Goal: Information Seeking & Learning: Learn about a topic

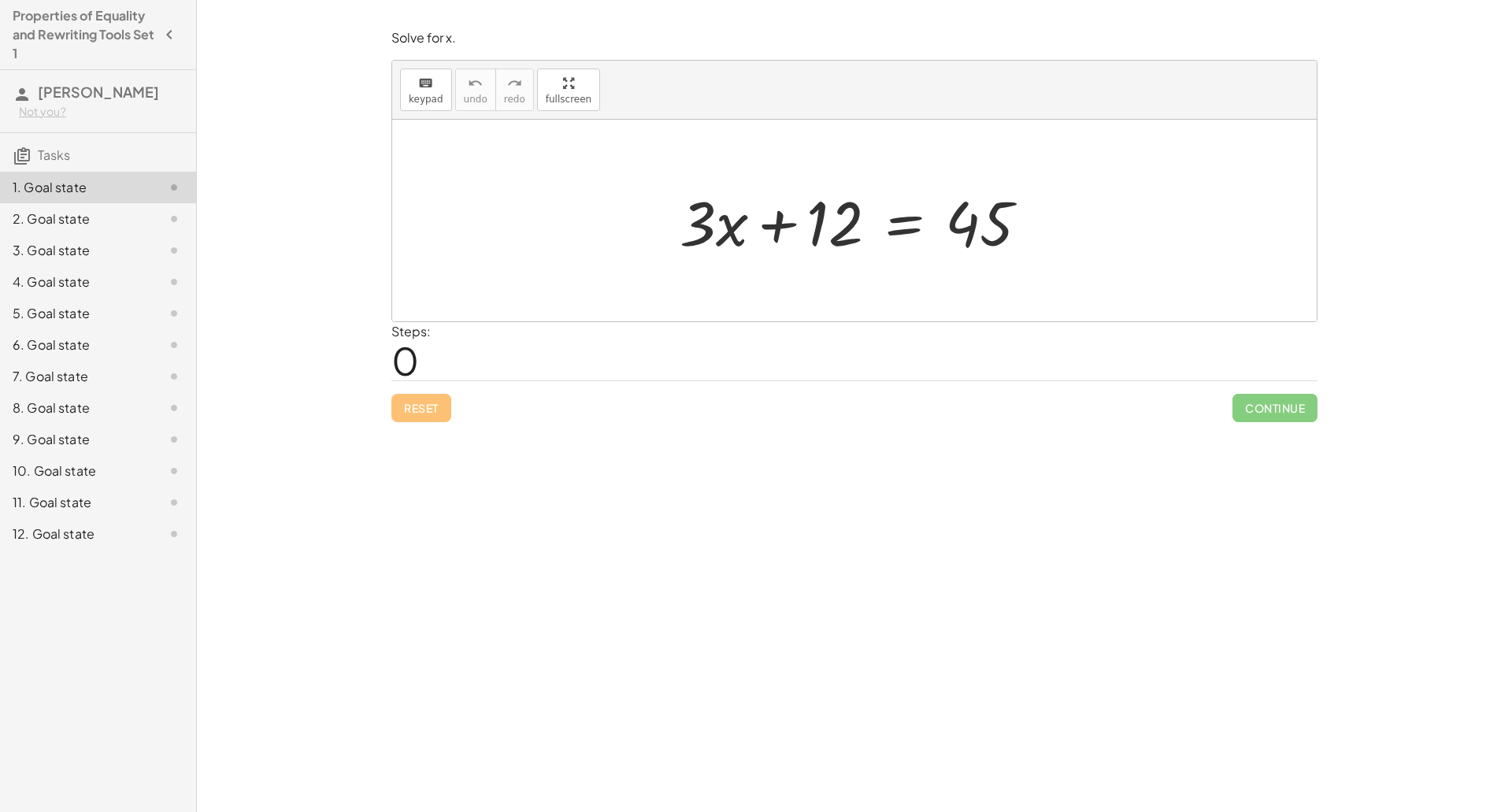
click at [889, 224] on div at bounding box center [860, 220] width 377 height 81
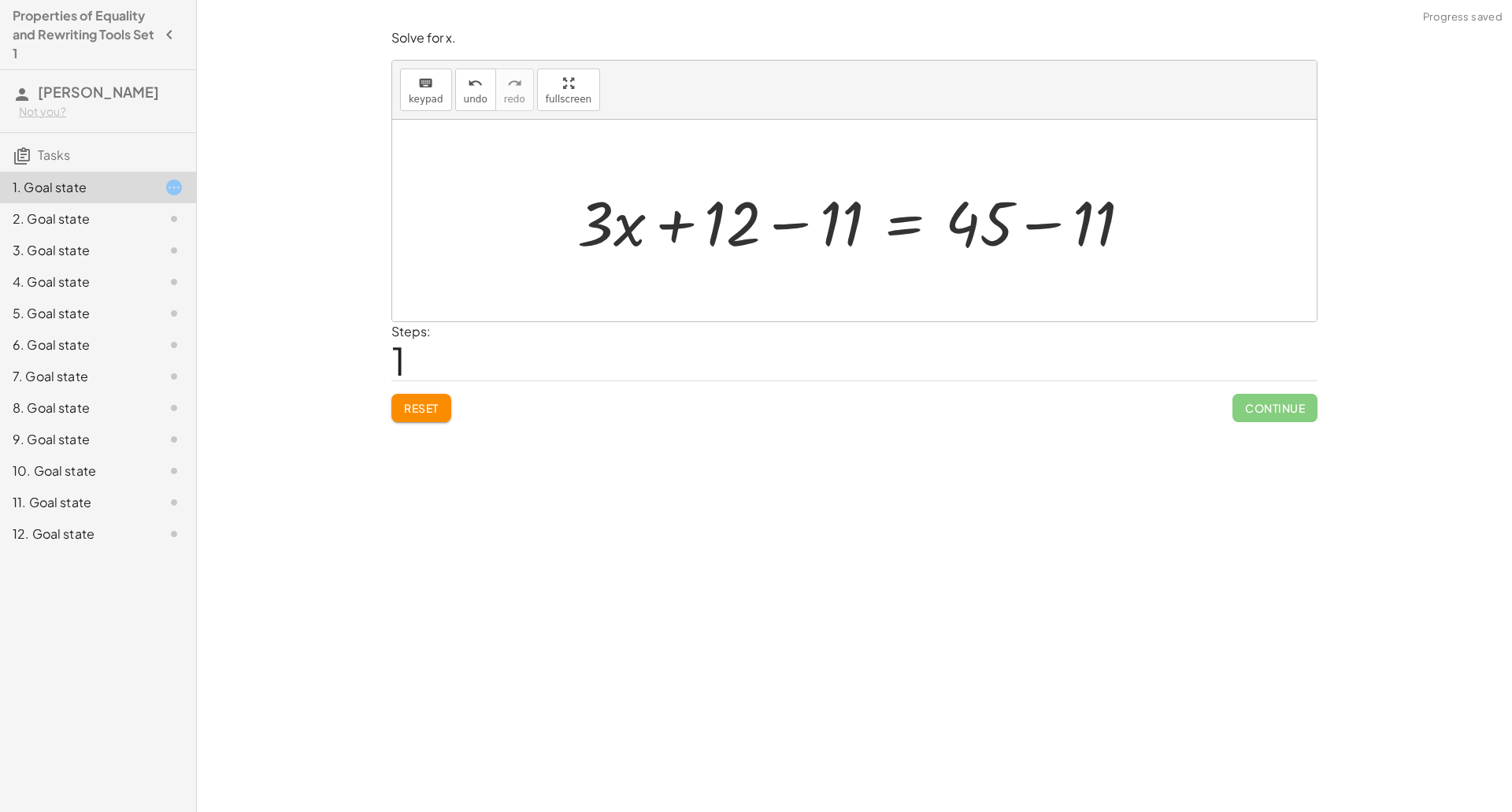
click at [819, 224] on div at bounding box center [860, 220] width 582 height 81
click at [1047, 221] on div at bounding box center [927, 220] width 445 height 81
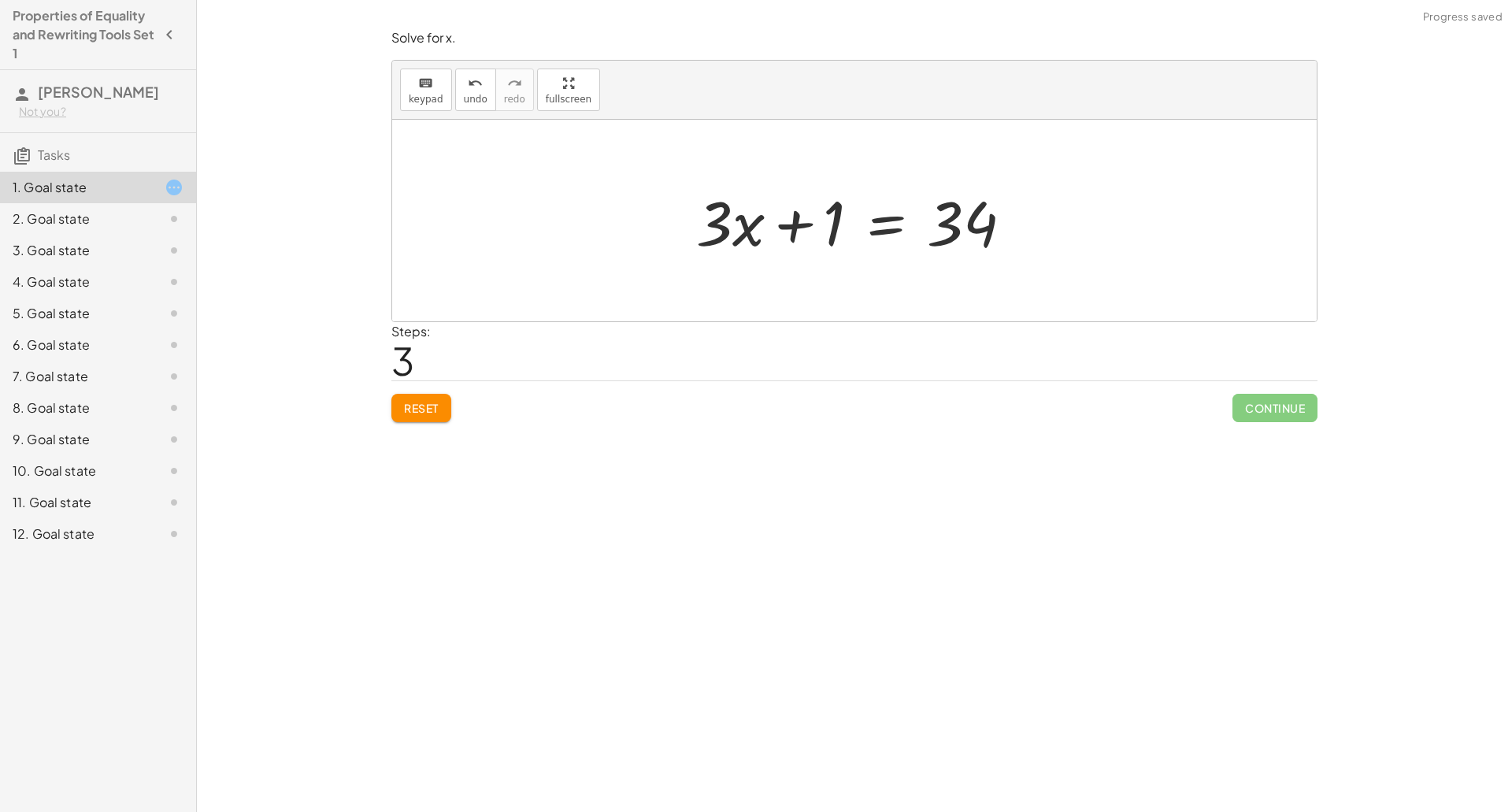
click at [434, 411] on span "Reset" at bounding box center [420, 408] width 34 height 14
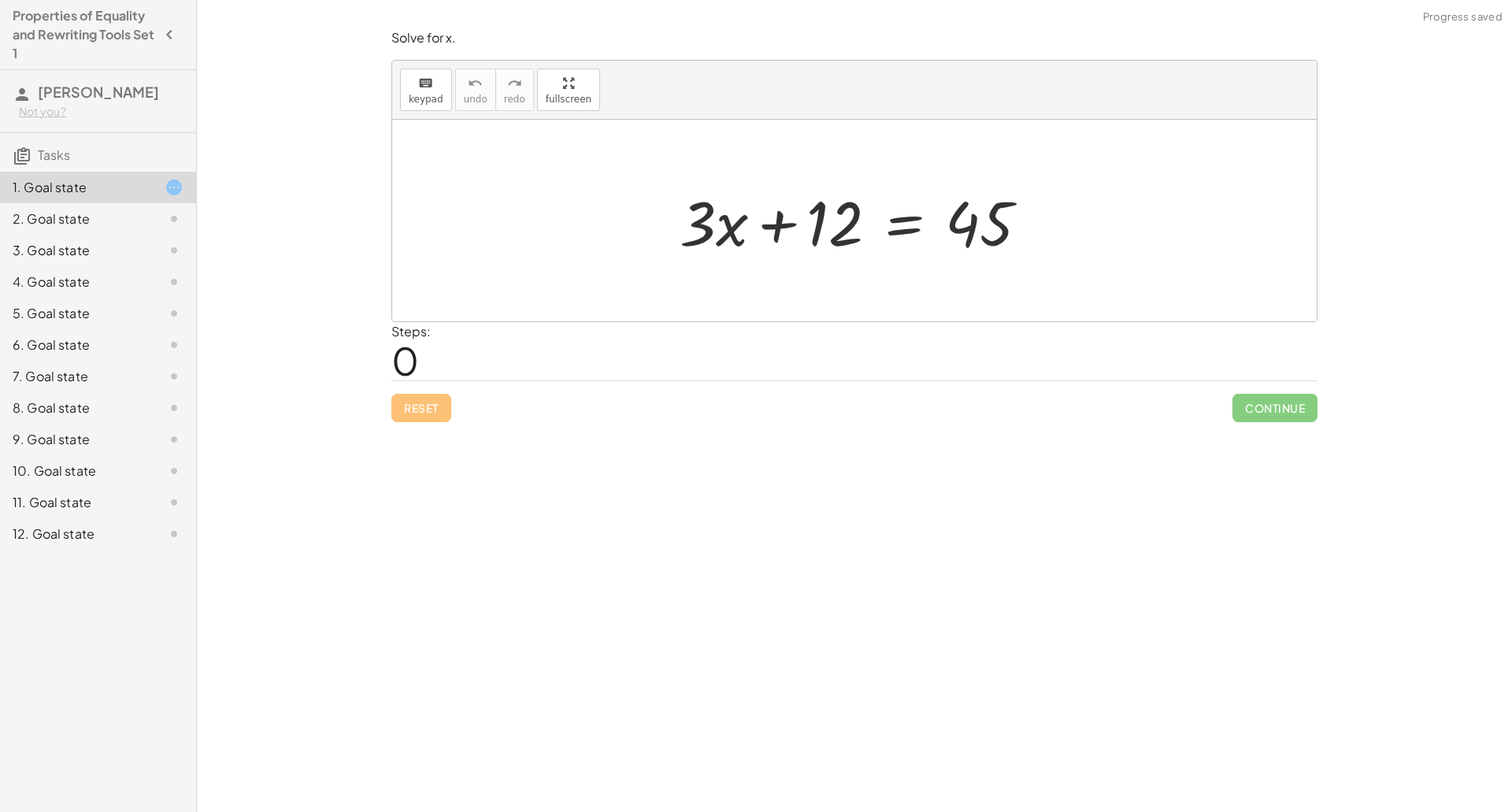
click at [912, 228] on div at bounding box center [860, 220] width 377 height 81
click at [766, 224] on div at bounding box center [861, 220] width 608 height 81
click at [923, 219] on div at bounding box center [860, 220] width 377 height 81
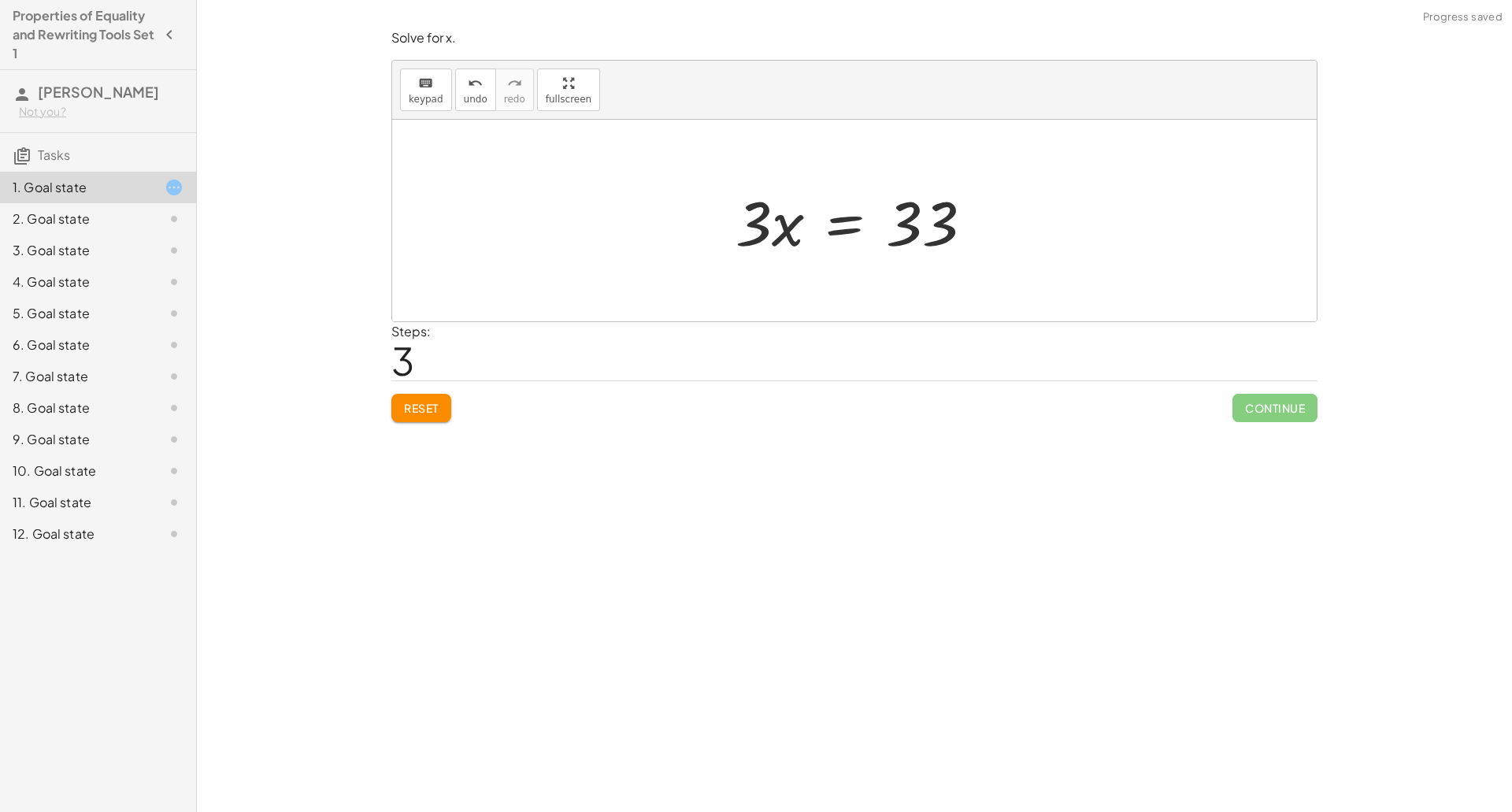
click at [831, 227] on div at bounding box center [860, 220] width 265 height 81
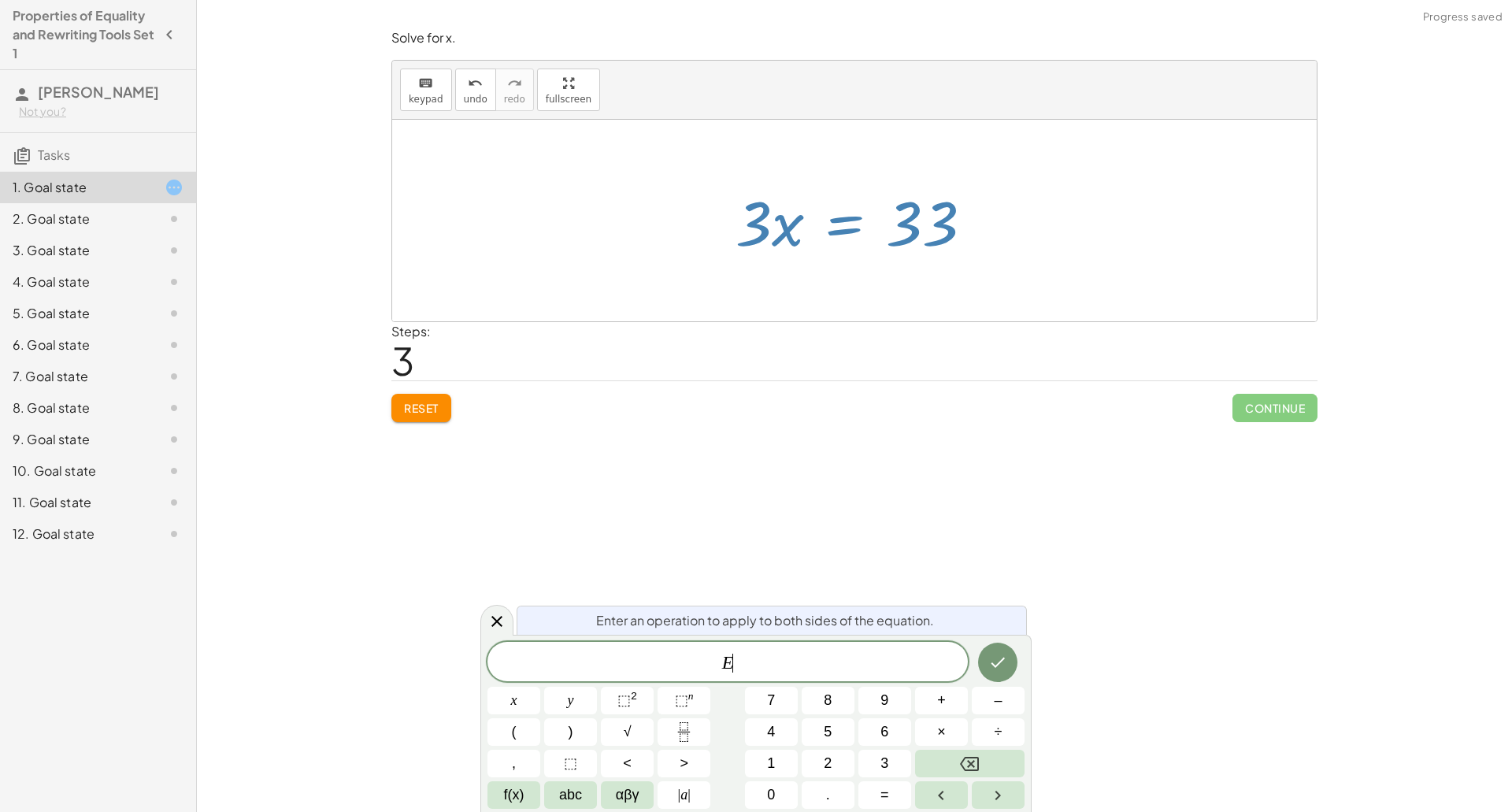
scroll to position [8, 0]
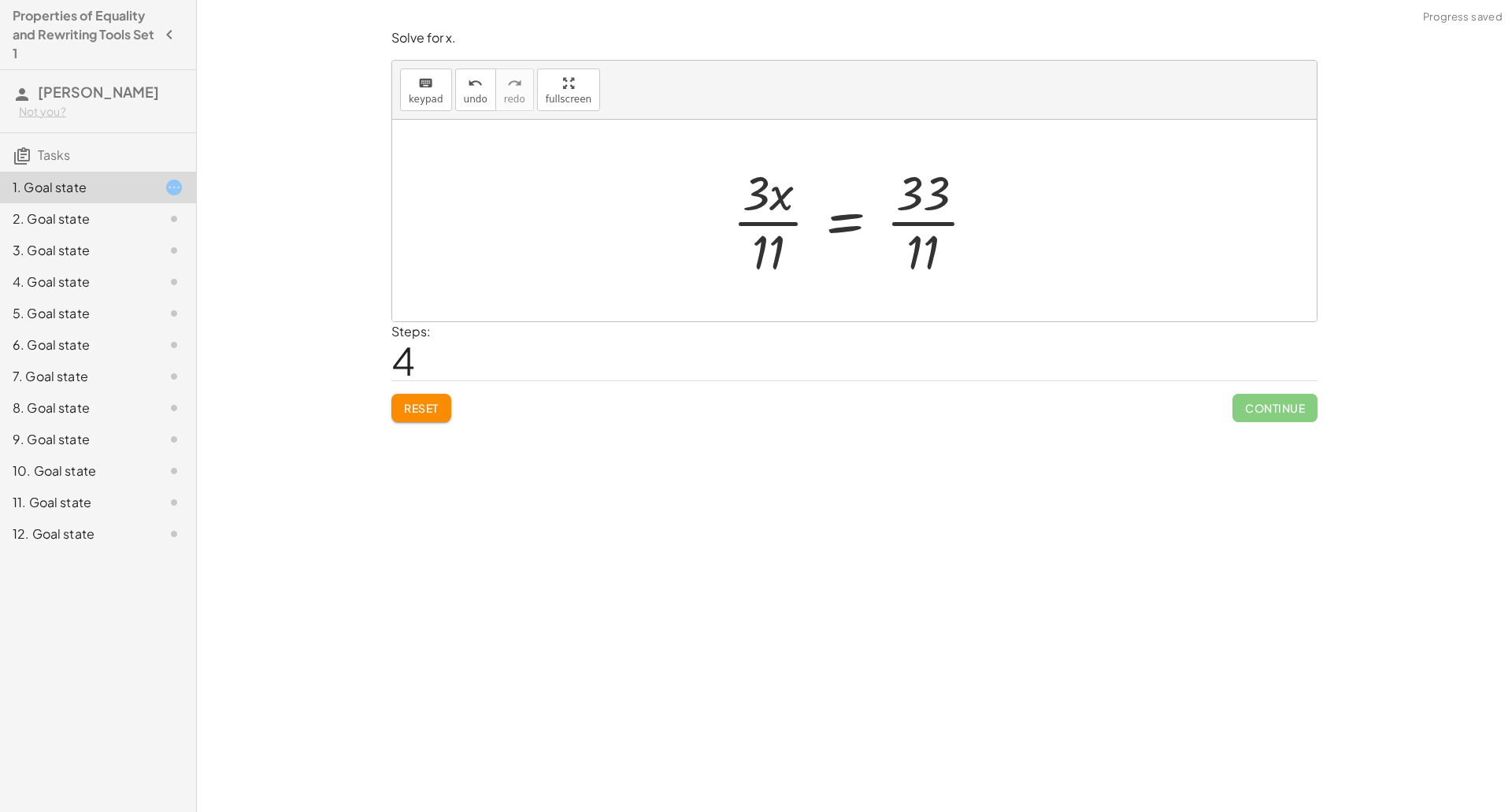
click at [928, 230] on div at bounding box center [860, 220] width 271 height 121
click at [779, 218] on div at bounding box center [841, 220] width 233 height 121
click at [779, 218] on div at bounding box center [861, 220] width 233 height 121
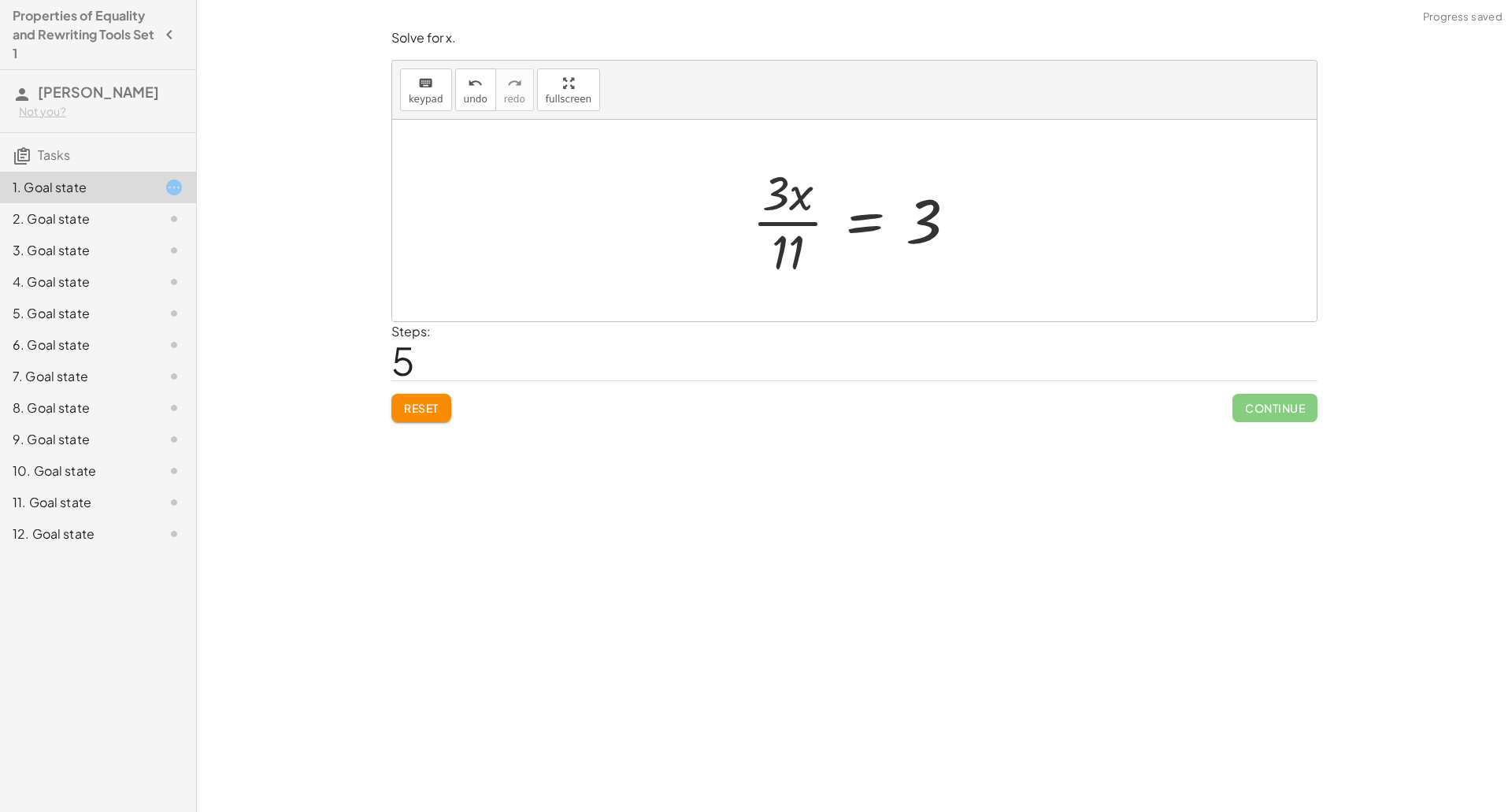
click at [779, 218] on div at bounding box center [861, 220] width 233 height 121
click at [448, 405] on button "Reset" at bounding box center [420, 408] width 59 height 28
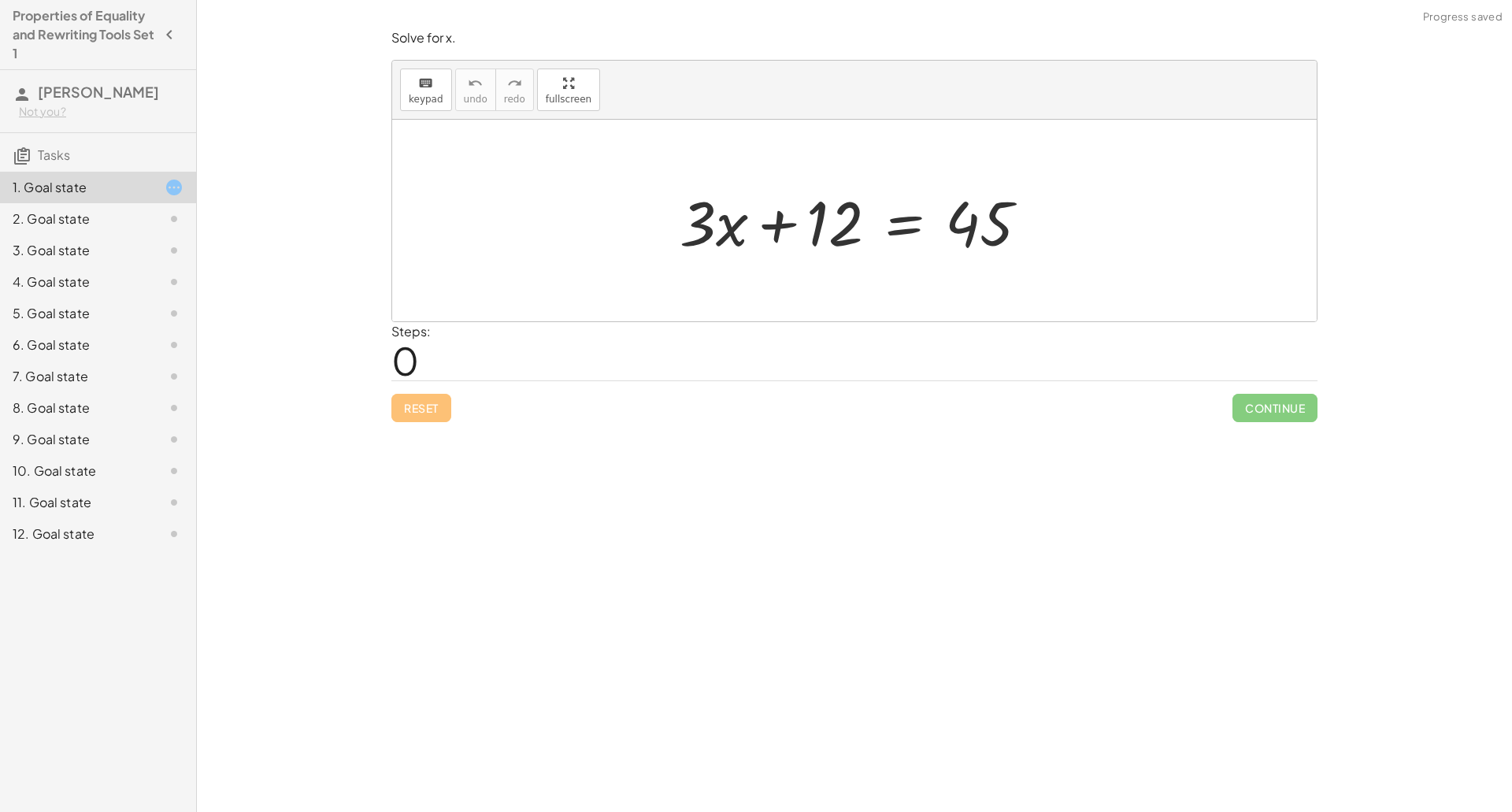
click at [910, 229] on div at bounding box center [860, 220] width 377 height 81
click at [826, 214] on div at bounding box center [861, 220] width 608 height 81
click at [947, 226] on div at bounding box center [860, 220] width 377 height 81
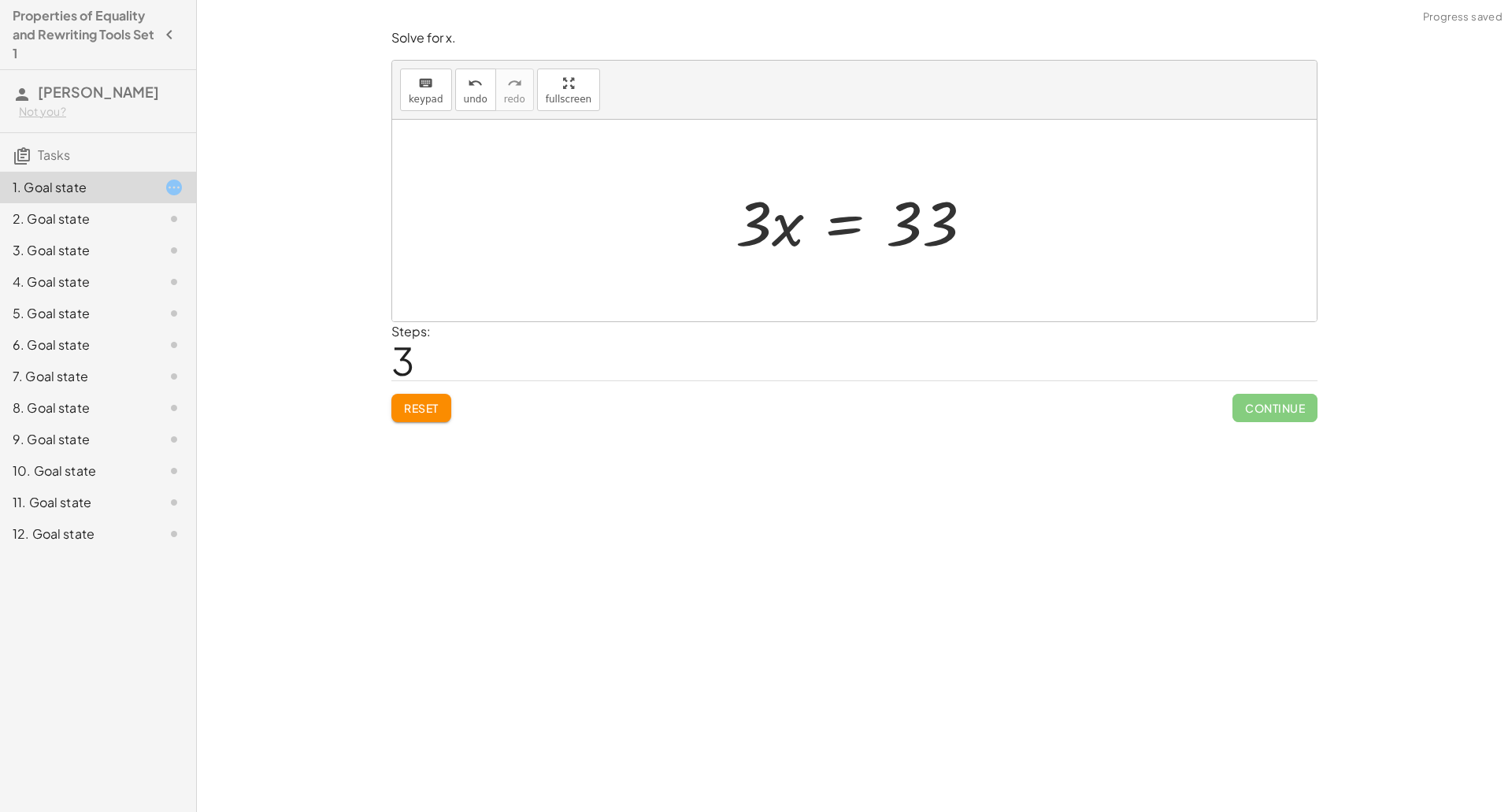
click at [831, 218] on div at bounding box center [860, 220] width 265 height 81
click at [918, 238] on div at bounding box center [860, 220] width 271 height 121
click at [923, 237] on div at bounding box center [860, 220] width 271 height 121
click at [779, 218] on div at bounding box center [860, 220] width 271 height 121
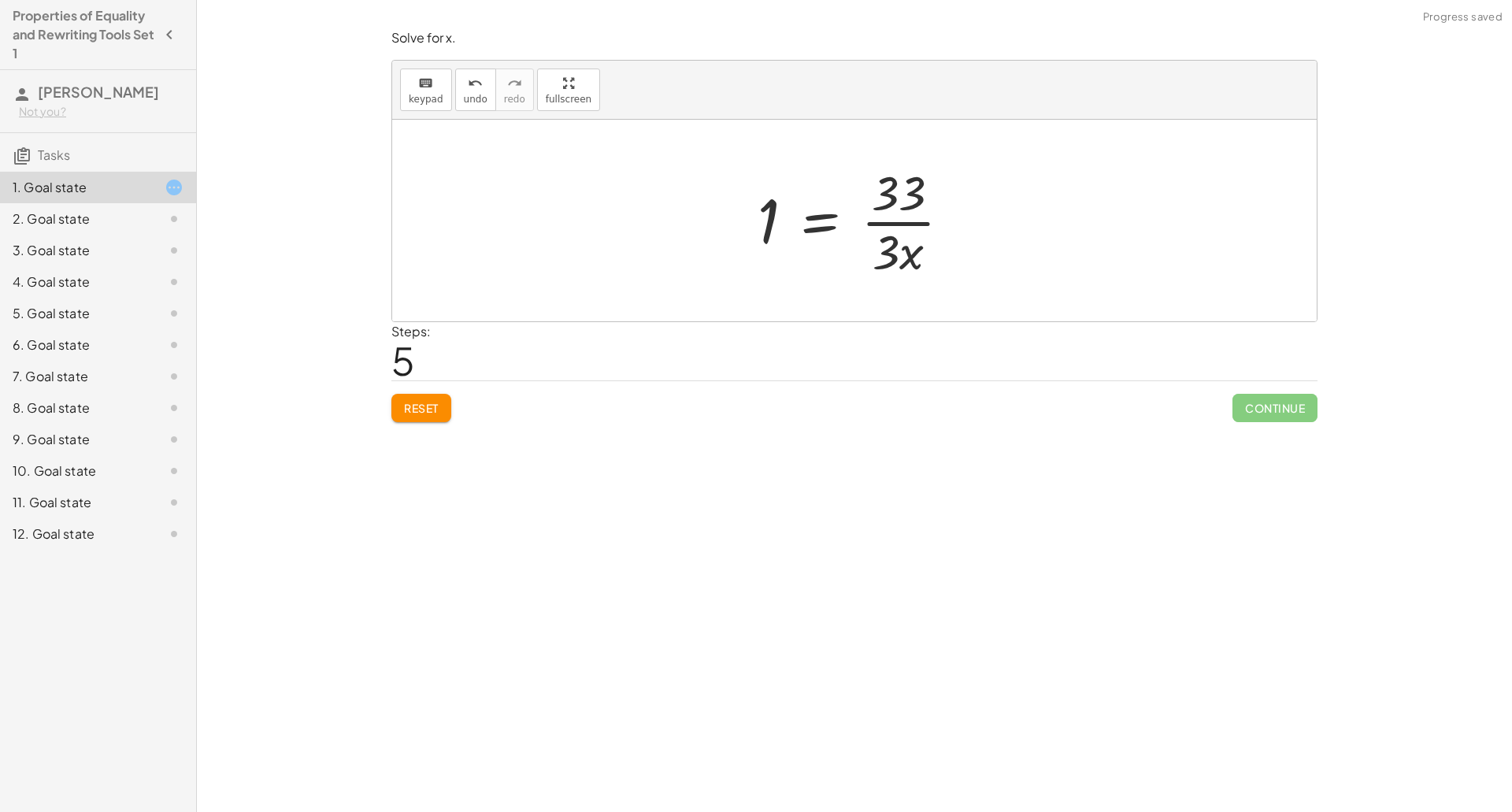
click at [881, 220] on div at bounding box center [860, 220] width 221 height 121
click at [888, 192] on div at bounding box center [860, 220] width 221 height 121
click at [893, 219] on div at bounding box center [860, 220] width 221 height 121
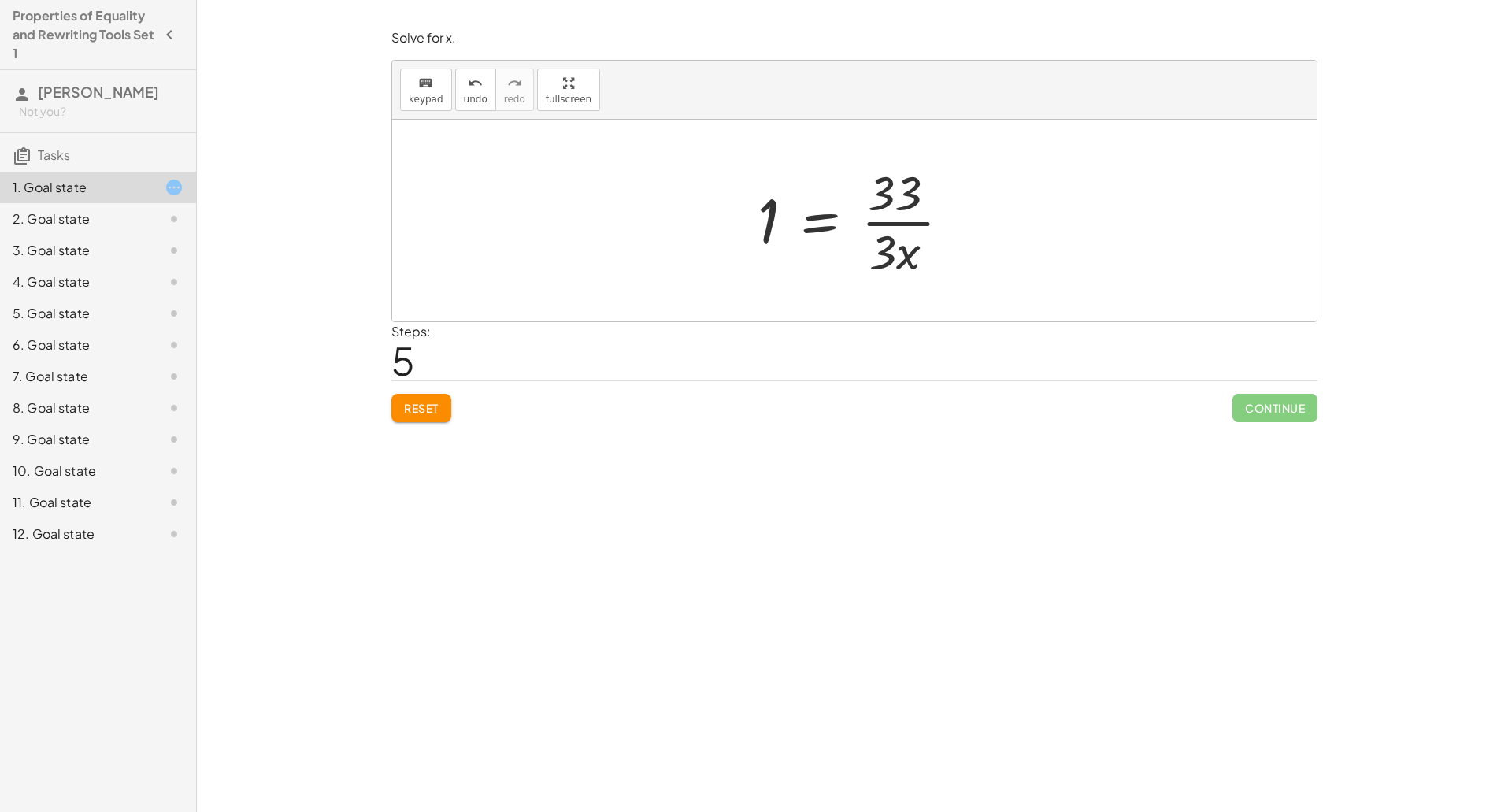
click at [893, 219] on div at bounding box center [860, 220] width 221 height 121
click at [813, 219] on div at bounding box center [860, 220] width 221 height 121
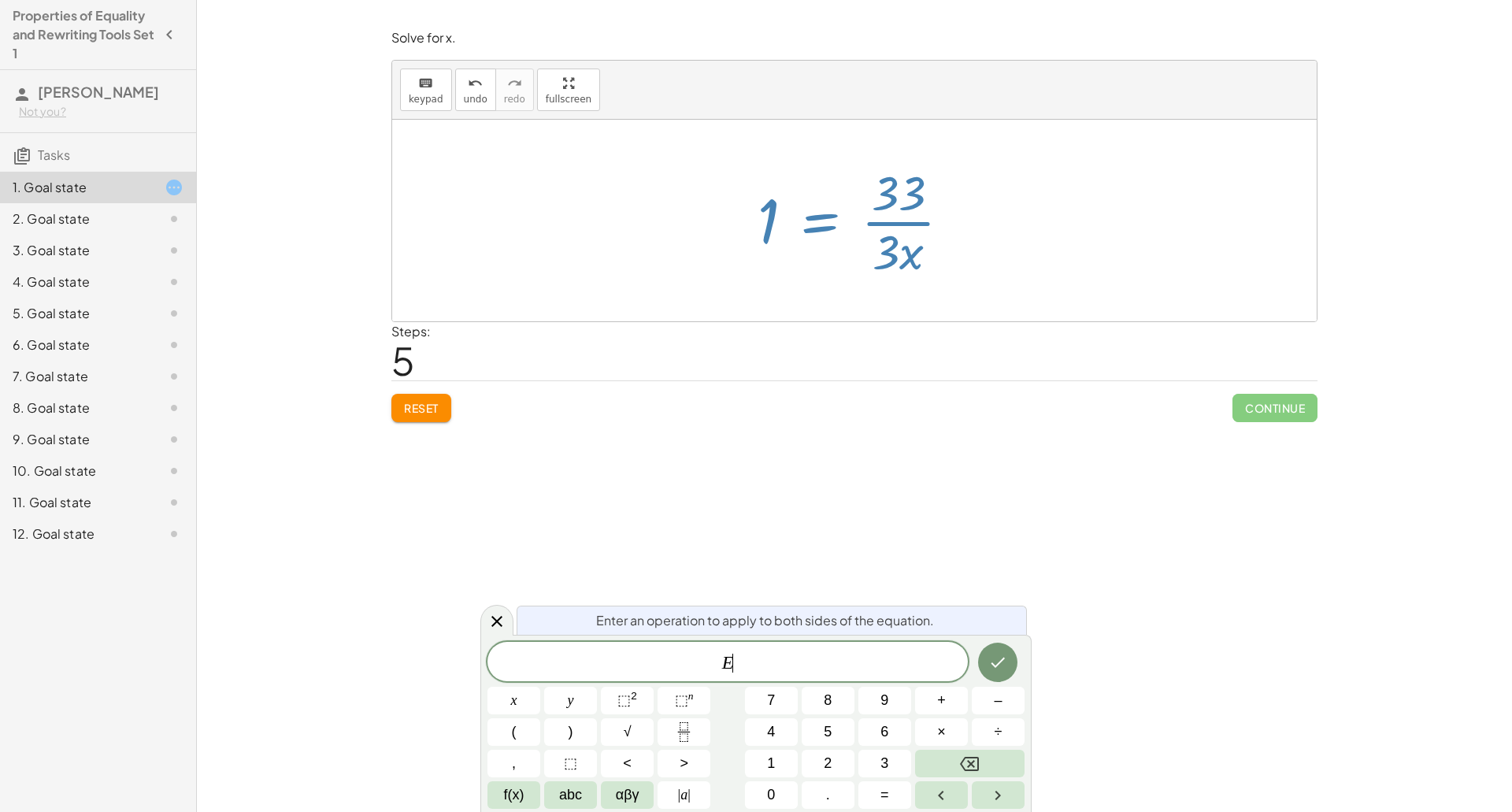
scroll to position [14, 0]
click at [443, 397] on button "Reset" at bounding box center [420, 408] width 59 height 28
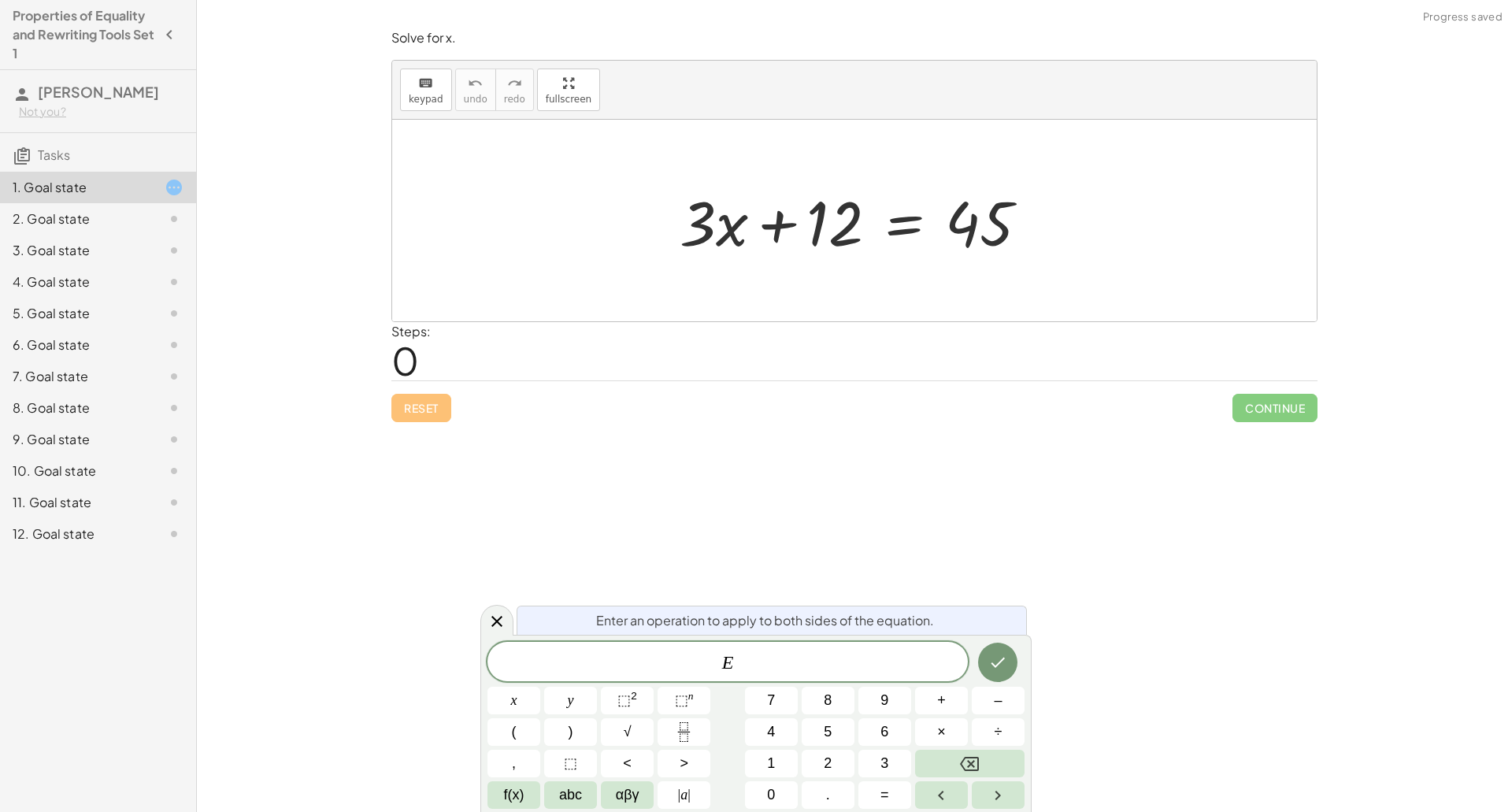
click at [896, 218] on div at bounding box center [860, 220] width 377 height 81
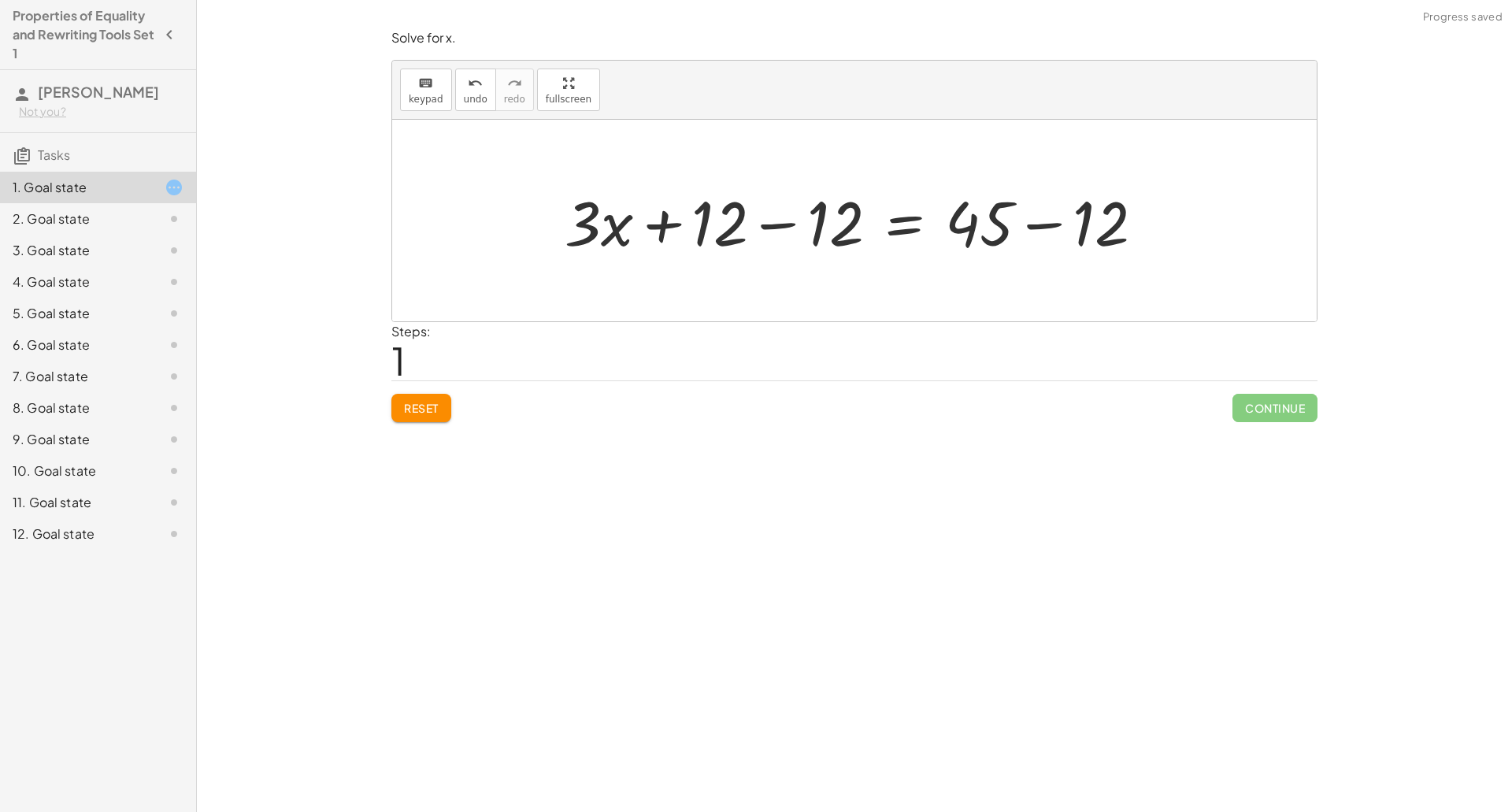
click at [786, 218] on div at bounding box center [861, 220] width 608 height 81
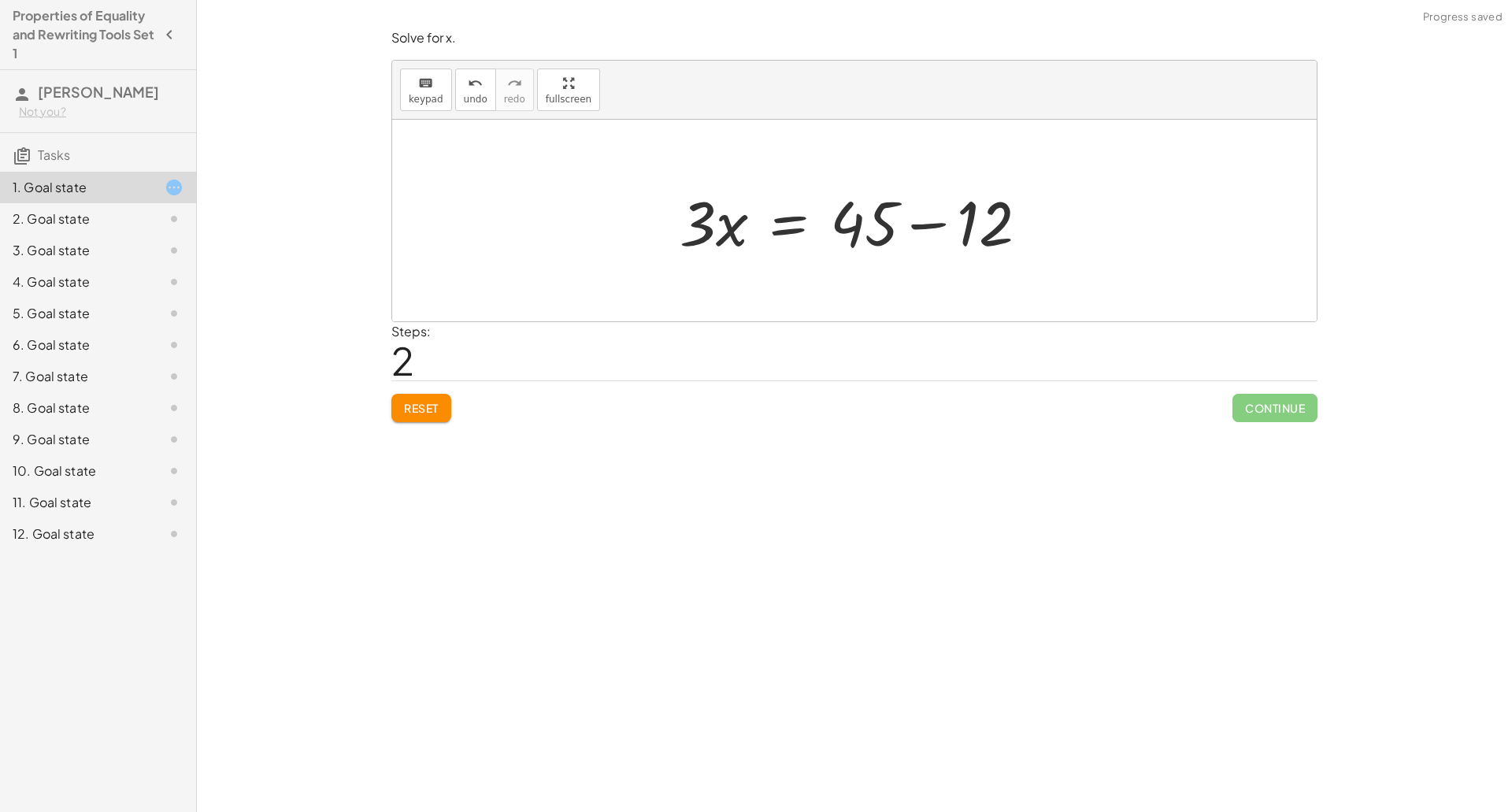
click at [936, 223] on div at bounding box center [860, 220] width 377 height 81
click at [832, 224] on div at bounding box center [860, 220] width 265 height 81
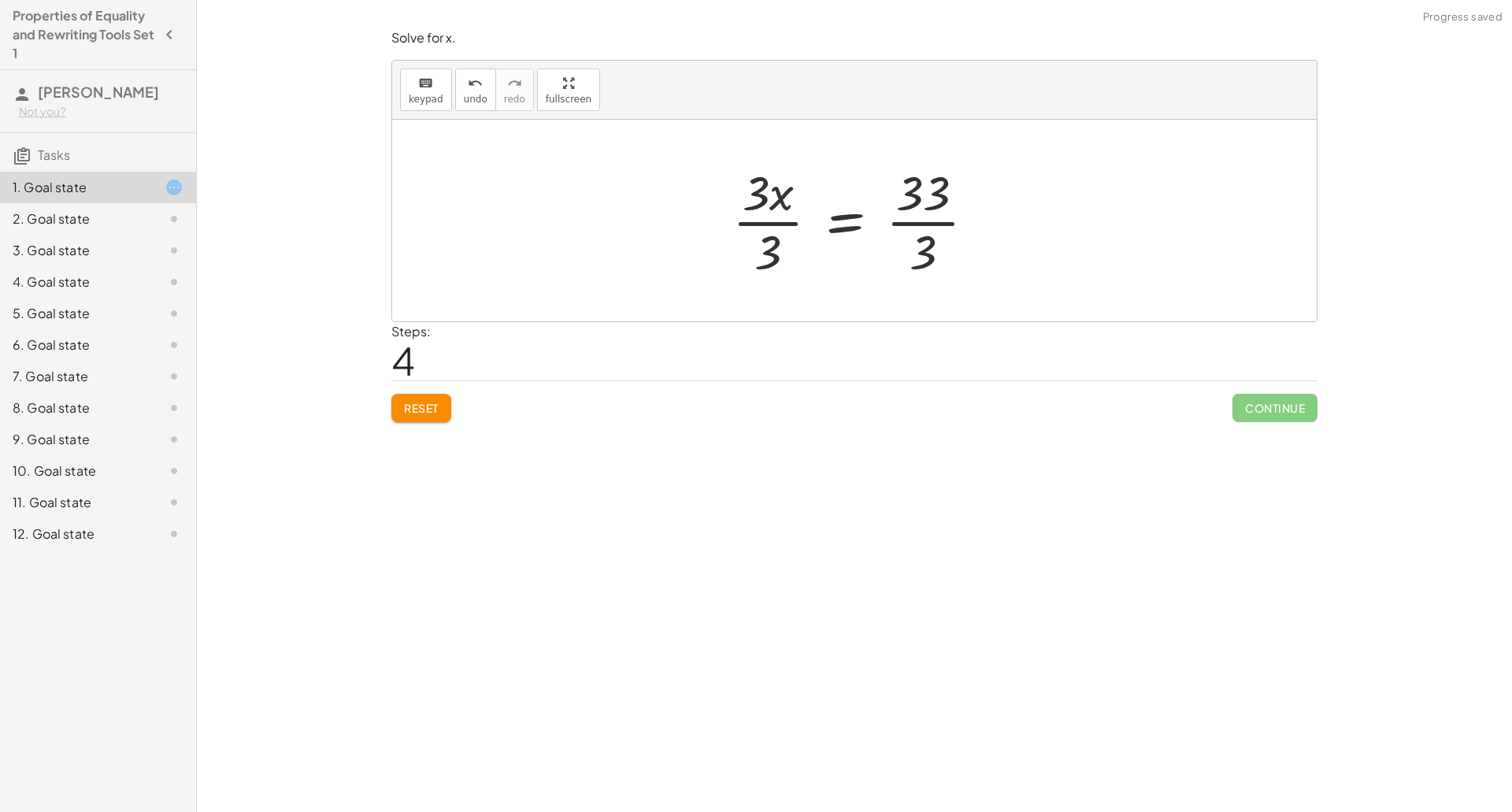
click at [772, 221] on div at bounding box center [860, 220] width 271 height 121
click at [928, 209] on div at bounding box center [860, 220] width 231 height 121
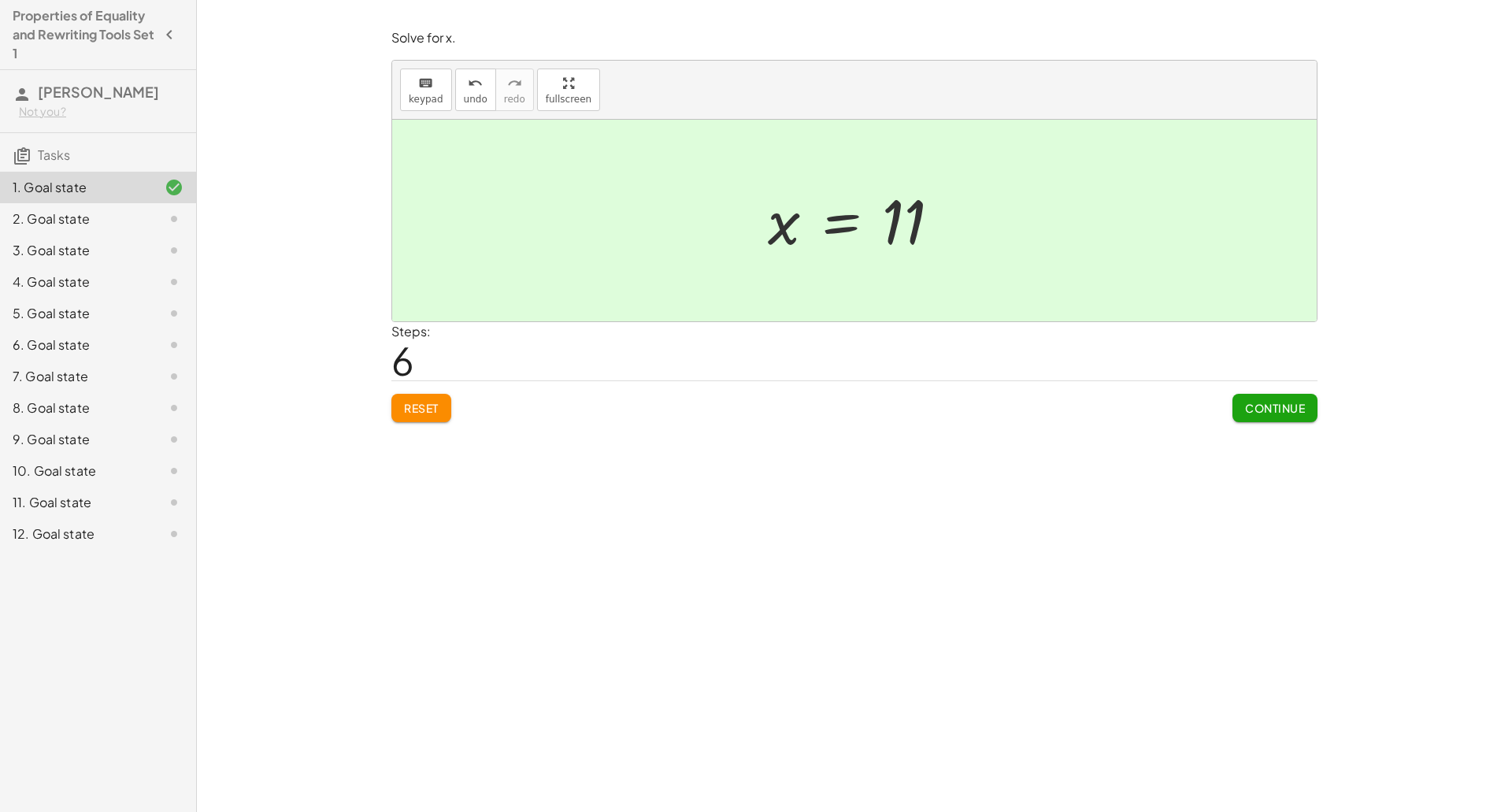
click at [1237, 403] on button "Continue" at bounding box center [1275, 408] width 85 height 28
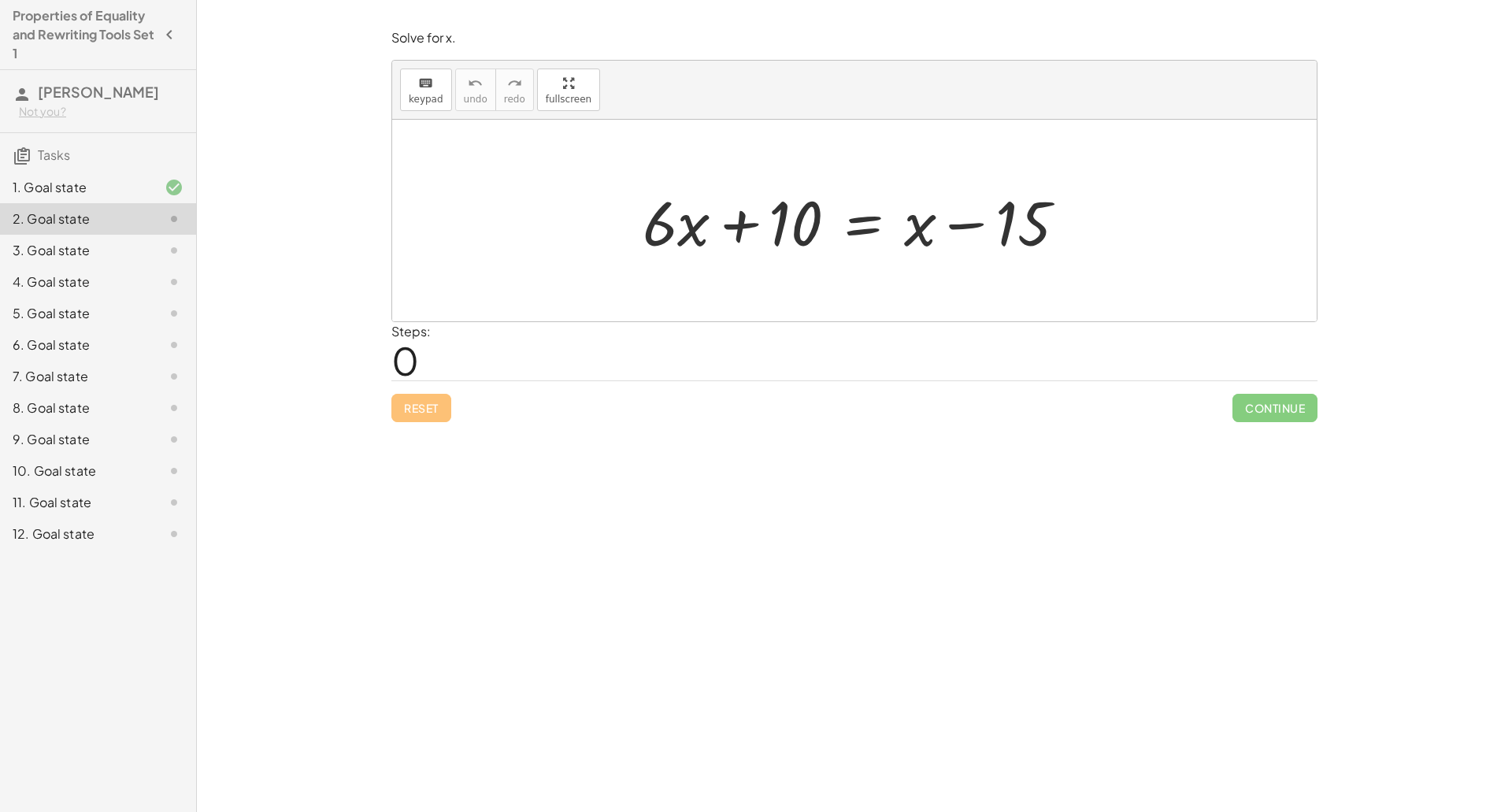
click at [850, 239] on div at bounding box center [860, 220] width 451 height 81
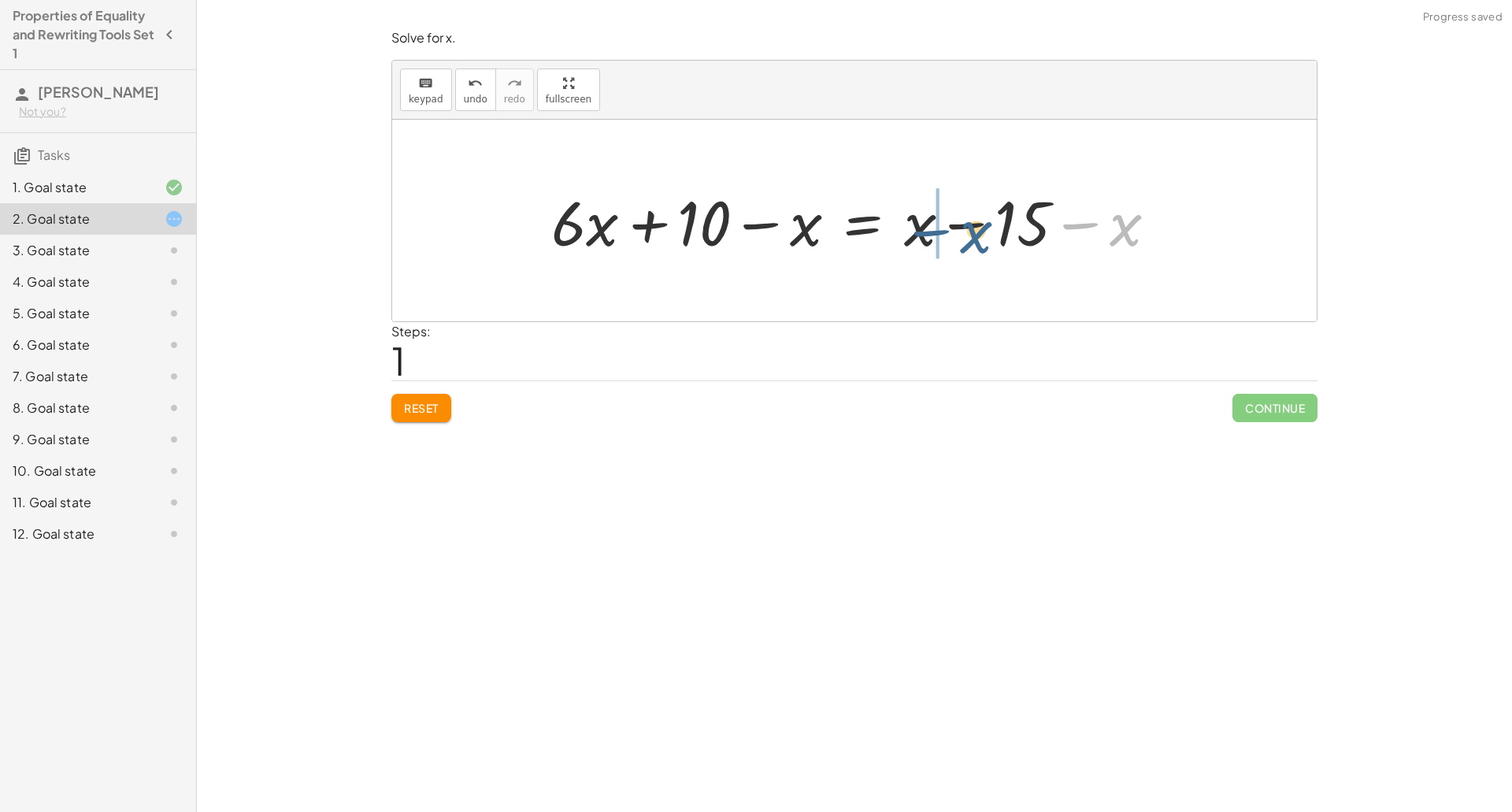
drag, startPoint x: 1109, startPoint y: 234, endPoint x: 953, endPoint y: 239, distance: 156.1
click at [953, 239] on div at bounding box center [860, 220] width 634 height 81
click at [954, 223] on div at bounding box center [860, 220] width 634 height 81
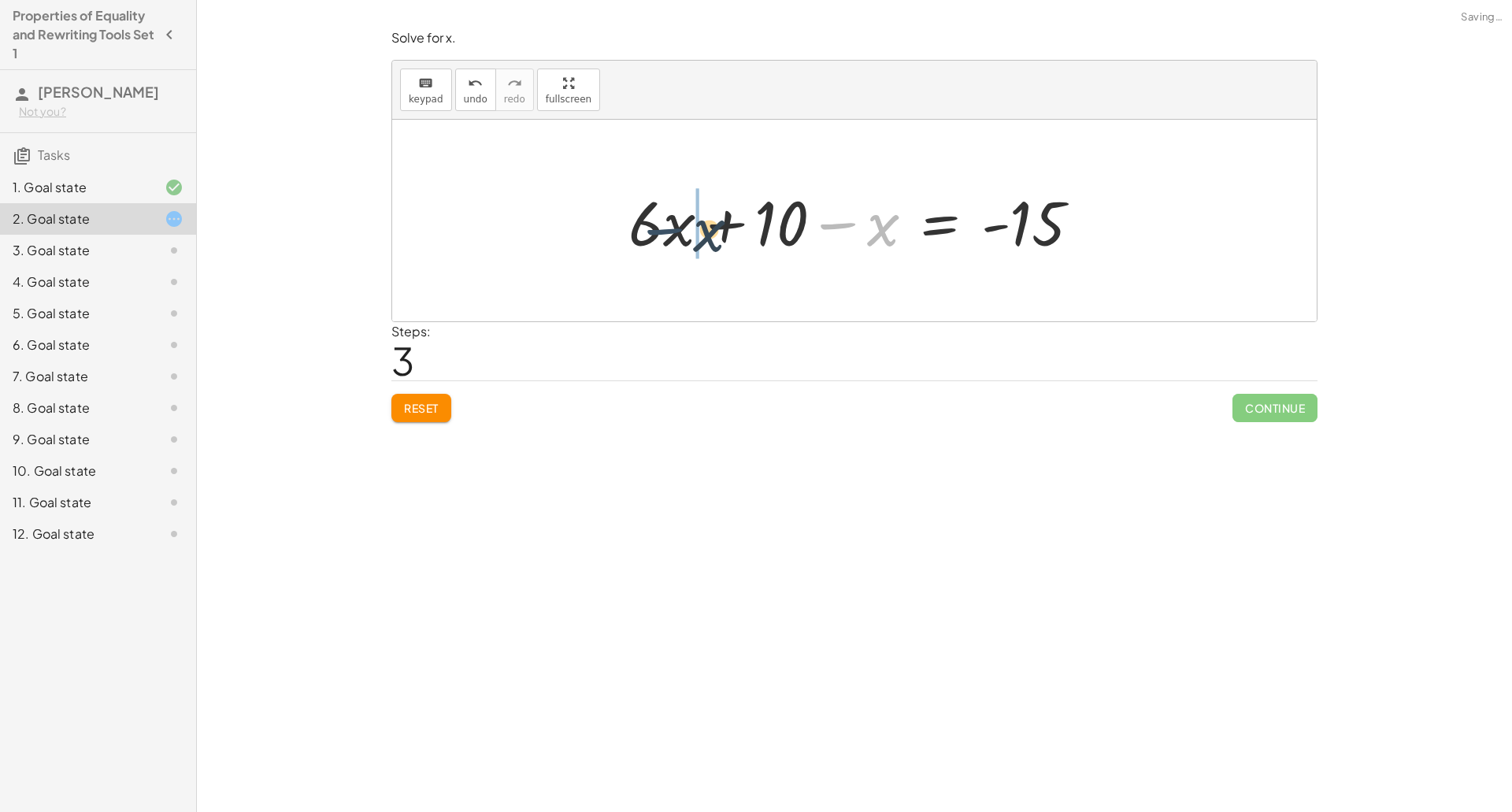
drag, startPoint x: 856, startPoint y: 223, endPoint x: 679, endPoint y: 228, distance: 177.1
click at [679, 228] on div at bounding box center [861, 220] width 481 height 81
click at [725, 218] on div at bounding box center [861, 220] width 481 height 81
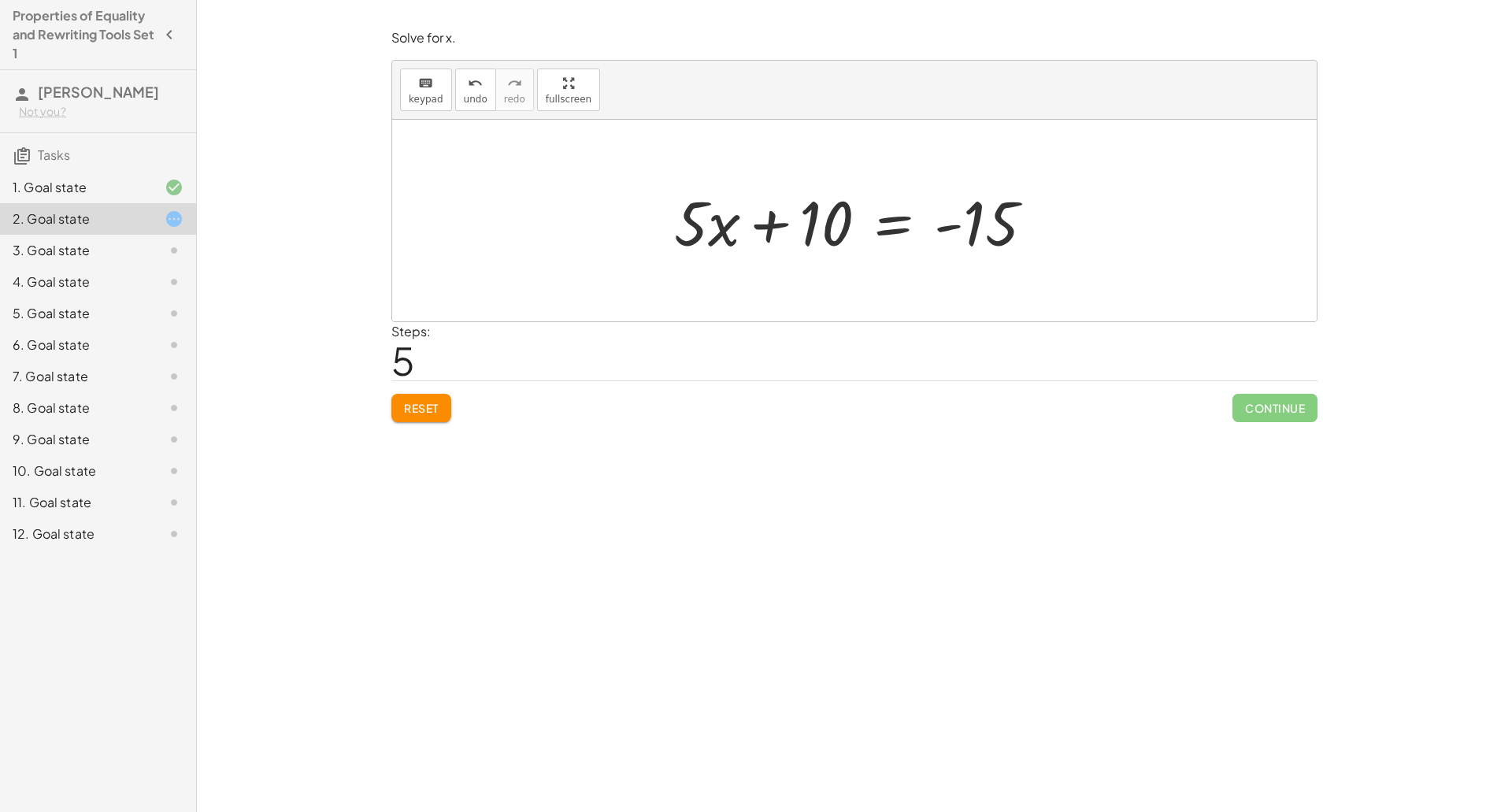
click at [888, 218] on div at bounding box center [861, 220] width 388 height 81
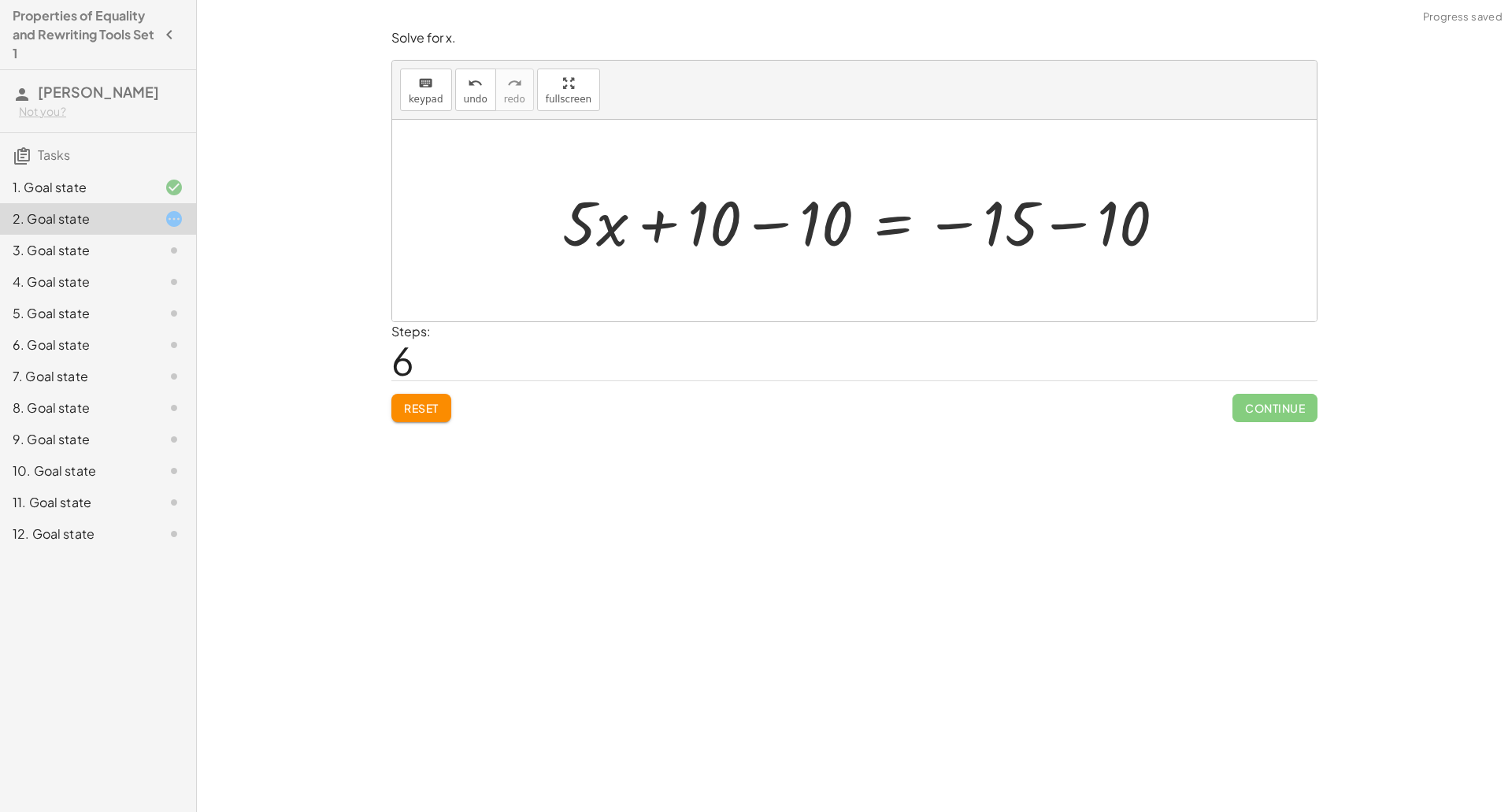
click at [757, 234] on div at bounding box center [870, 220] width 631 height 81
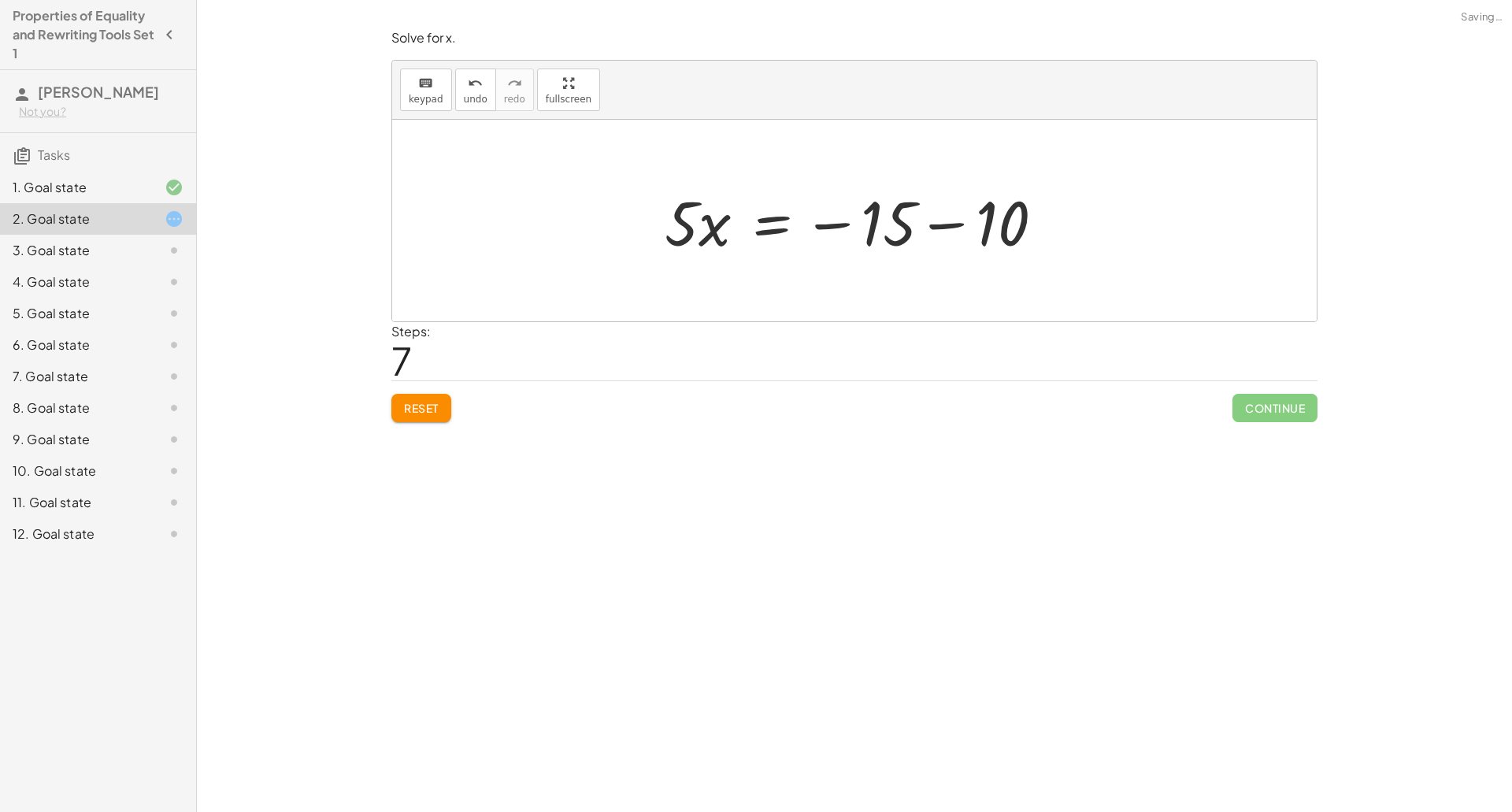
click at [952, 231] on div at bounding box center [860, 220] width 407 height 81
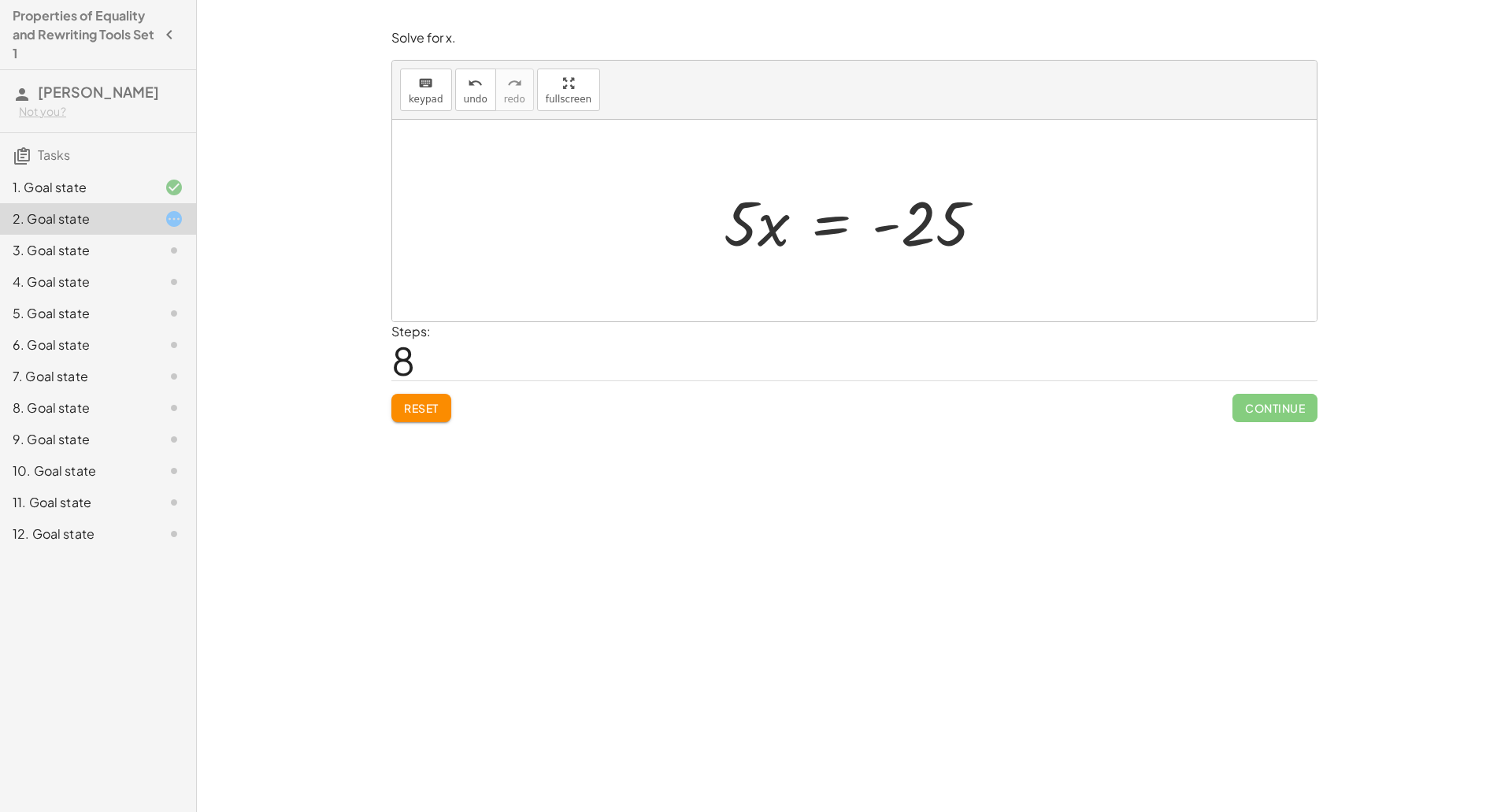
click at [836, 228] on div at bounding box center [860, 220] width 289 height 81
click at [761, 216] on div at bounding box center [860, 220] width 289 height 121
click at [928, 219] on div at bounding box center [874, 220] width 251 height 121
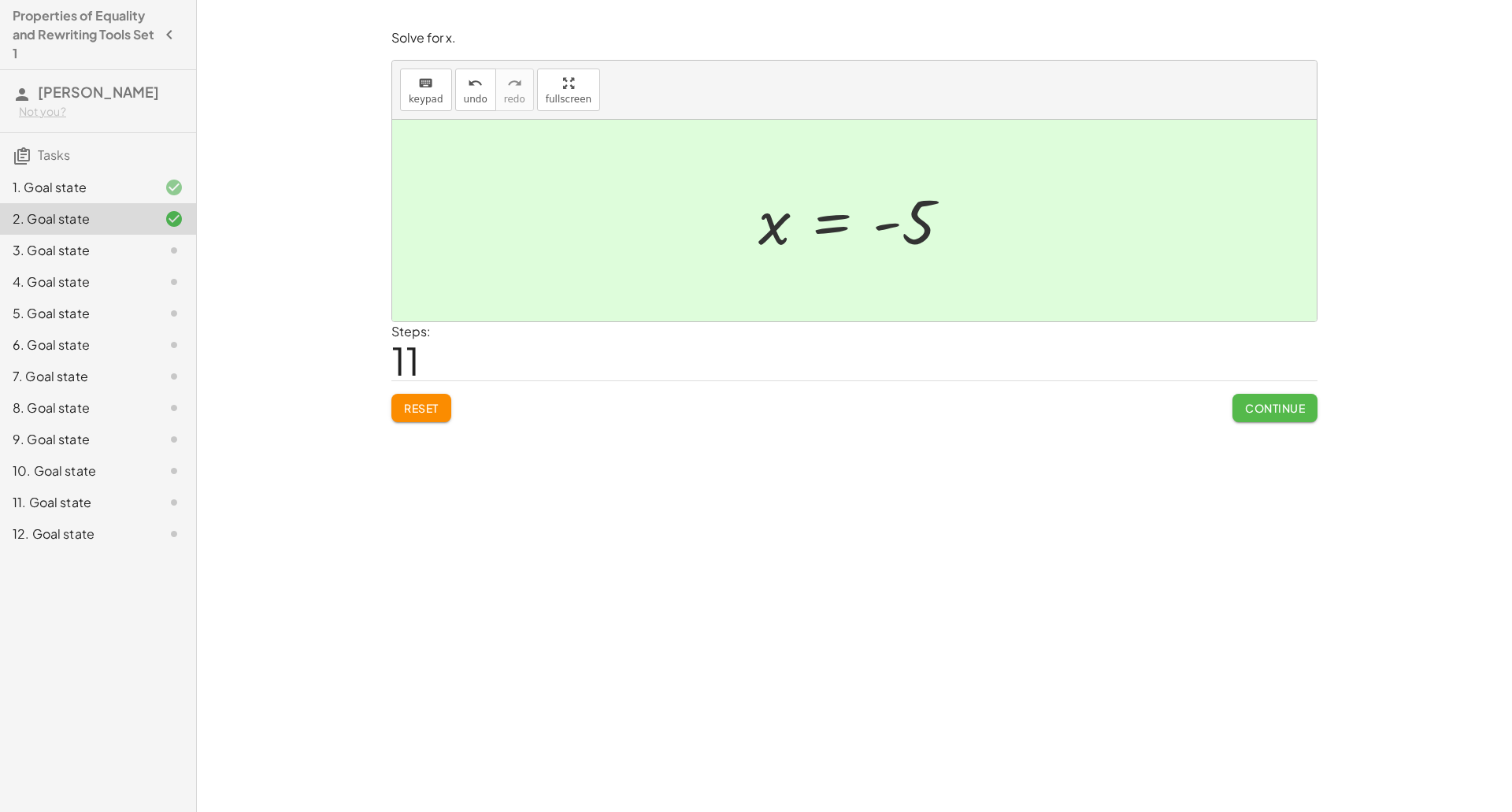
click at [1251, 410] on span "Continue" at bounding box center [1274, 408] width 59 height 14
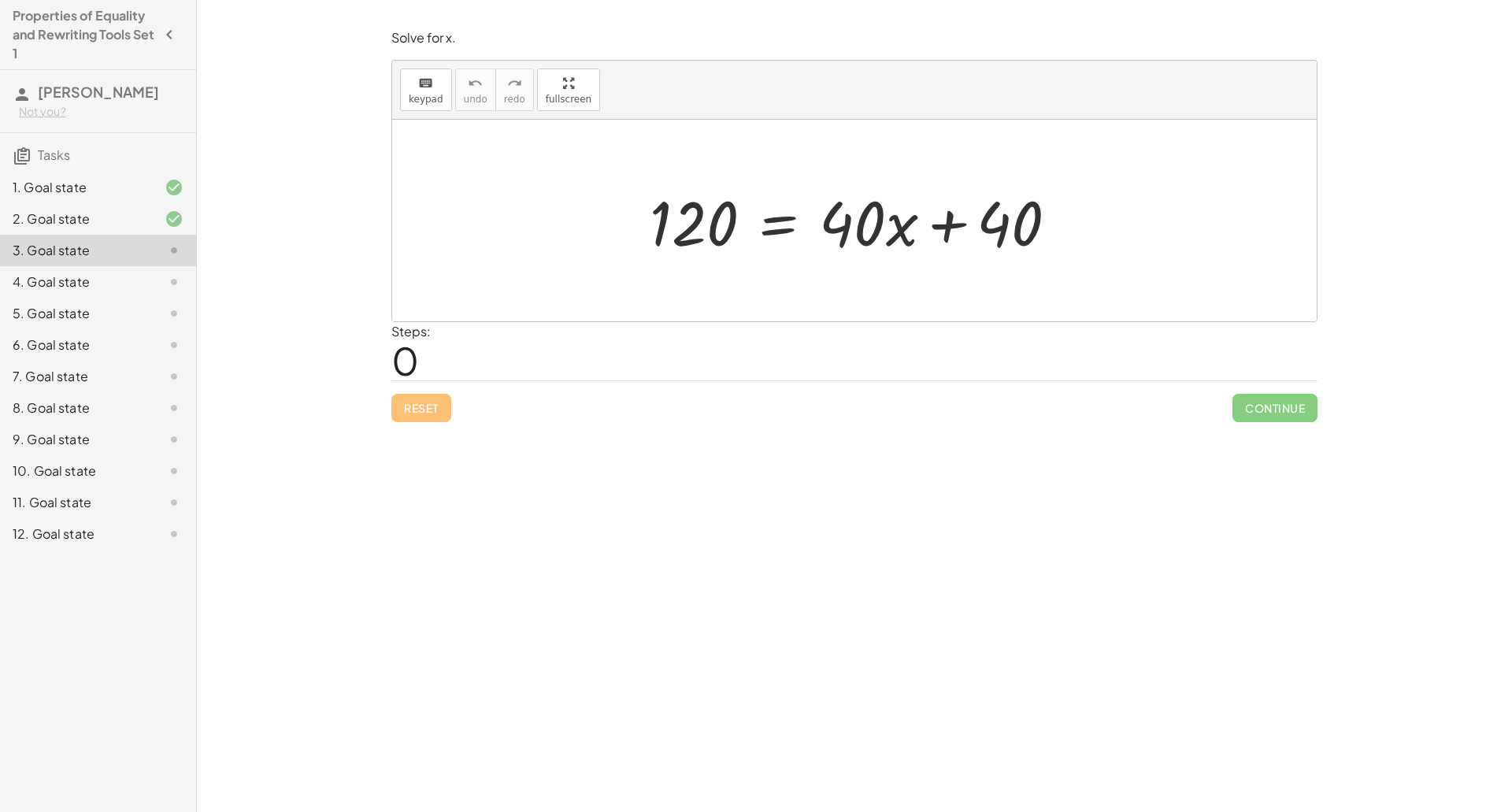
click at [766, 235] on div at bounding box center [859, 220] width 436 height 81
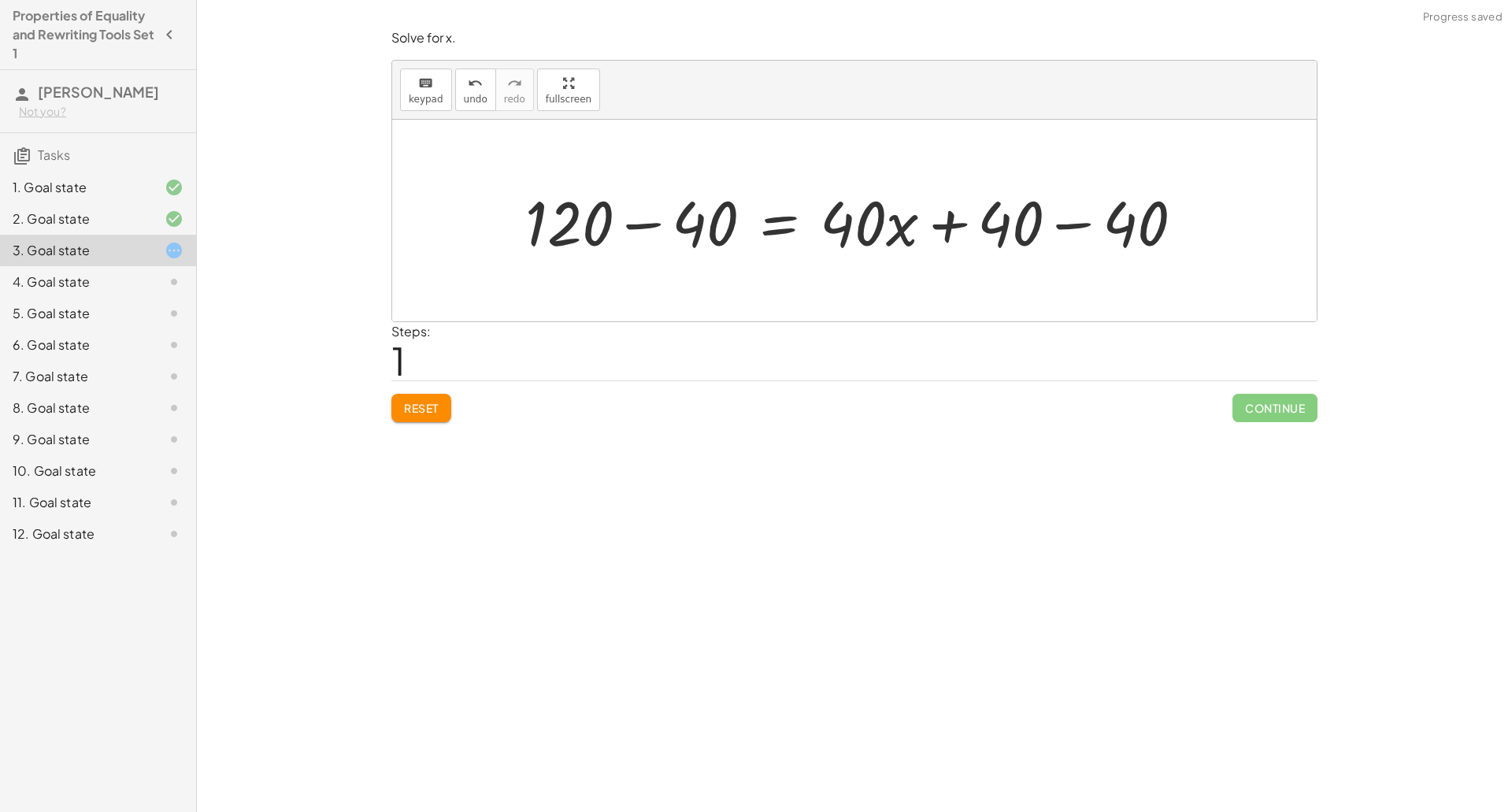
click at [641, 220] on div at bounding box center [861, 220] width 687 height 81
click at [1062, 231] on div at bounding box center [932, 220] width 543 height 81
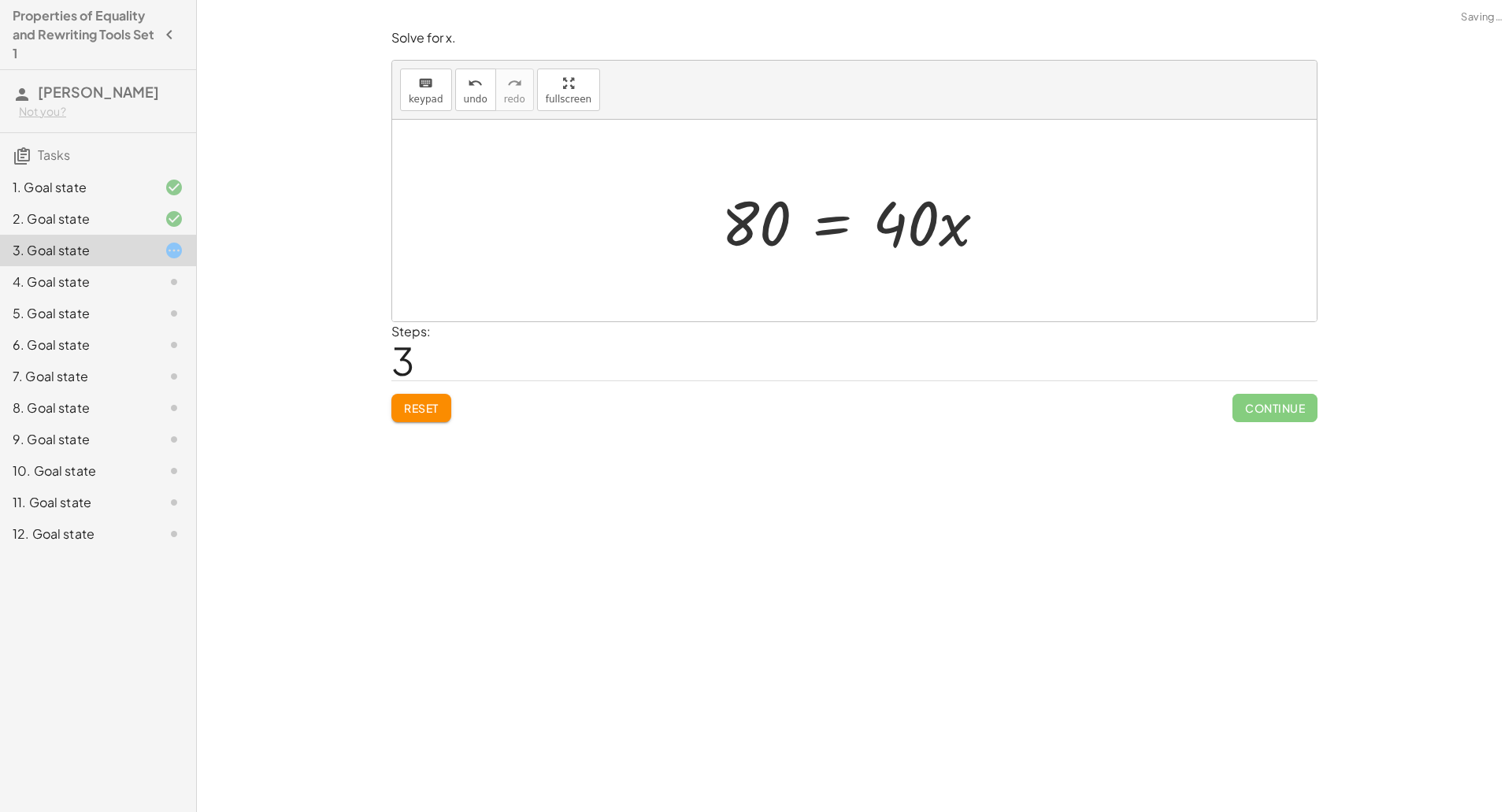
click at [828, 231] on div at bounding box center [860, 220] width 293 height 81
click at [918, 208] on div at bounding box center [860, 220] width 292 height 121
click at [738, 231] on div "120 = + · 40 · x + 40 + 120 − 40 = + · 40 · x + 40 − 40 80 = + · 40 · x + 40 − …" at bounding box center [844, 220] width 249 height 129
click at [784, 218] on div at bounding box center [860, 220] width 230 height 121
click at [847, 230] on div at bounding box center [860, 220] width 192 height 78
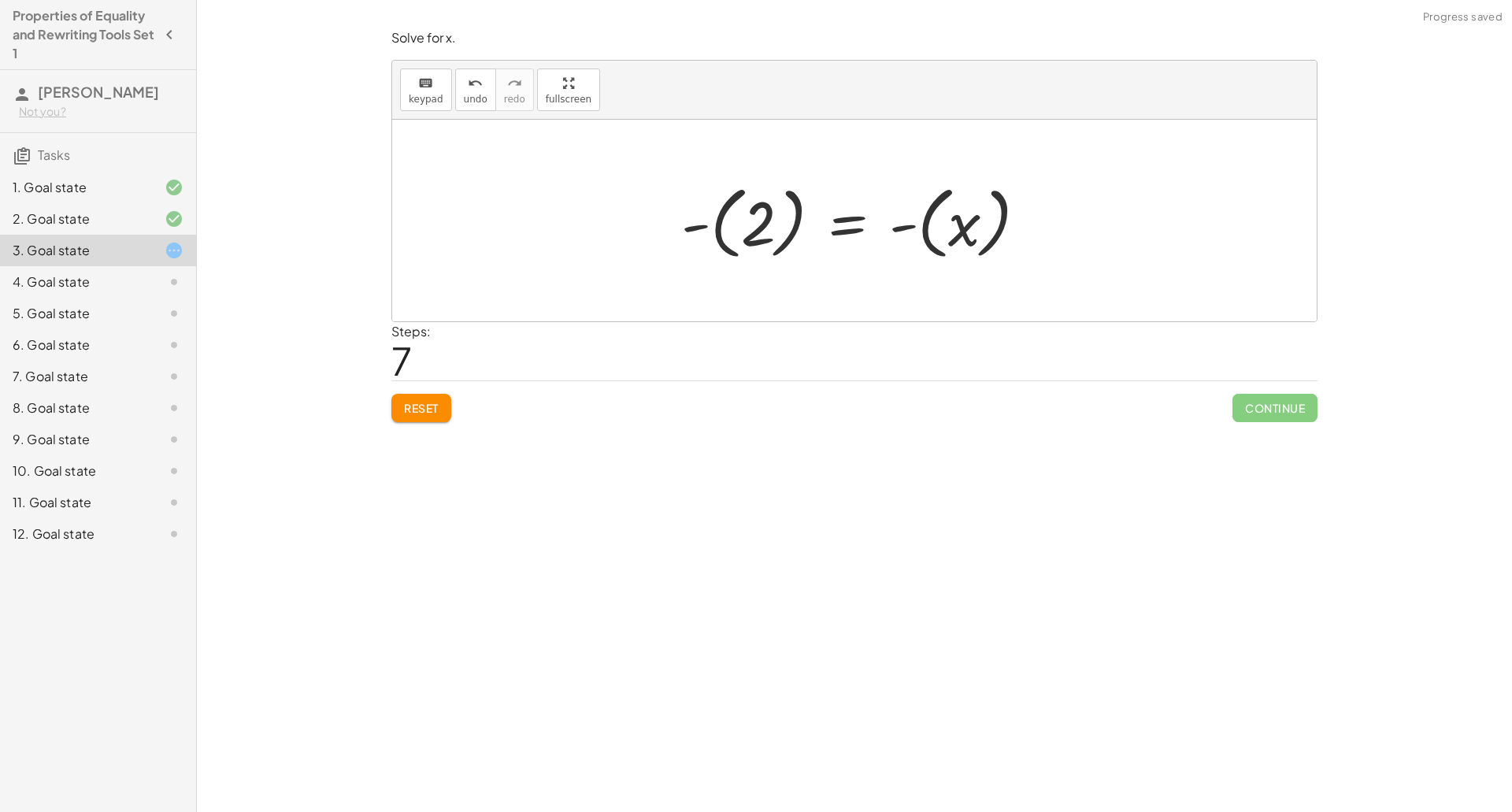
click at [965, 212] on div at bounding box center [861, 221] width 375 height 87
click at [738, 218] on div at bounding box center [860, 221] width 311 height 87
click at [769, 227] on div at bounding box center [860, 221] width 311 height 87
click at [445, 406] on button "Reset" at bounding box center [420, 408] width 59 height 28
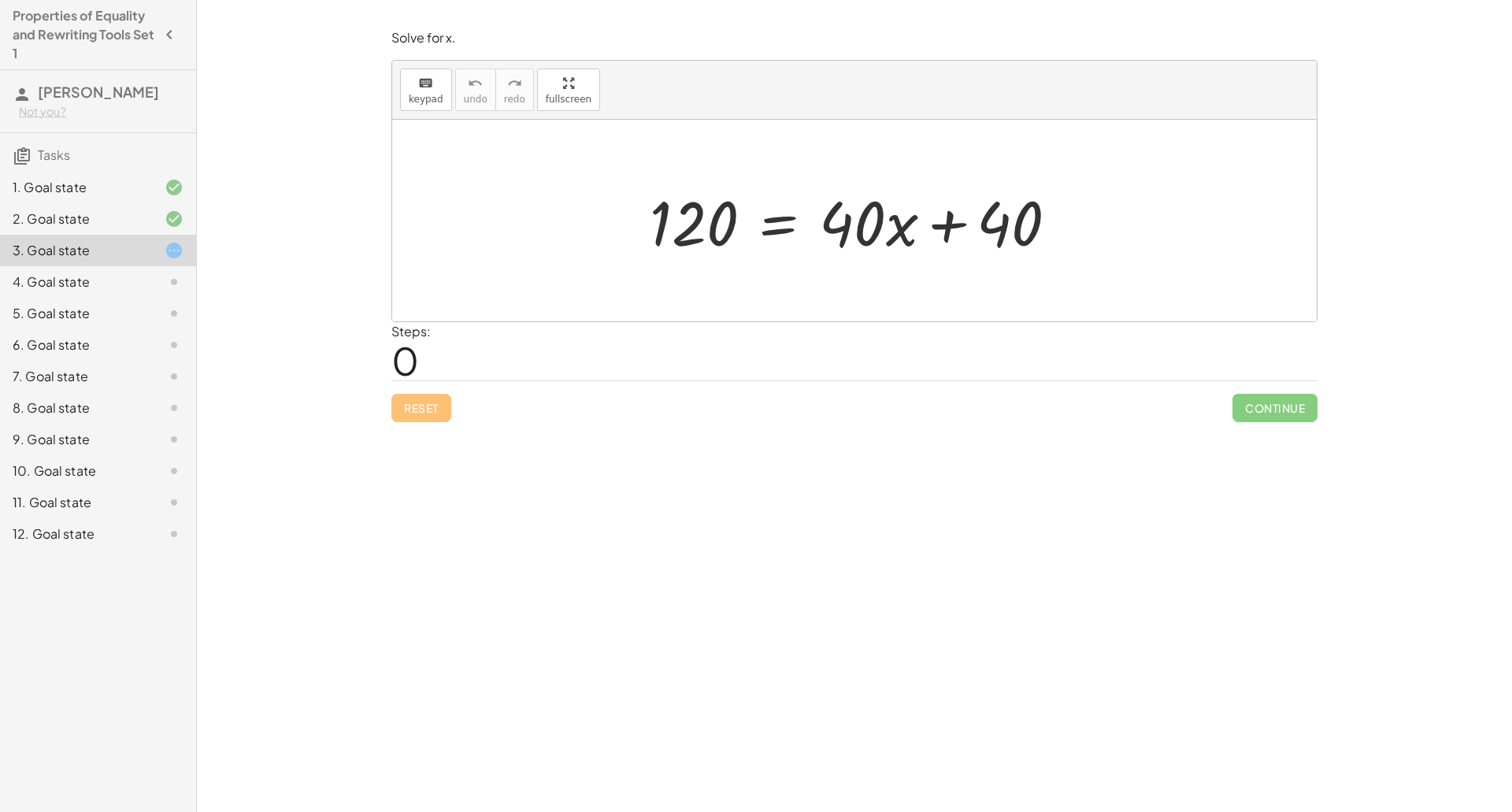
click at [777, 221] on div at bounding box center [859, 220] width 436 height 81
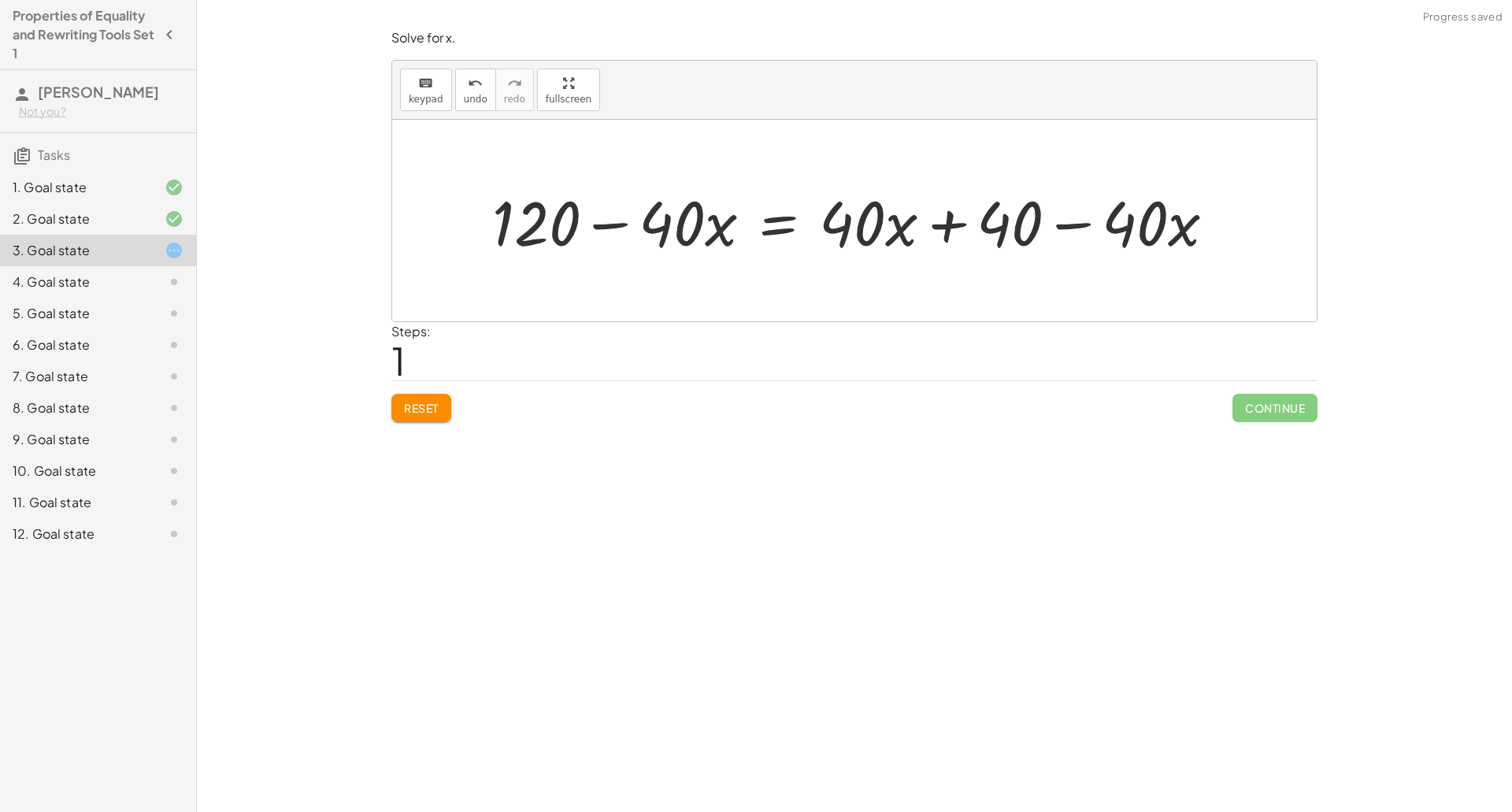
click at [626, 227] on div at bounding box center [859, 220] width 751 height 81
click at [1101, 224] on div at bounding box center [859, 220] width 751 height 81
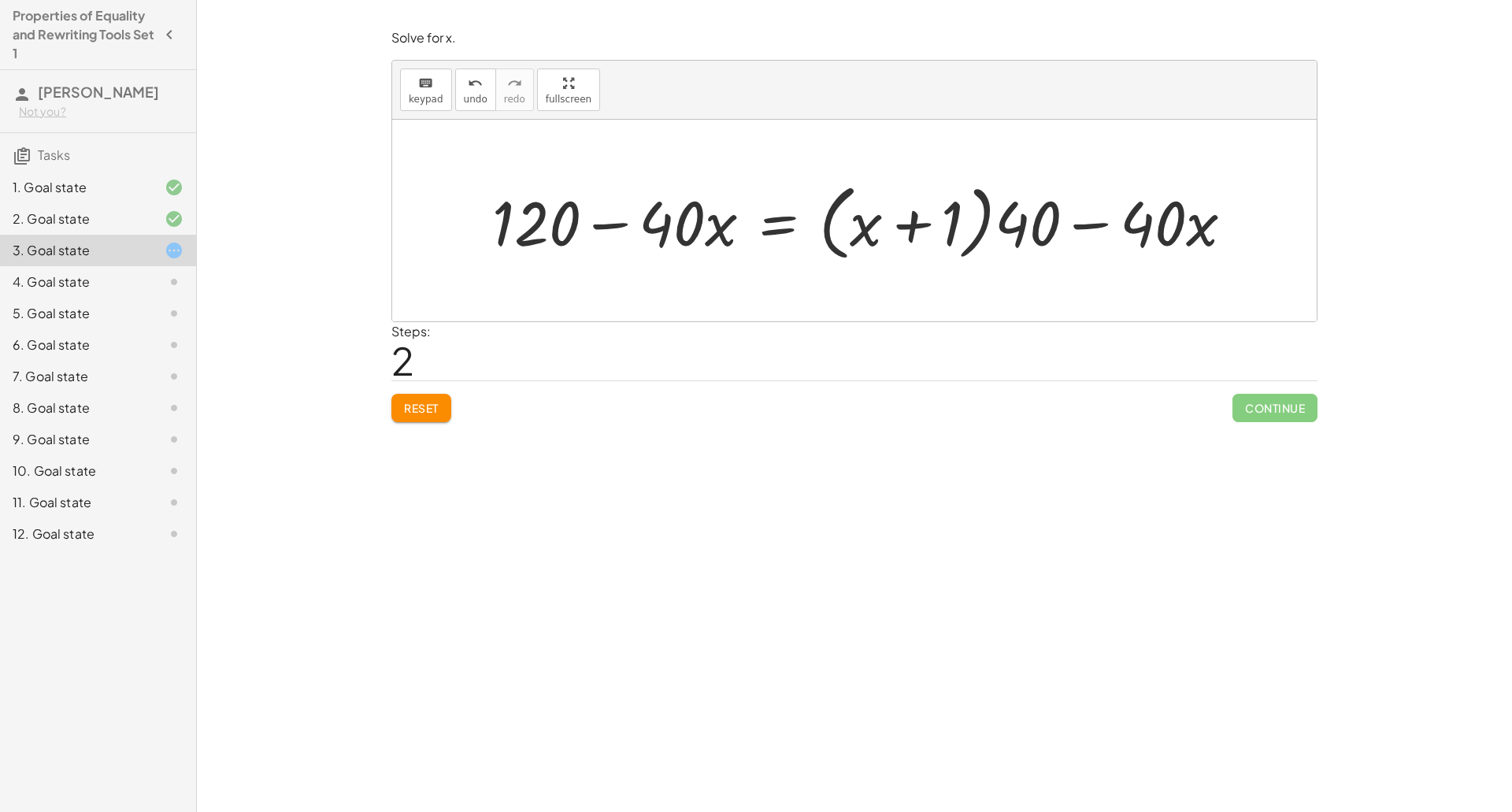
click at [429, 423] on div "Solve for x. keyboard keypad undo undo redo redo fullscreen 120 = + · 40 · x + …" at bounding box center [854, 226] width 945 height 412
click at [448, 405] on button "Reset" at bounding box center [420, 408] width 59 height 28
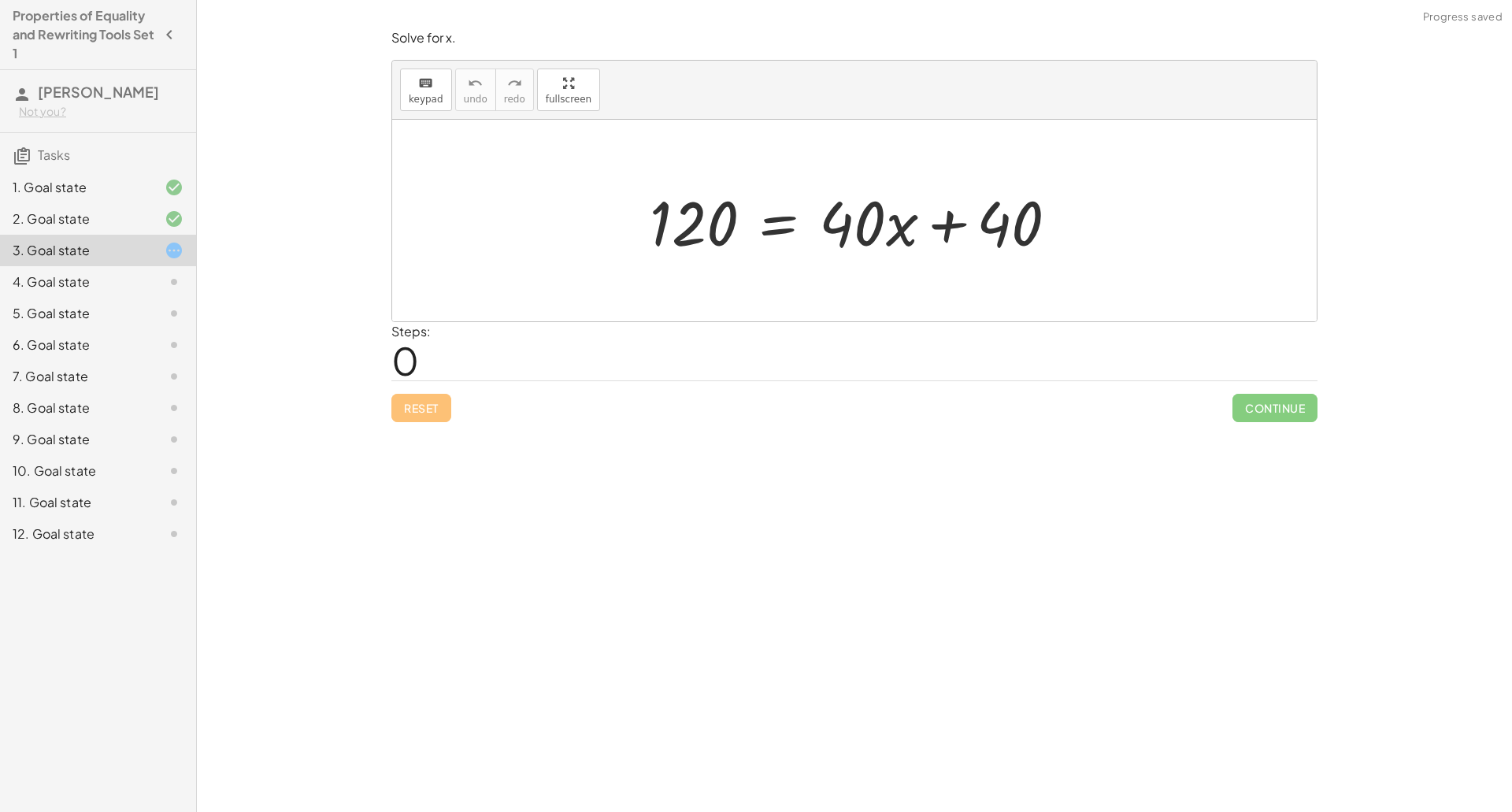
click at [1511, 377] on div "Solve for x. keyboard keypad undo undo redo redo fullscreen + · 3 · x + 12 = 45…" at bounding box center [854, 406] width 1315 height 812
click at [611, 261] on div at bounding box center [854, 220] width 924 height 202
click at [754, 245] on div at bounding box center [859, 220] width 436 height 81
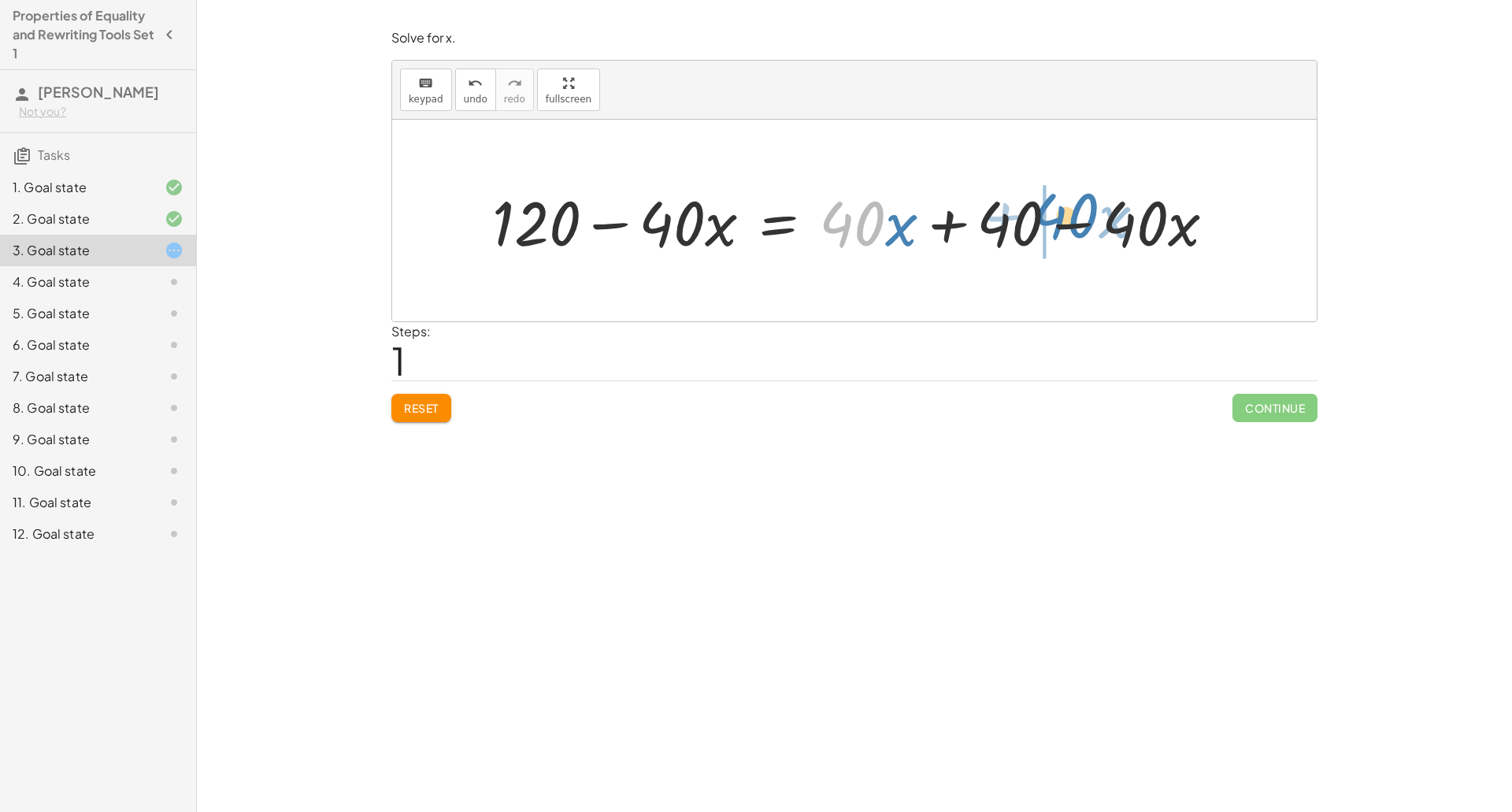
drag, startPoint x: 858, startPoint y: 244, endPoint x: 1073, endPoint y: 237, distance: 215.1
click at [1073, 237] on div at bounding box center [859, 220] width 751 height 81
click at [1054, 265] on div at bounding box center [854, 220] width 924 height 202
click at [1041, 239] on div at bounding box center [859, 220] width 751 height 81
click at [1081, 234] on div at bounding box center [859, 220] width 751 height 81
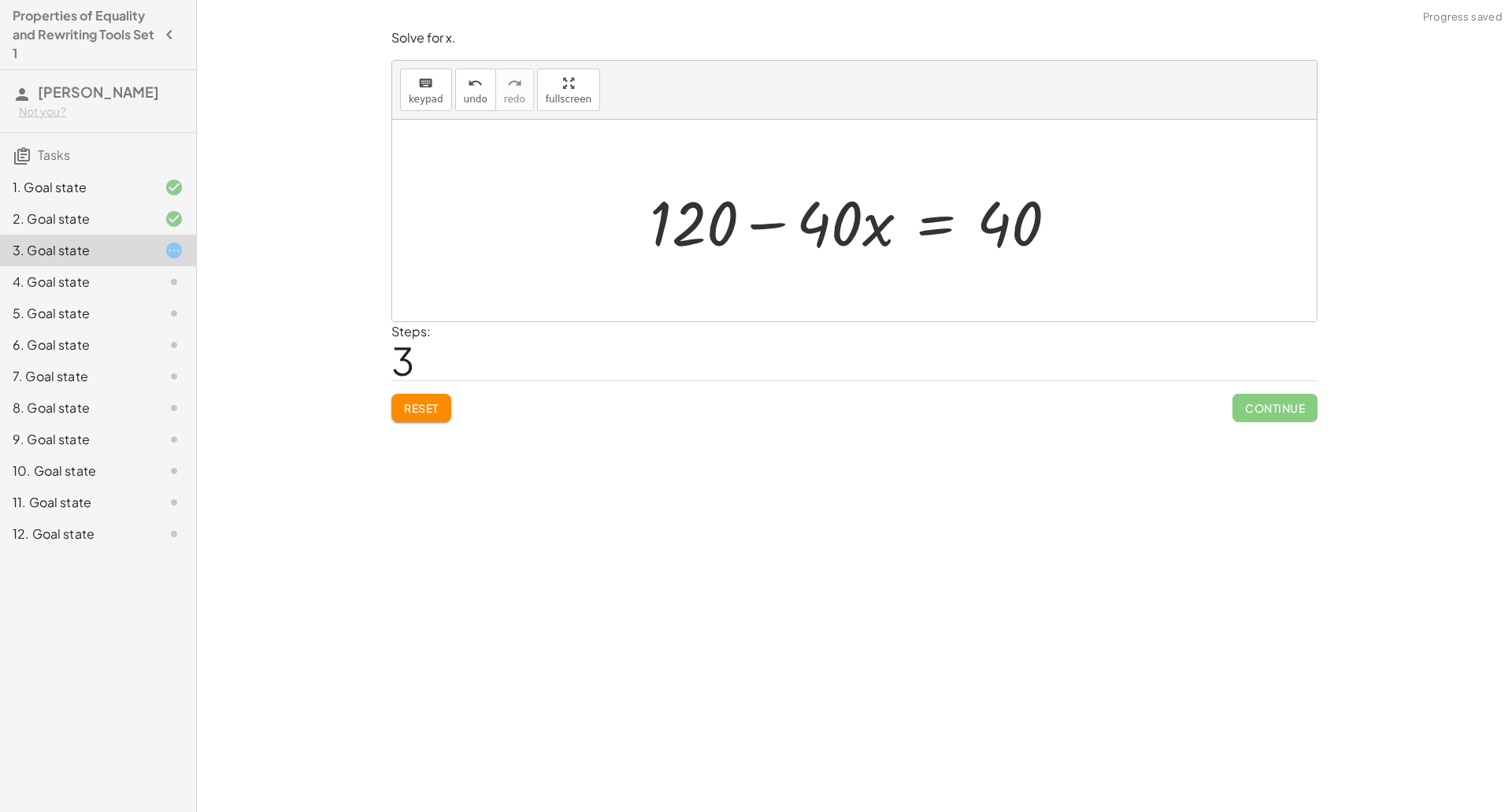
click at [832, 233] on div at bounding box center [859, 220] width 436 height 81
click at [835, 239] on div at bounding box center [859, 220] width 436 height 81
click at [931, 231] on div at bounding box center [859, 220] width 436 height 81
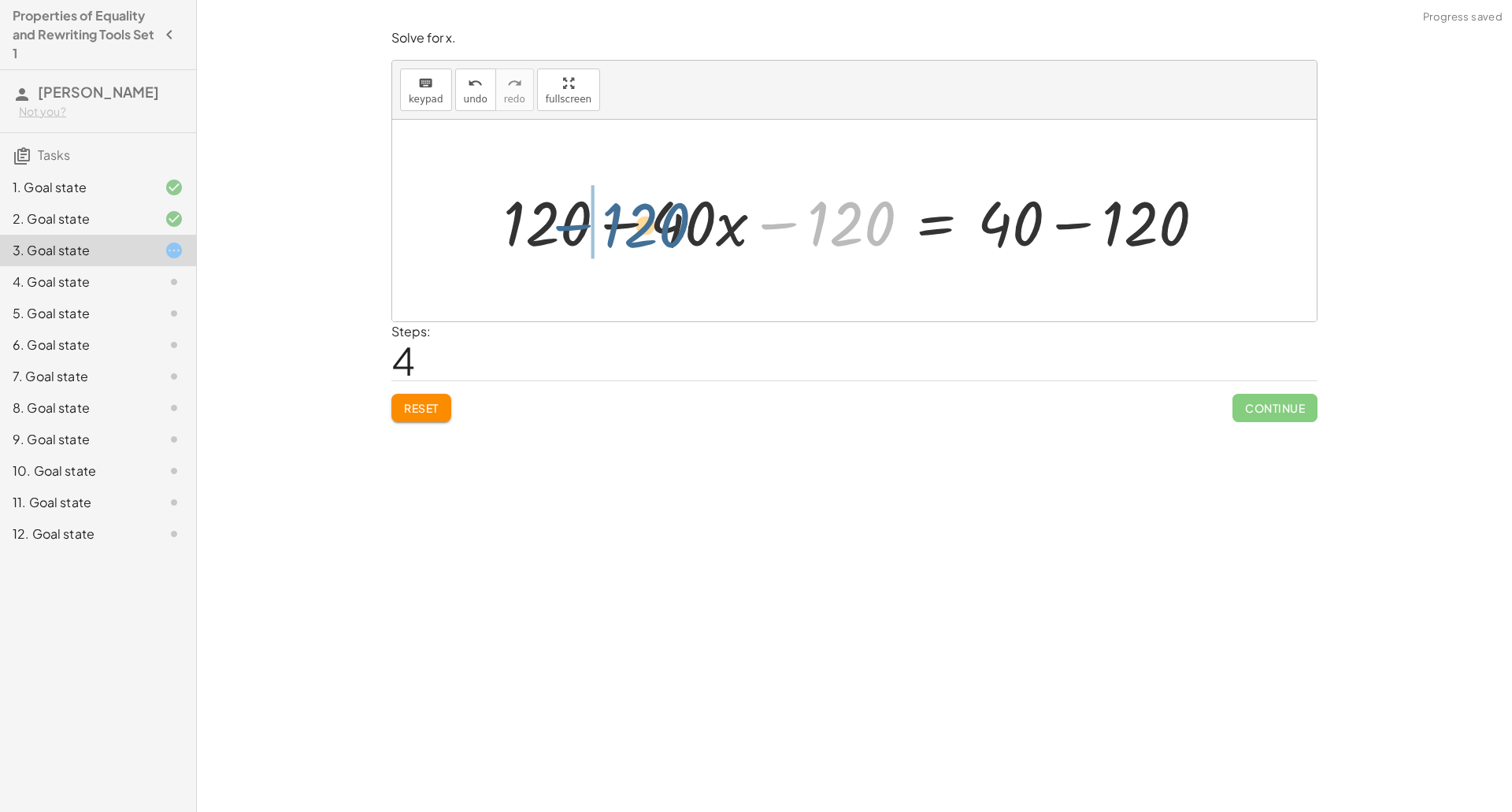
drag, startPoint x: 811, startPoint y: 235, endPoint x: 576, endPoint y: 245, distance: 235.2
click at [576, 245] on div at bounding box center [861, 220] width 730 height 81
click at [605, 229] on div at bounding box center [861, 220] width 730 height 81
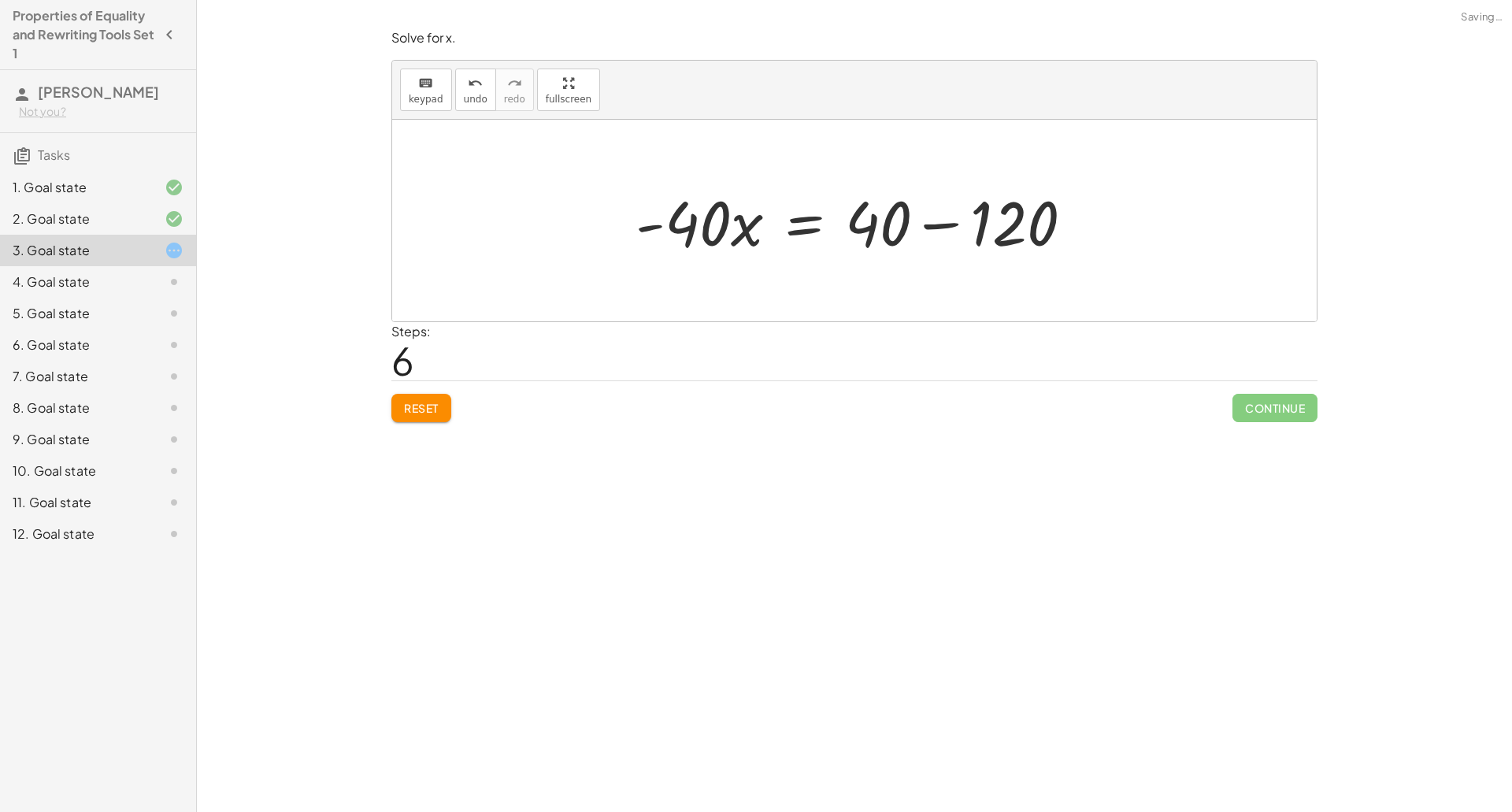
click at [907, 225] on div at bounding box center [861, 220] width 465 height 81
click at [971, 227] on div at bounding box center [861, 220] width 465 height 81
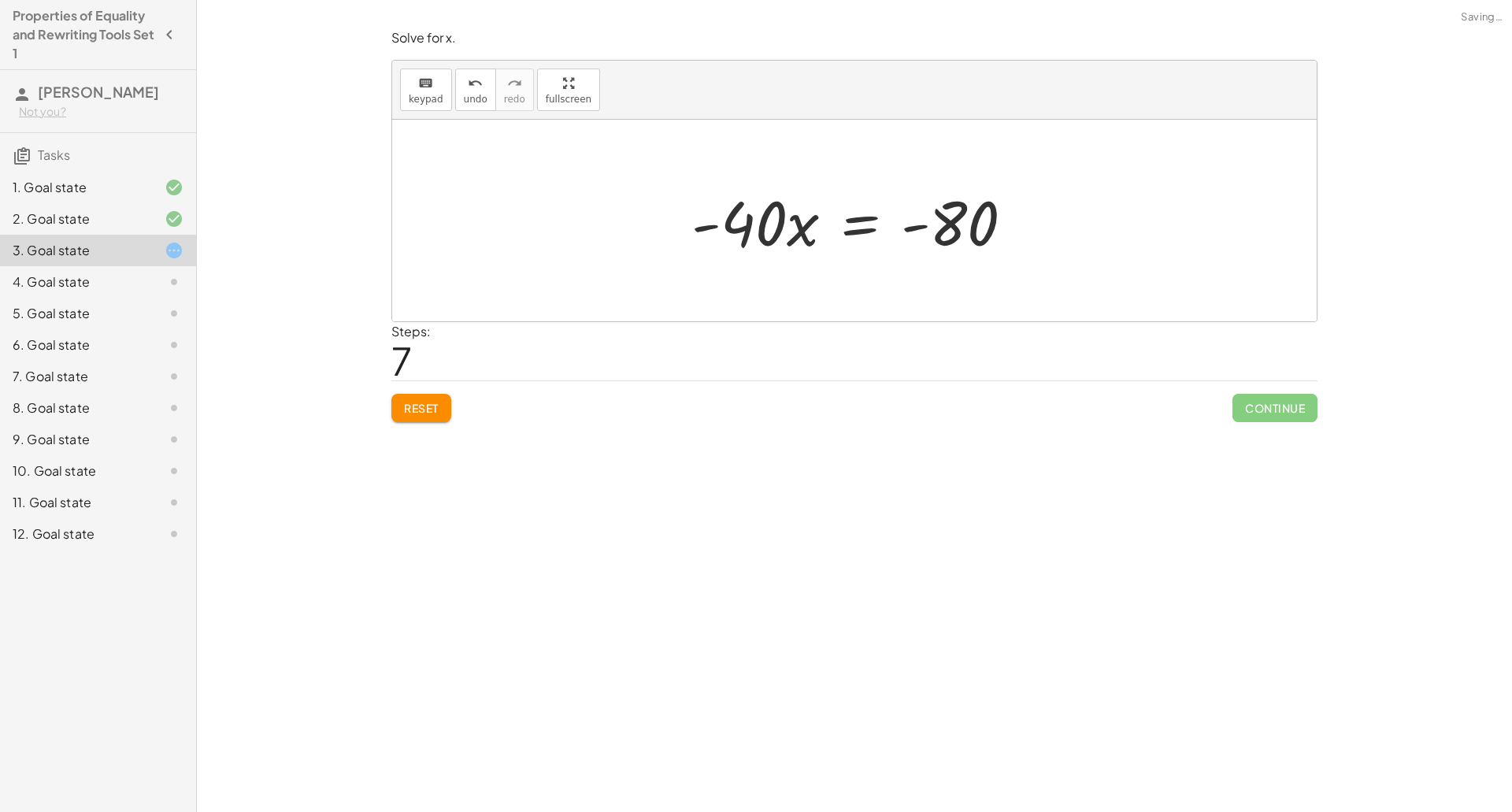
click at [760, 260] on div "120 = + · 40 · x + 40 + 120 − · 40 · x = + · 40 · x + 40 − · 40 · x + 120 − · 4…" at bounding box center [853, 221] width 371 height 89
click at [847, 232] on div at bounding box center [860, 220] width 351 height 81
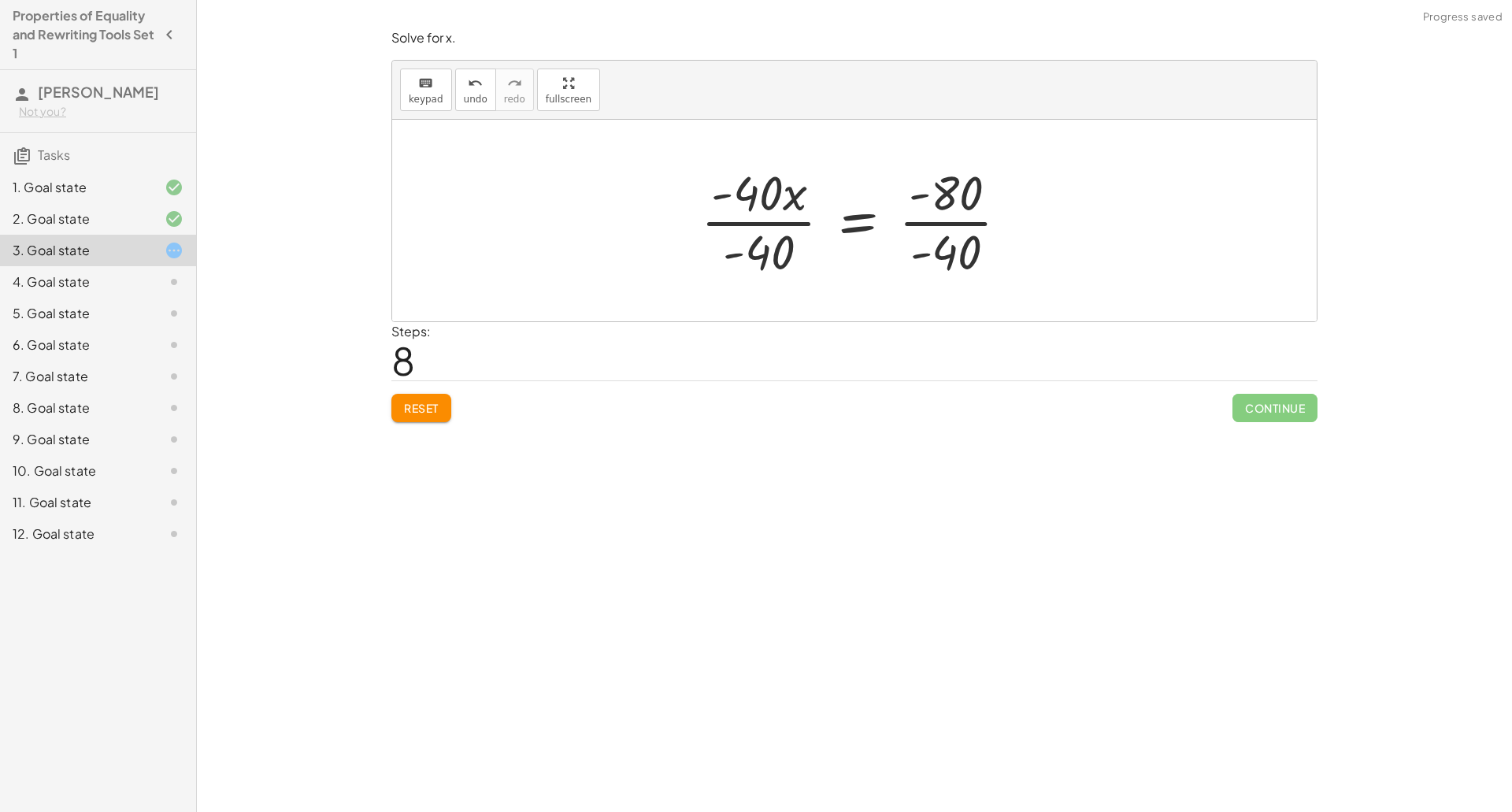
click at [775, 225] on div at bounding box center [861, 220] width 336 height 121
click at [920, 227] on div at bounding box center [889, 220] width 252 height 121
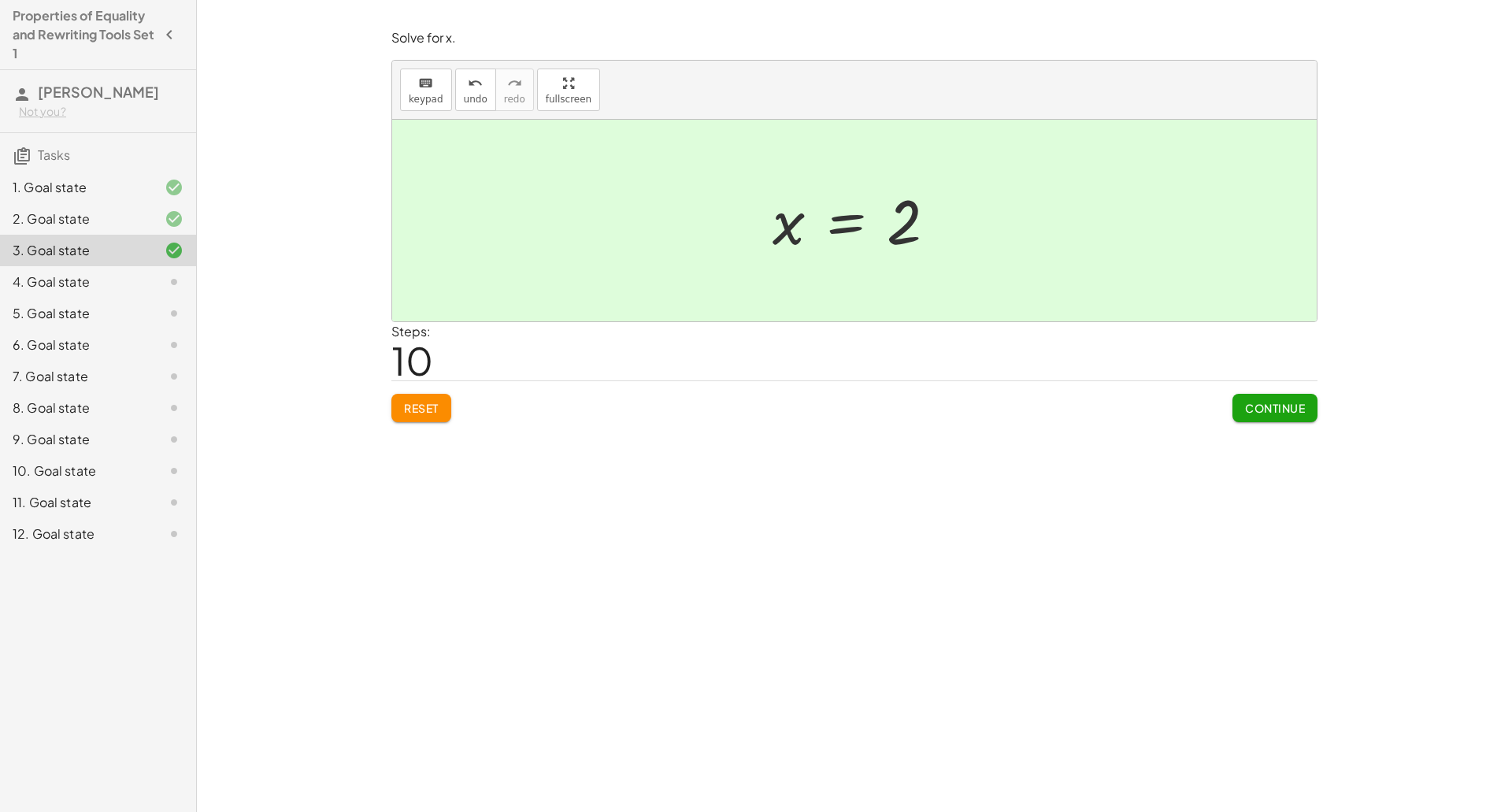
click at [1271, 415] on button "Continue" at bounding box center [1275, 408] width 85 height 28
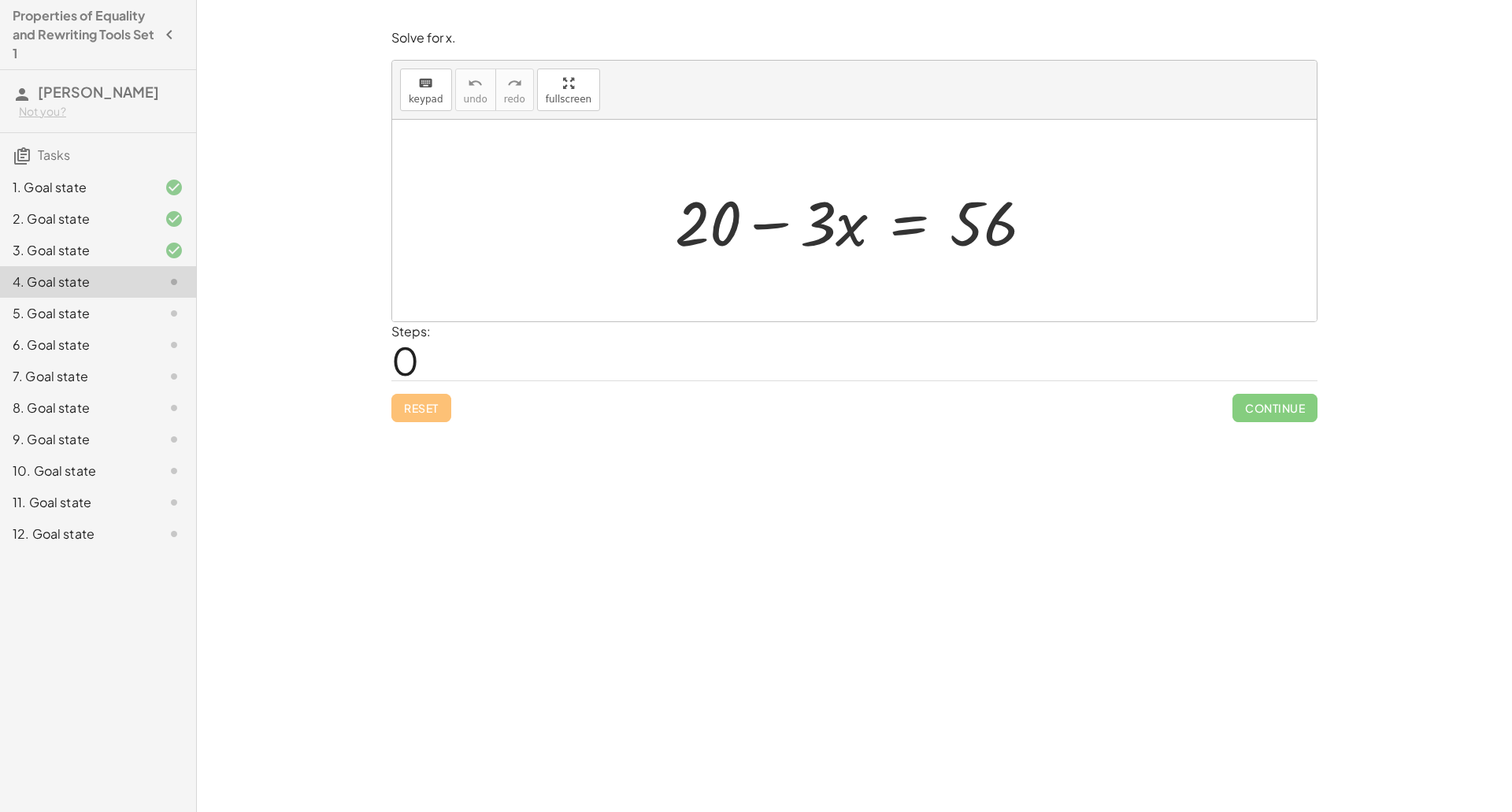
click at [922, 224] on div at bounding box center [861, 220] width 388 height 81
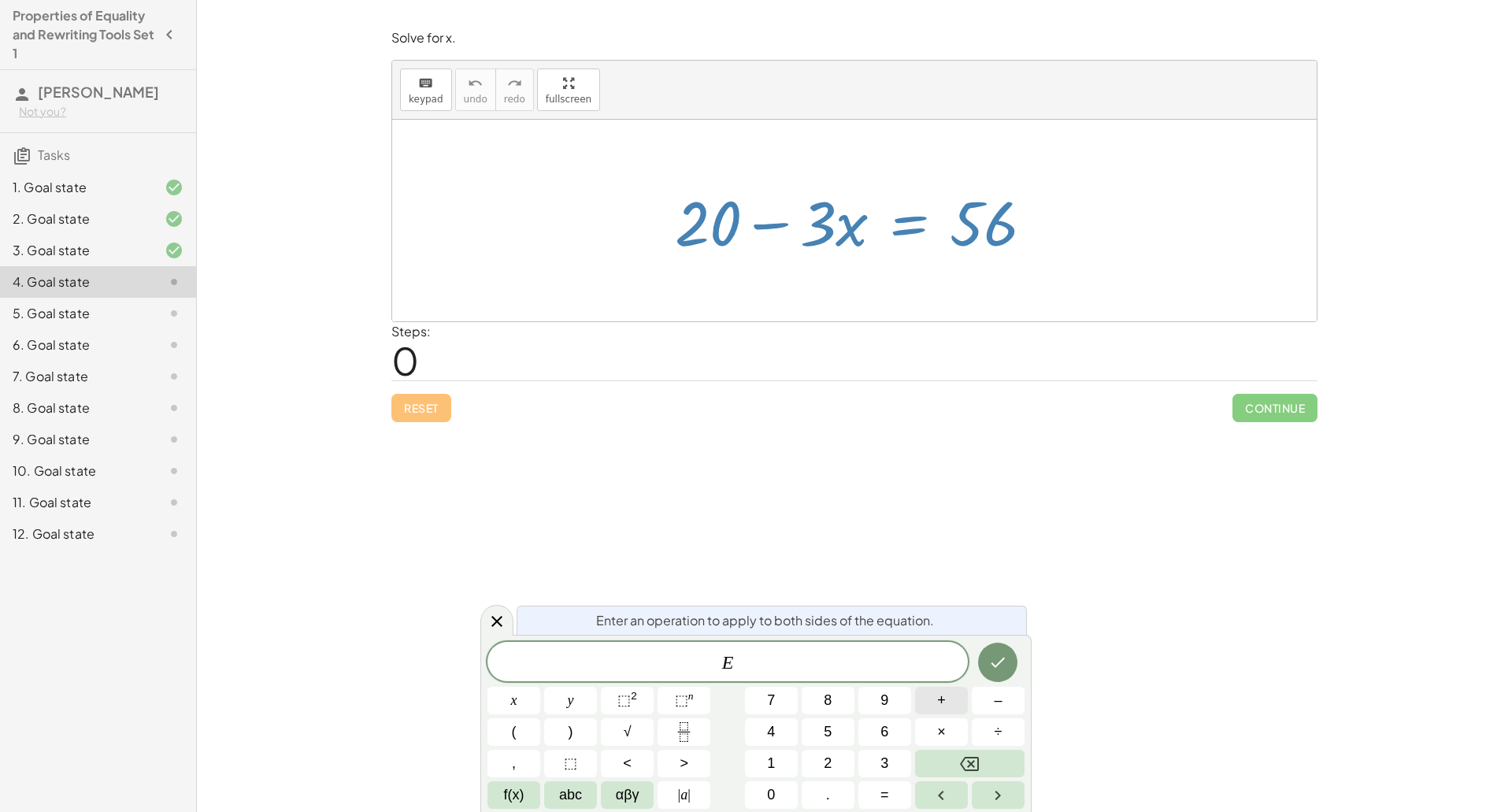
click at [952, 698] on button "+" at bounding box center [941, 700] width 53 height 28
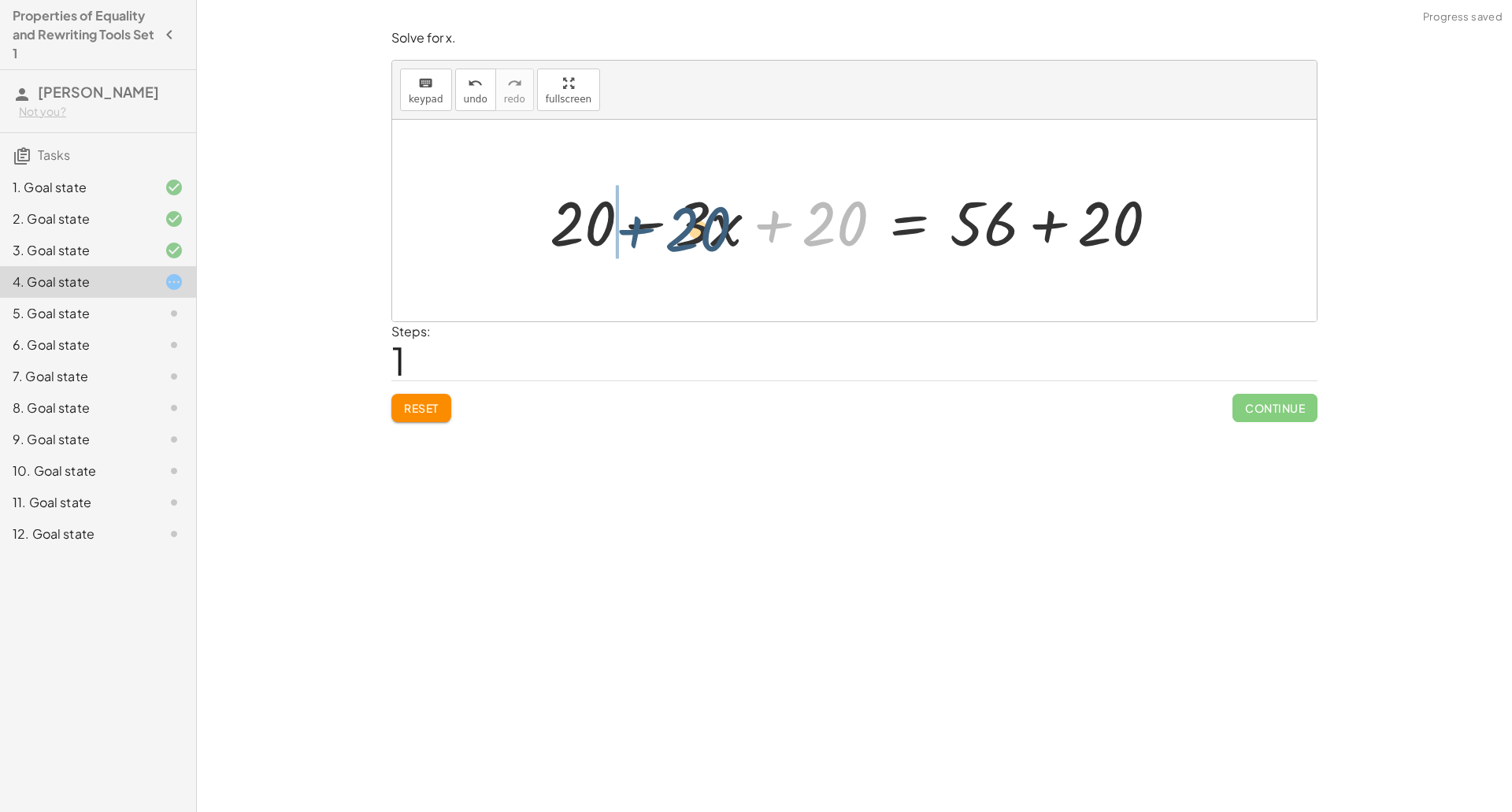
drag, startPoint x: 780, startPoint y: 230, endPoint x: 620, endPoint y: 238, distance: 160.2
click at [620, 238] on div at bounding box center [860, 220] width 637 height 81
click at [436, 419] on button "Reset" at bounding box center [420, 408] width 59 height 28
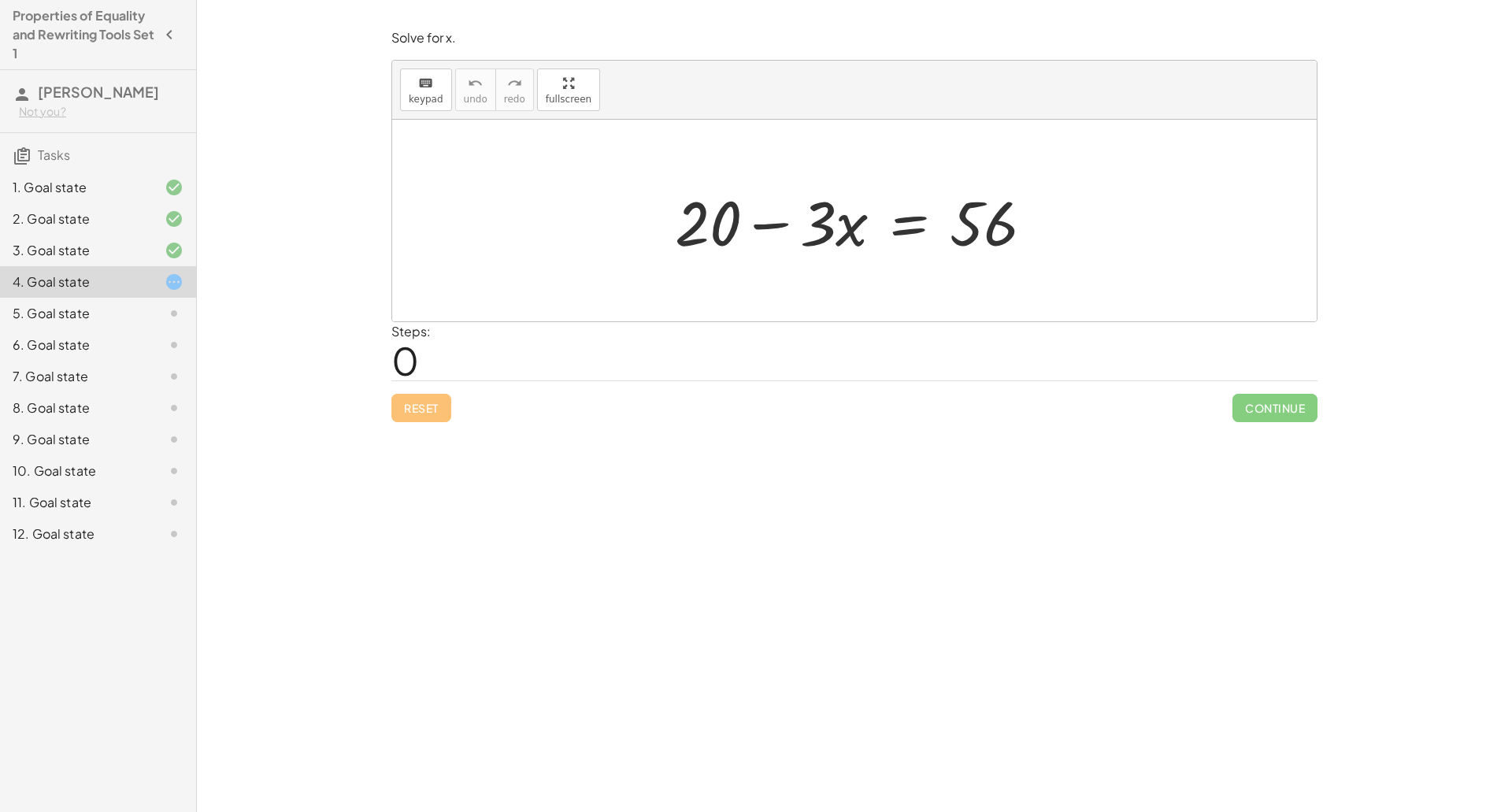
click at [894, 231] on div at bounding box center [861, 220] width 388 height 81
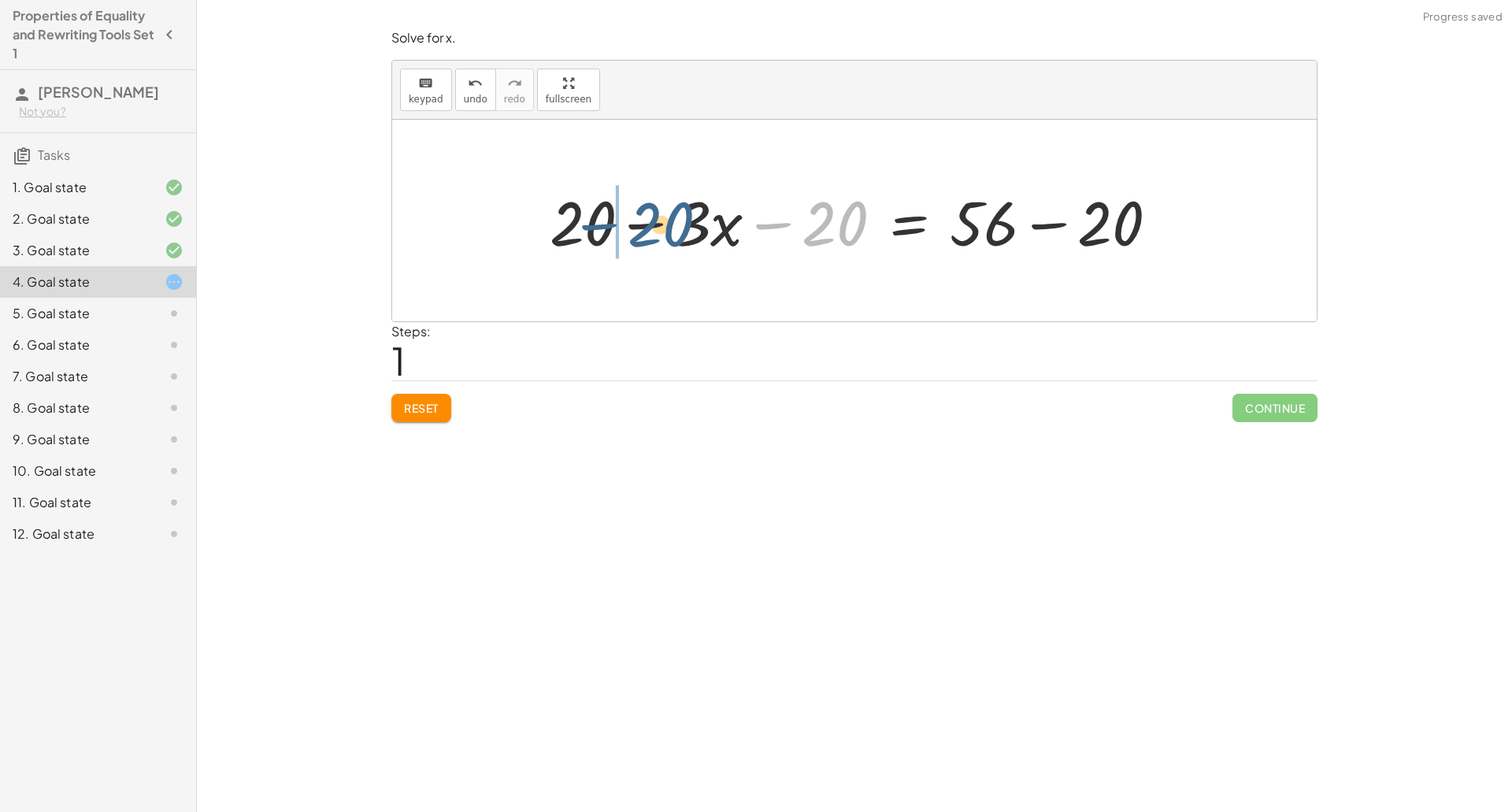
drag, startPoint x: 804, startPoint y: 222, endPoint x: 628, endPoint y: 224, distance: 176.0
click at [628, 224] on div at bounding box center [860, 220] width 637 height 81
click at [645, 225] on div at bounding box center [860, 220] width 637 height 81
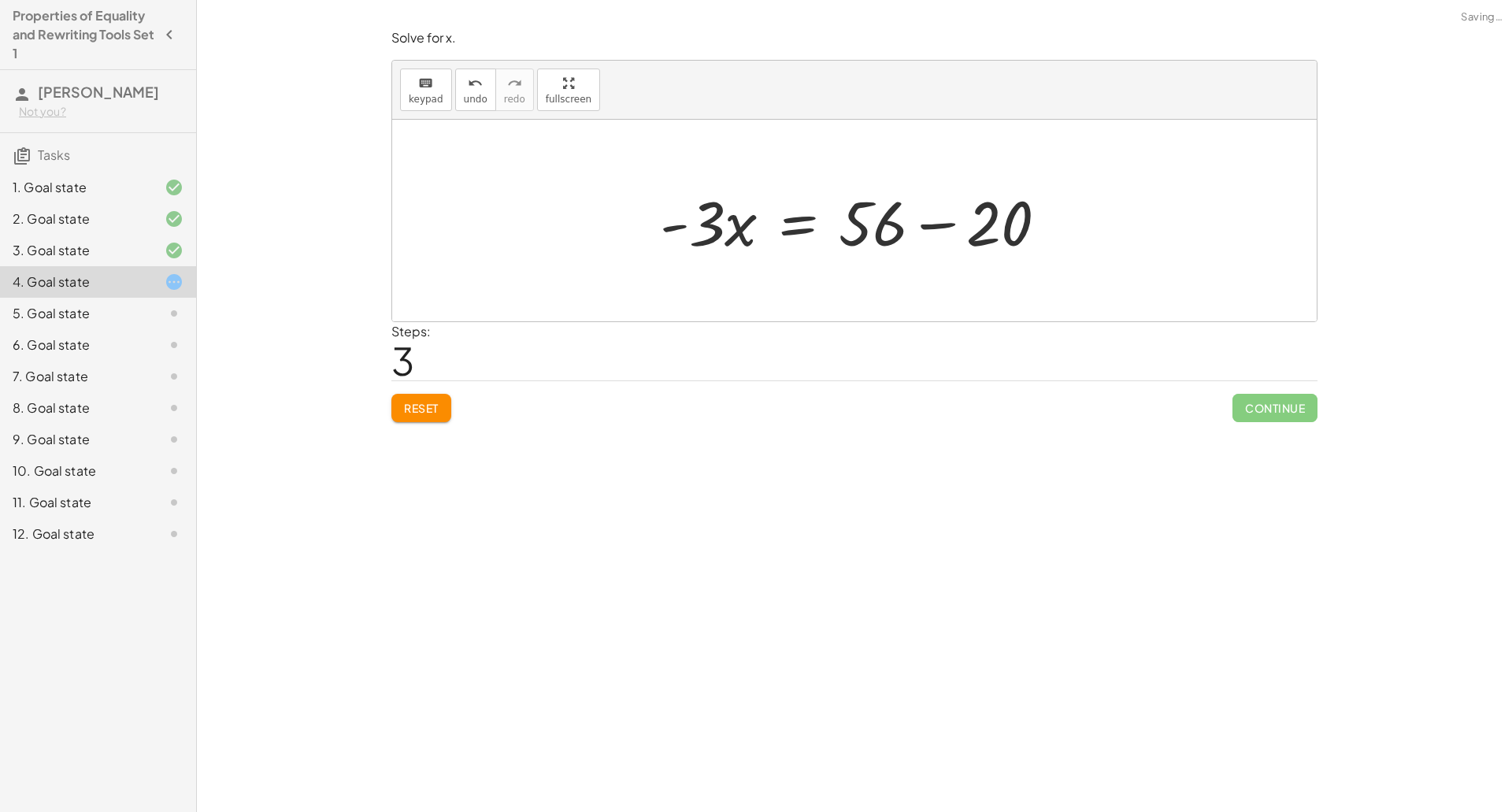
click at [942, 241] on div at bounding box center [860, 220] width 416 height 81
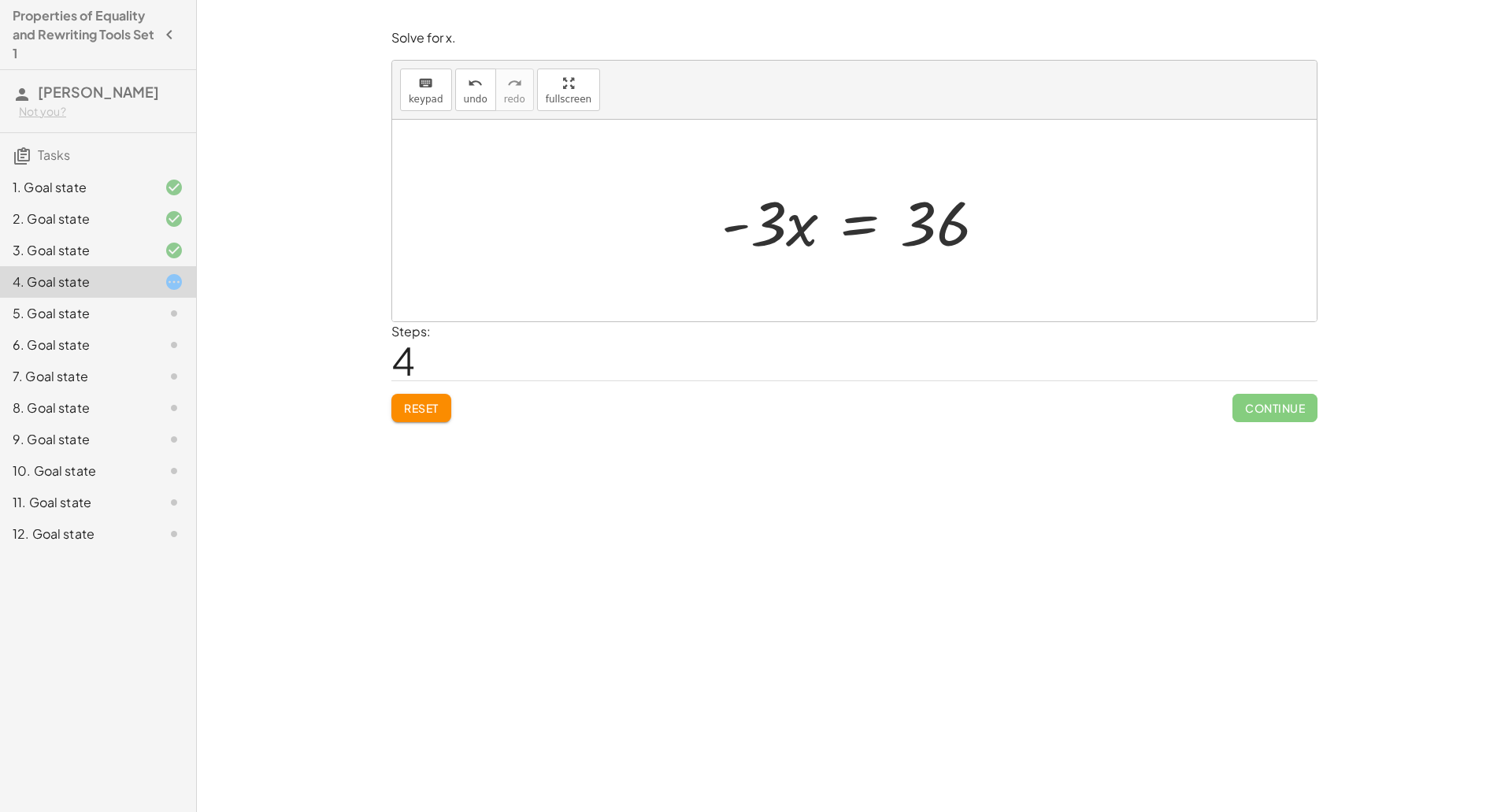
click at [843, 232] on div at bounding box center [860, 220] width 294 height 81
click at [771, 216] on div at bounding box center [860, 220] width 292 height 121
click at [933, 218] on div at bounding box center [861, 220] width 231 height 121
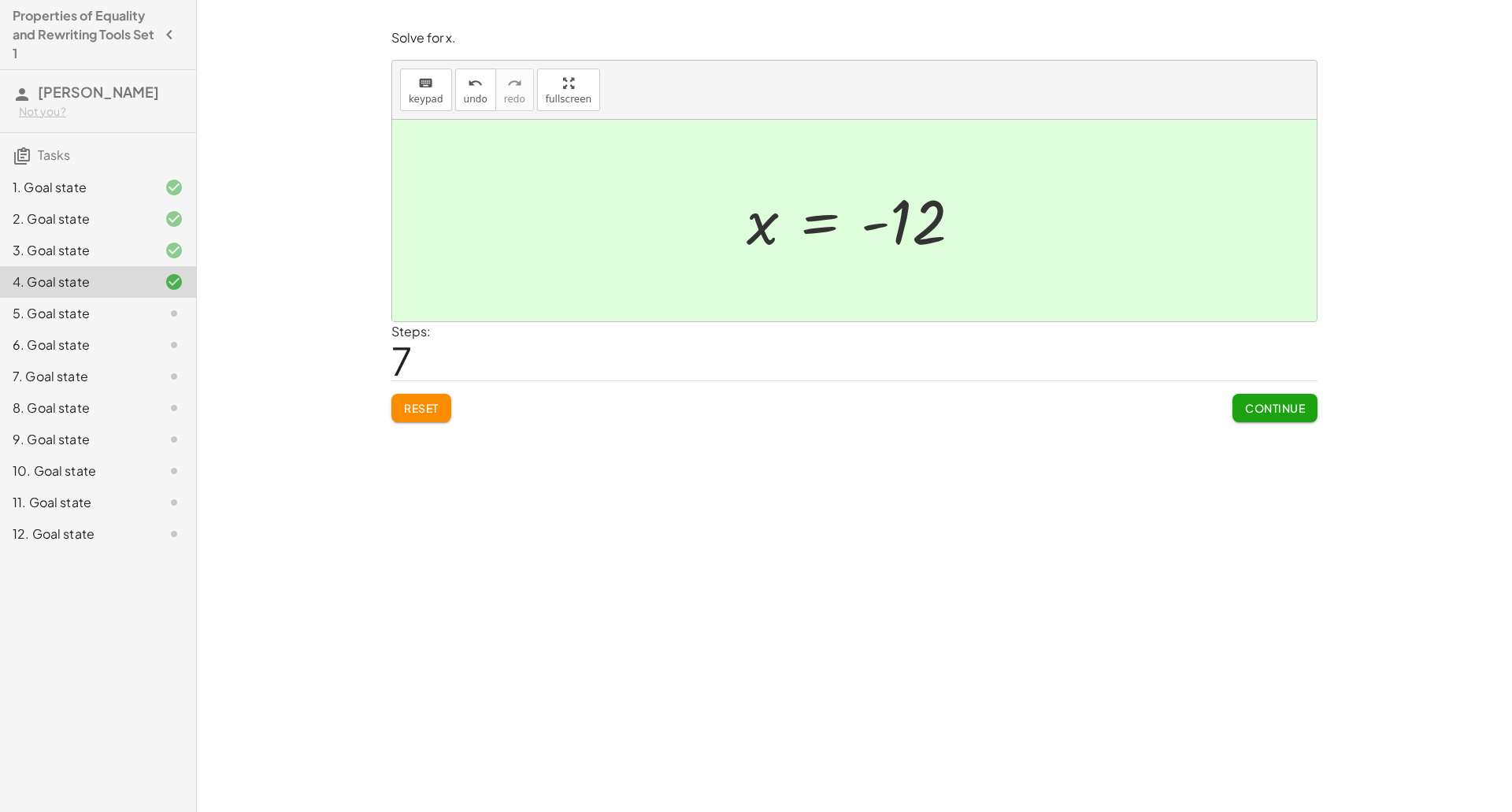
click at [1285, 397] on button "Continue" at bounding box center [1275, 408] width 85 height 28
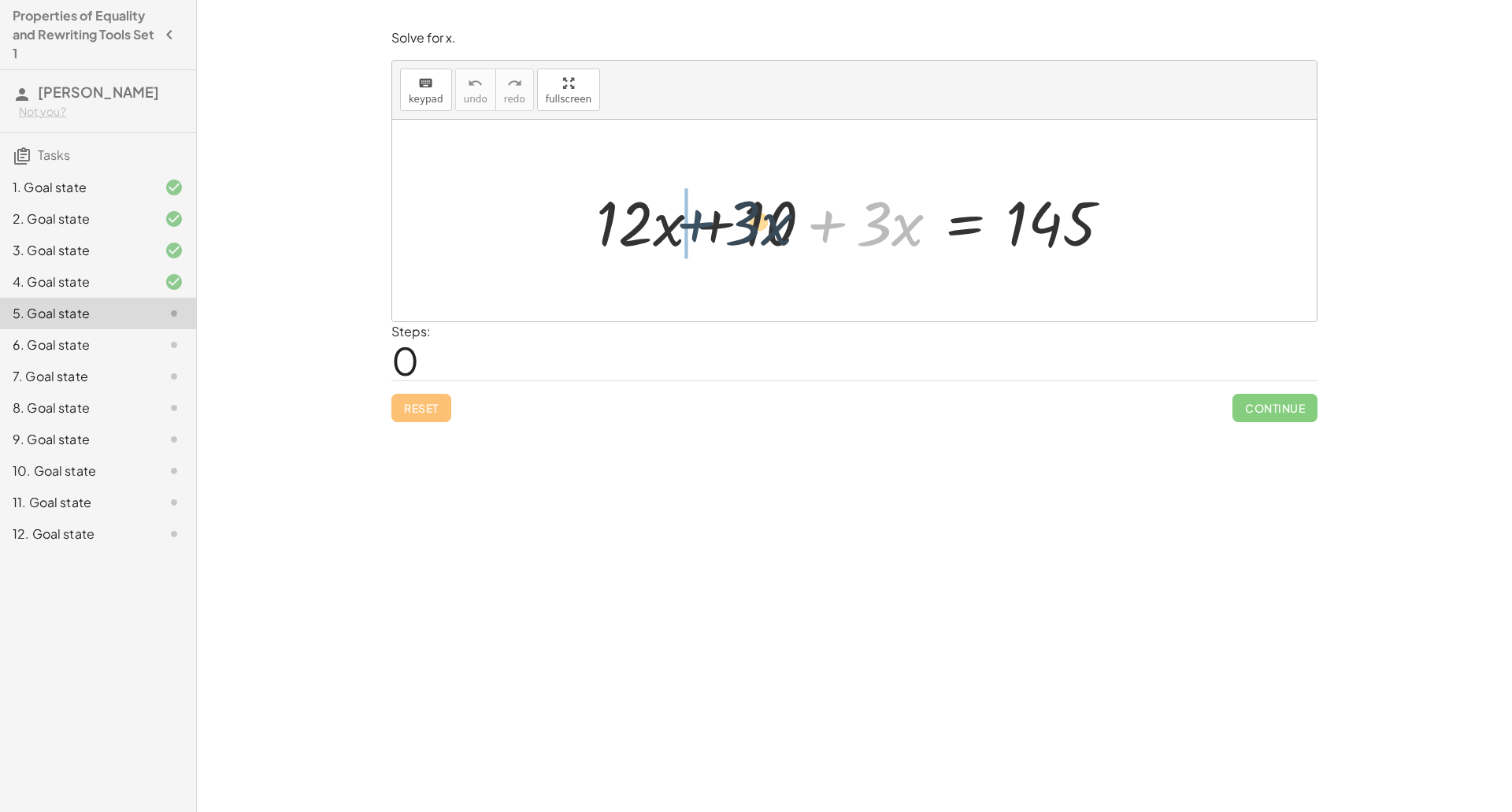
drag, startPoint x: 847, startPoint y: 219, endPoint x: 701, endPoint y: 214, distance: 146.1
click at [701, 214] on div at bounding box center [860, 220] width 543 height 81
click at [710, 227] on div at bounding box center [860, 220] width 543 height 81
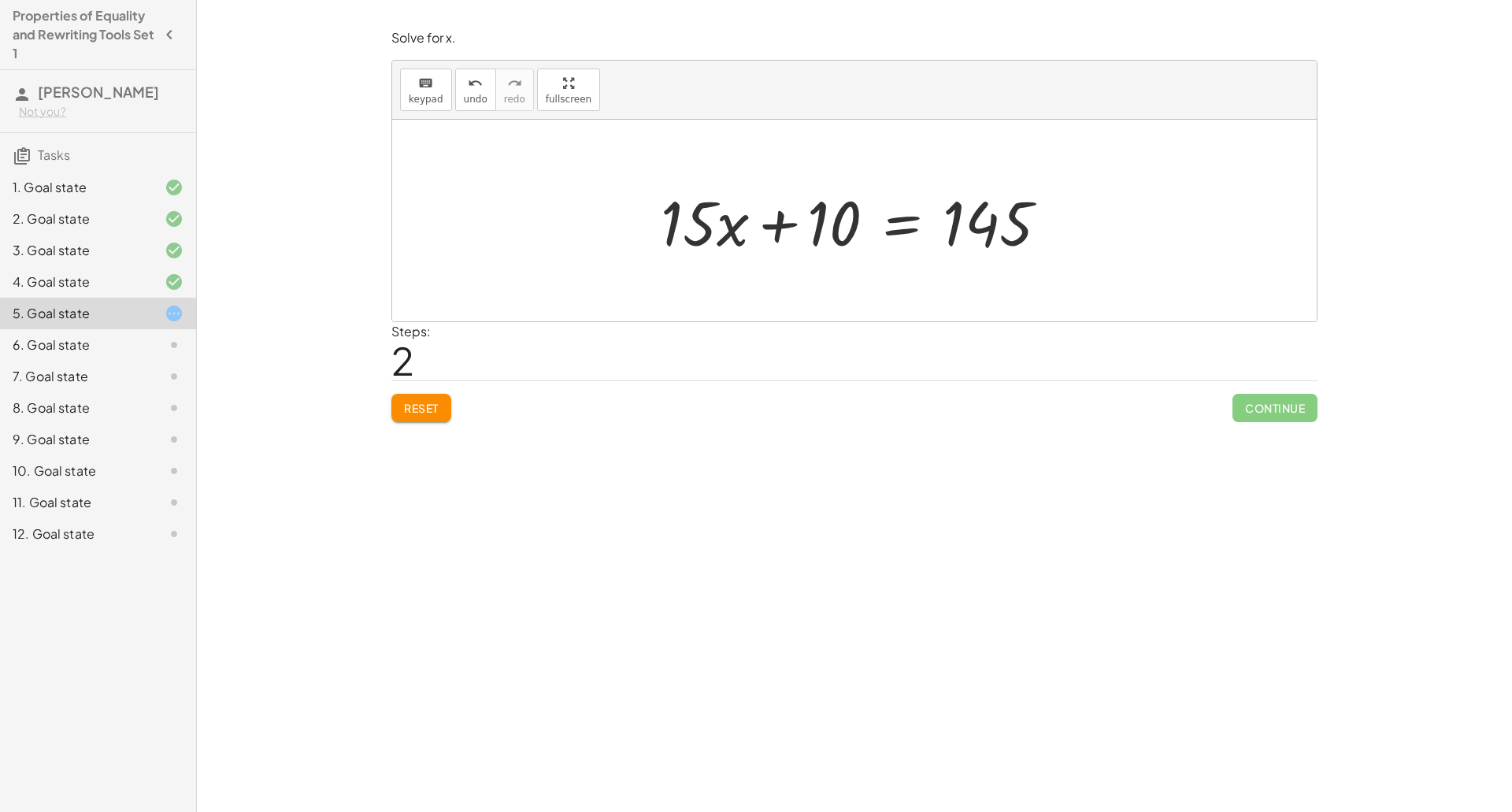
click at [918, 239] on div at bounding box center [861, 220] width 416 height 81
click at [765, 213] on div at bounding box center [860, 220] width 640 height 81
click at [945, 230] on div at bounding box center [861, 220] width 416 height 81
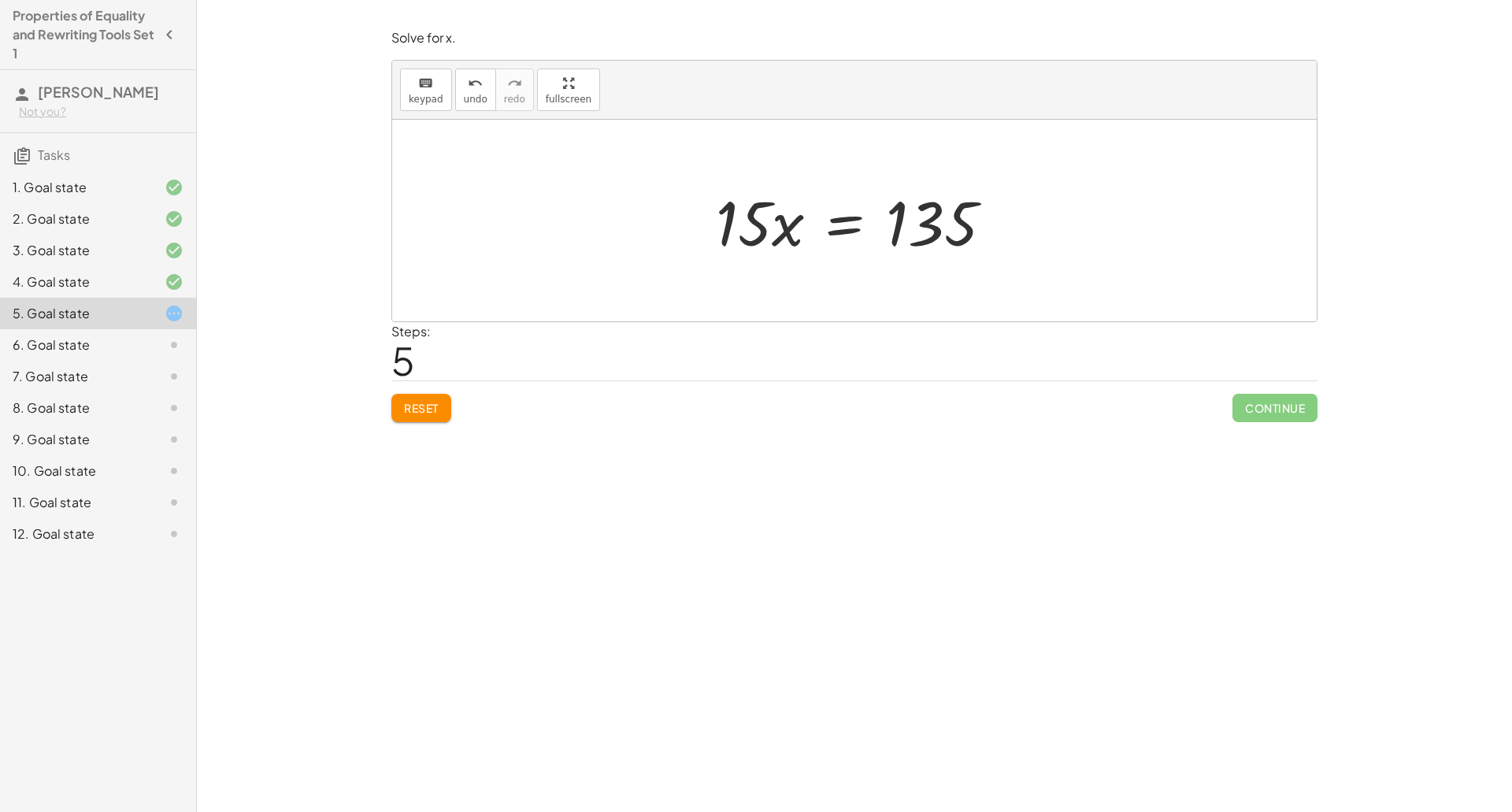
click at [867, 216] on div at bounding box center [860, 220] width 305 height 81
click at [791, 226] on div at bounding box center [860, 220] width 301 height 121
click at [913, 214] on div at bounding box center [860, 220] width 246 height 121
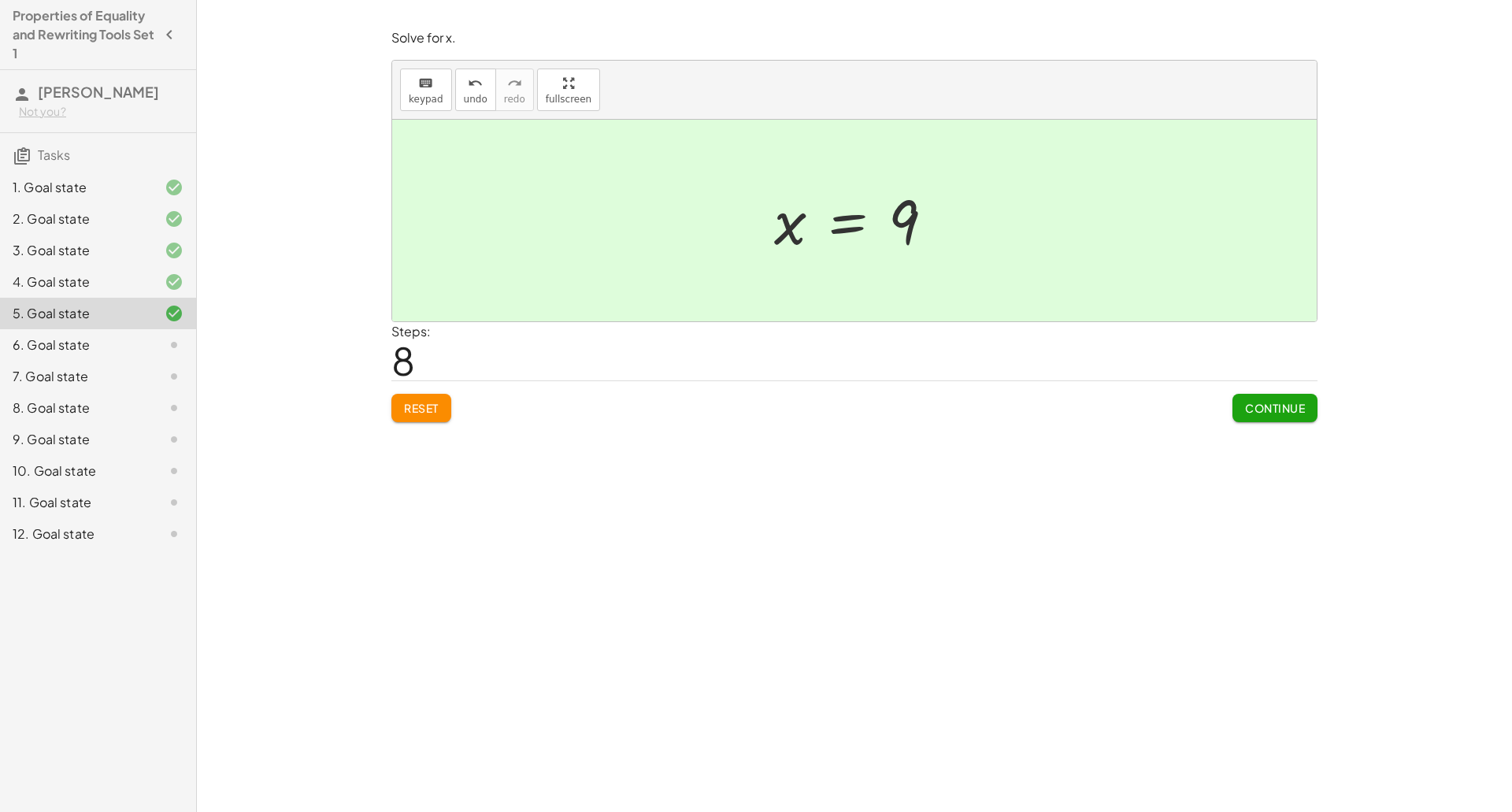
click at [1277, 401] on span "Continue" at bounding box center [1274, 408] width 59 height 14
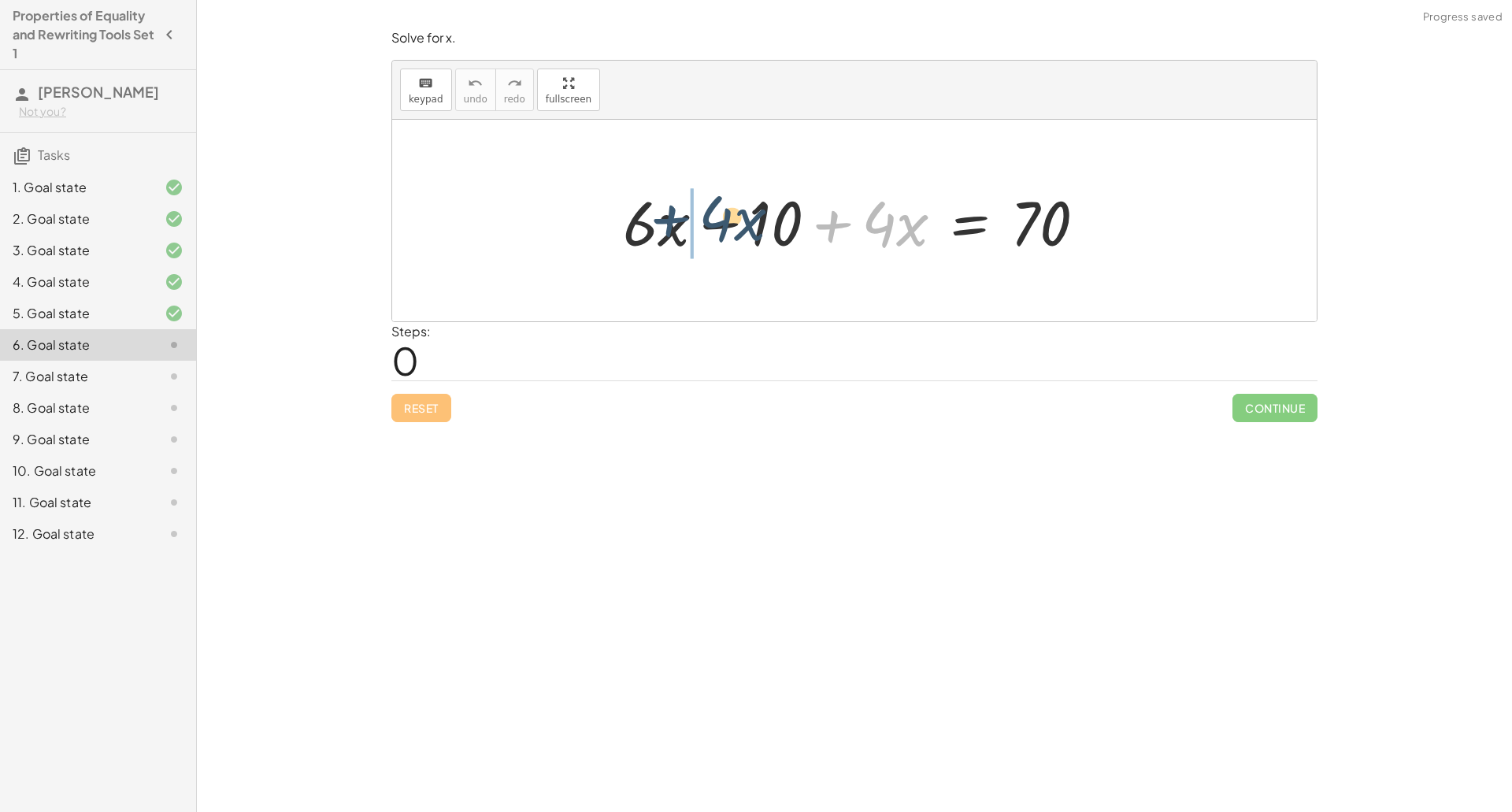
drag, startPoint x: 855, startPoint y: 238, endPoint x: 692, endPoint y: 236, distance: 163.0
click at [718, 223] on div at bounding box center [860, 220] width 491 height 81
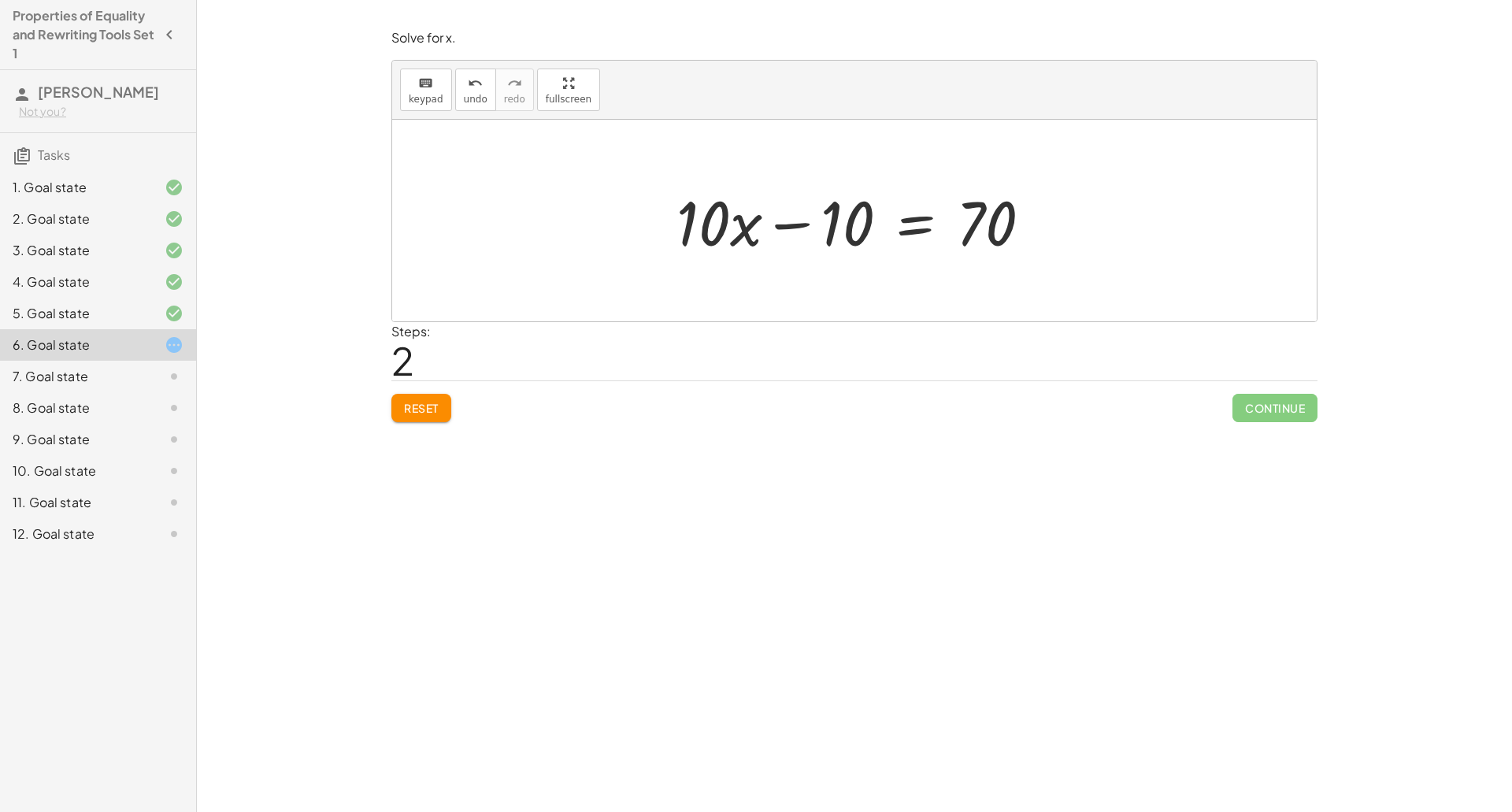
click at [921, 223] on div at bounding box center [860, 220] width 383 height 81
click at [807, 218] on div at bounding box center [861, 220] width 608 height 81
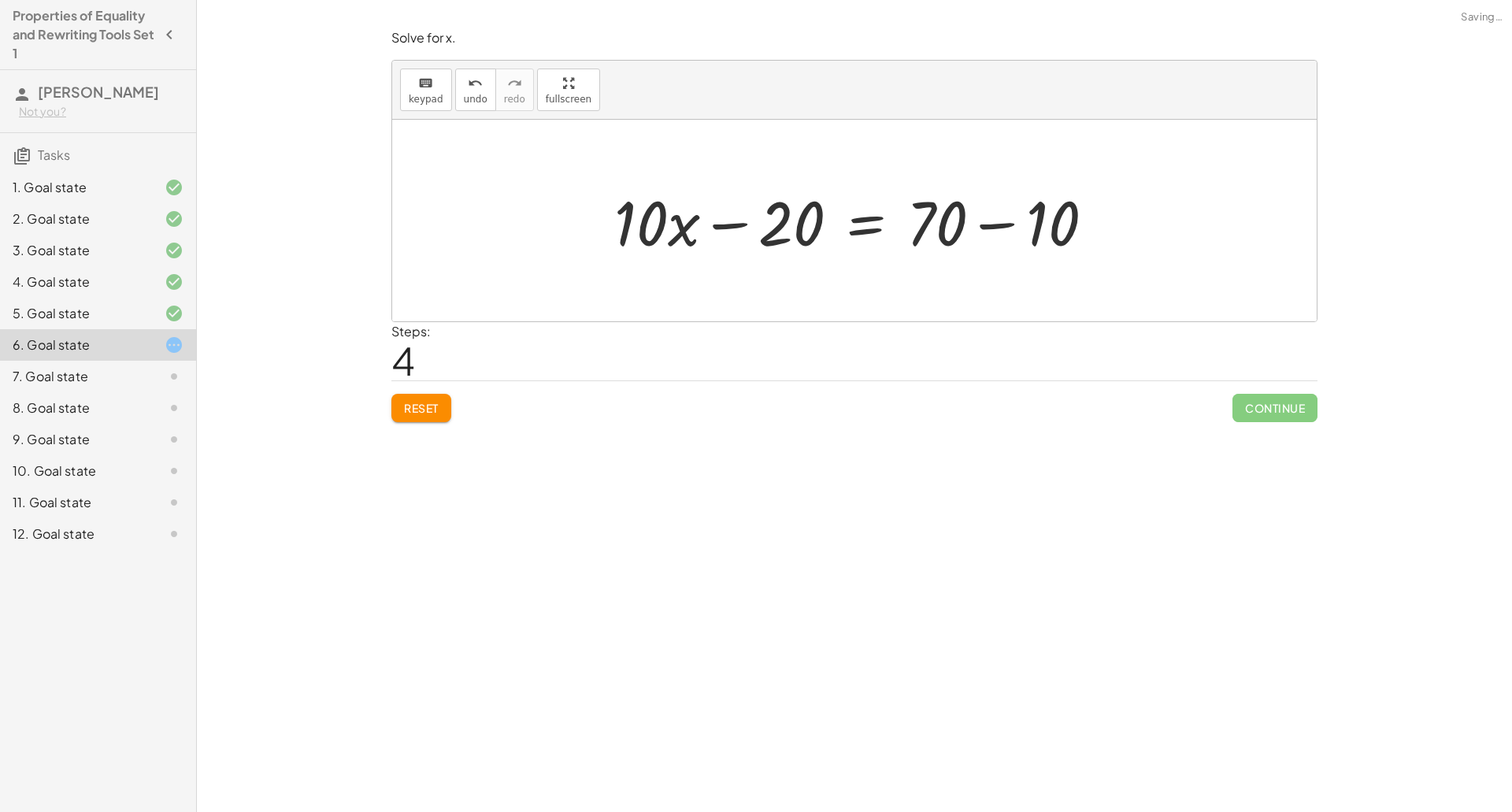
click at [1006, 220] on div at bounding box center [860, 220] width 508 height 81
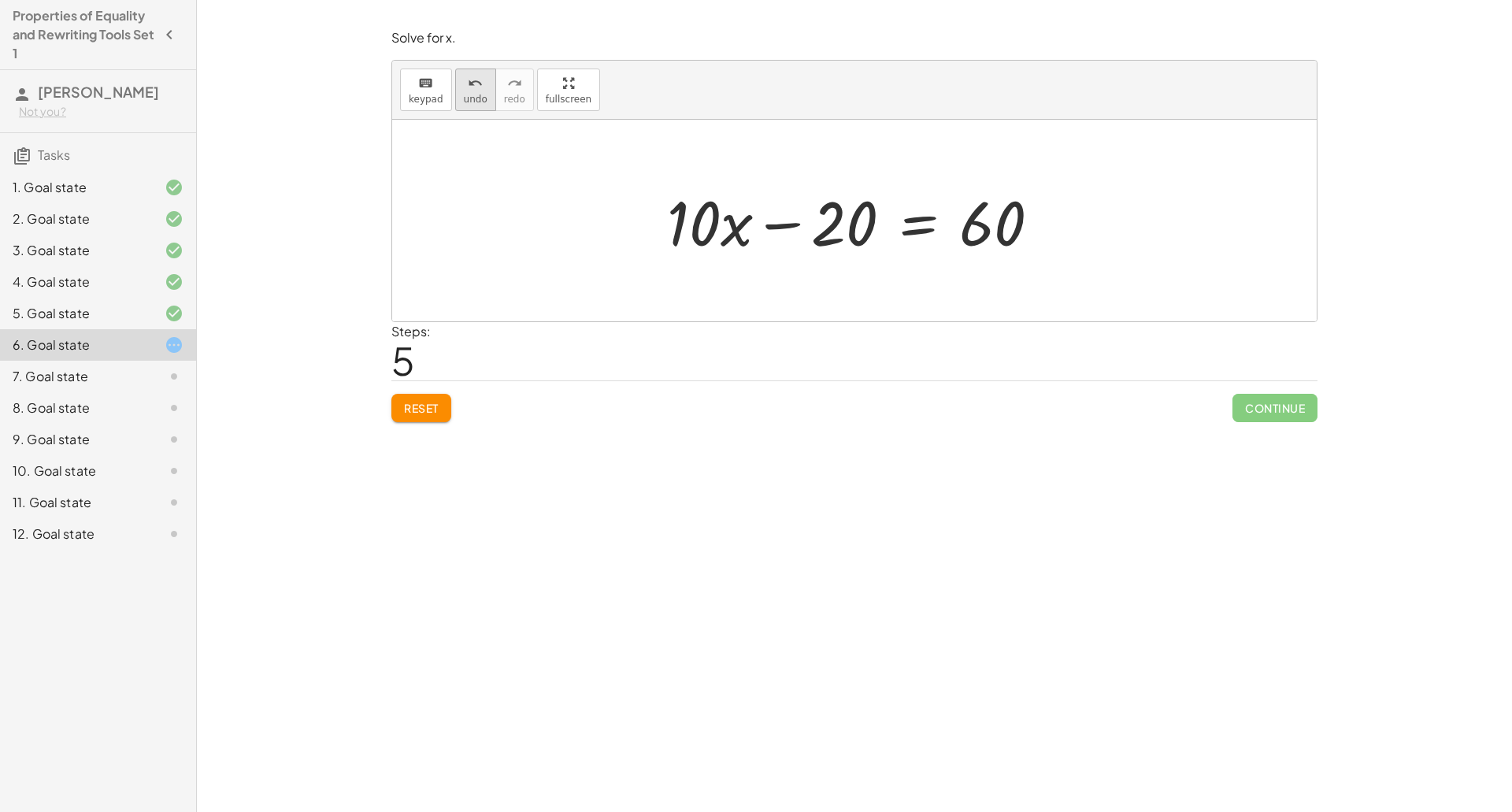
click at [475, 108] on button "undo undo" at bounding box center [476, 90] width 41 height 43
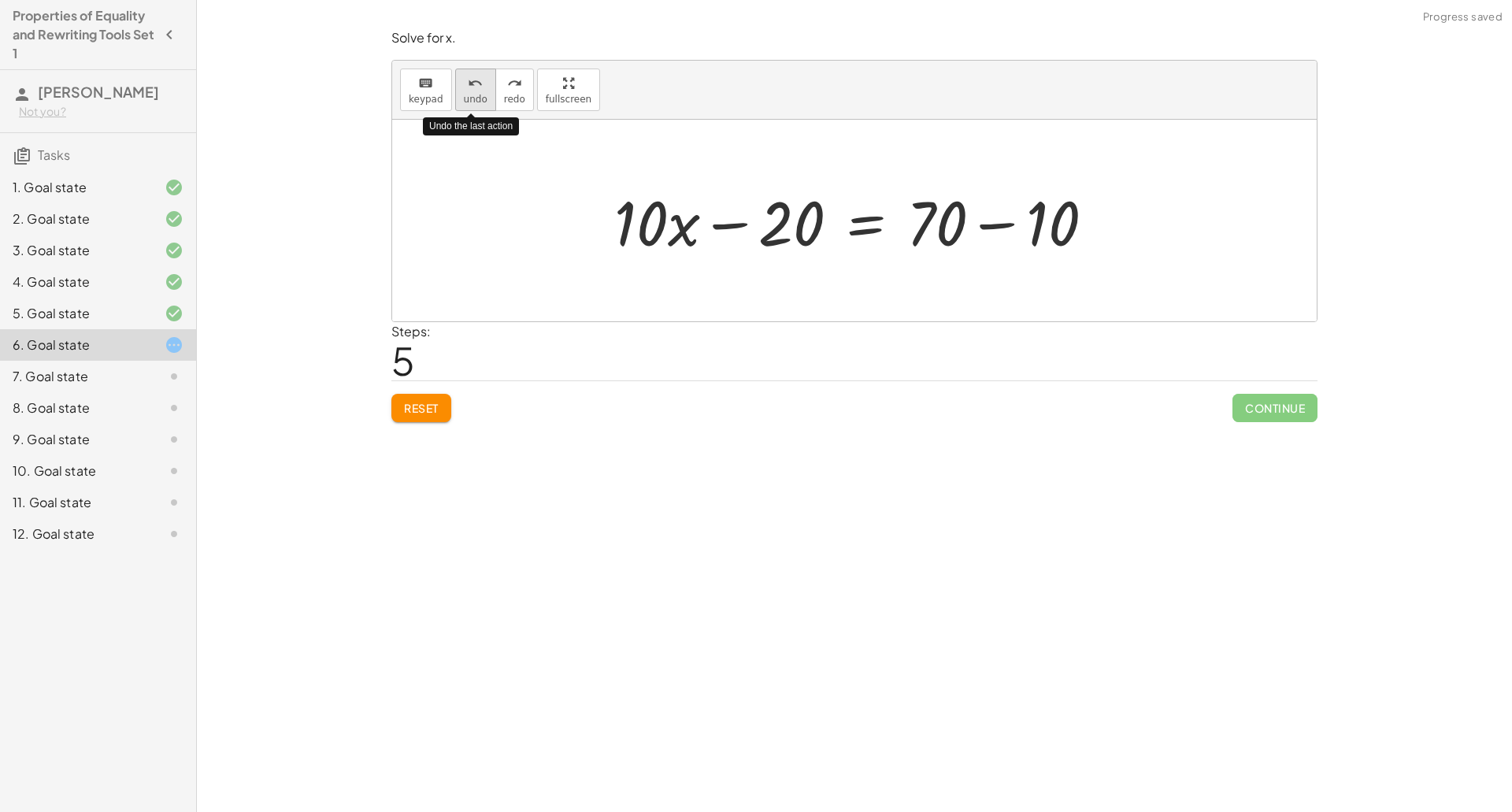
click at [475, 108] on button "undo undo" at bounding box center [476, 90] width 41 height 43
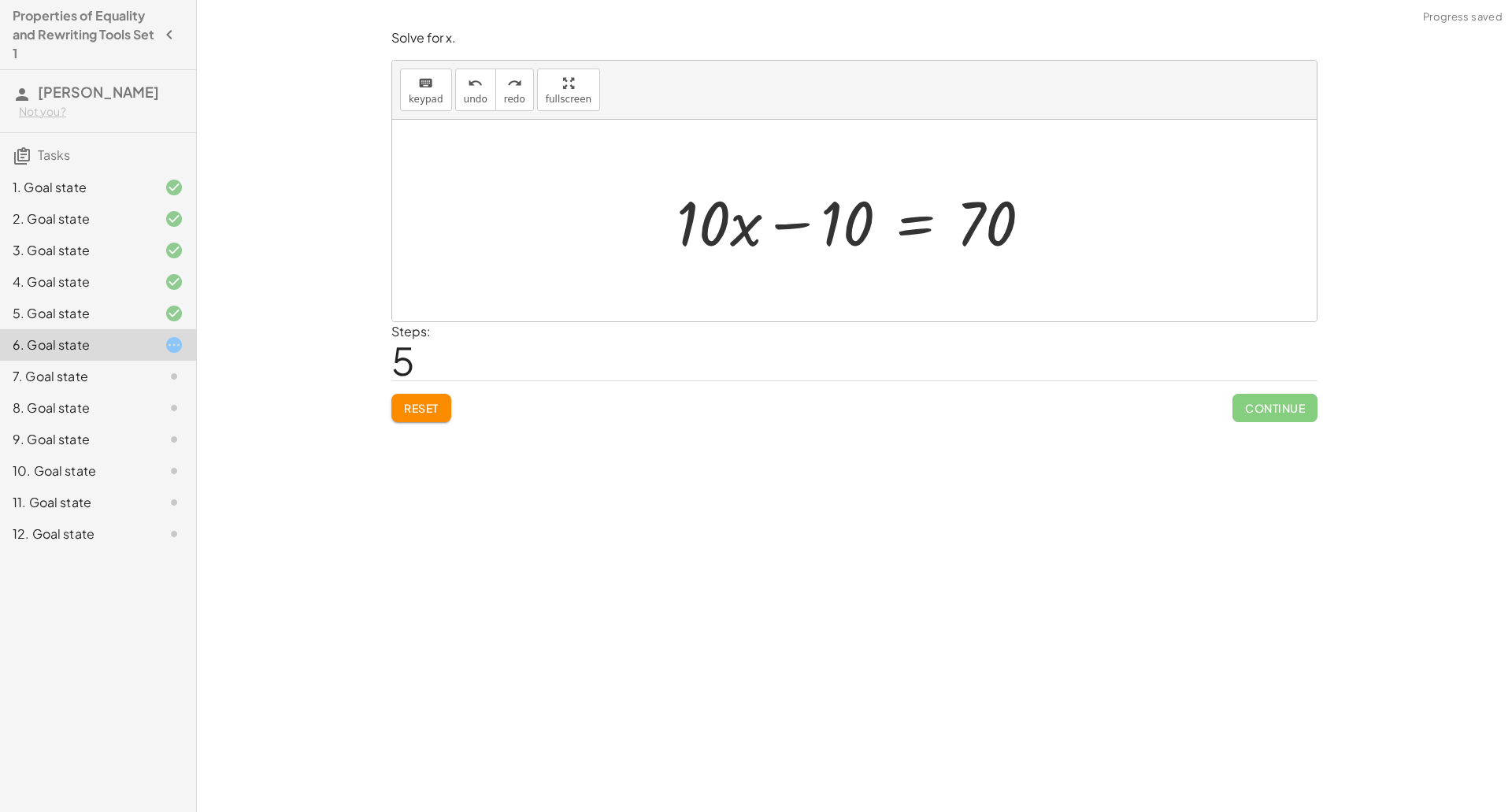
click at [912, 229] on div at bounding box center [860, 220] width 383 height 81
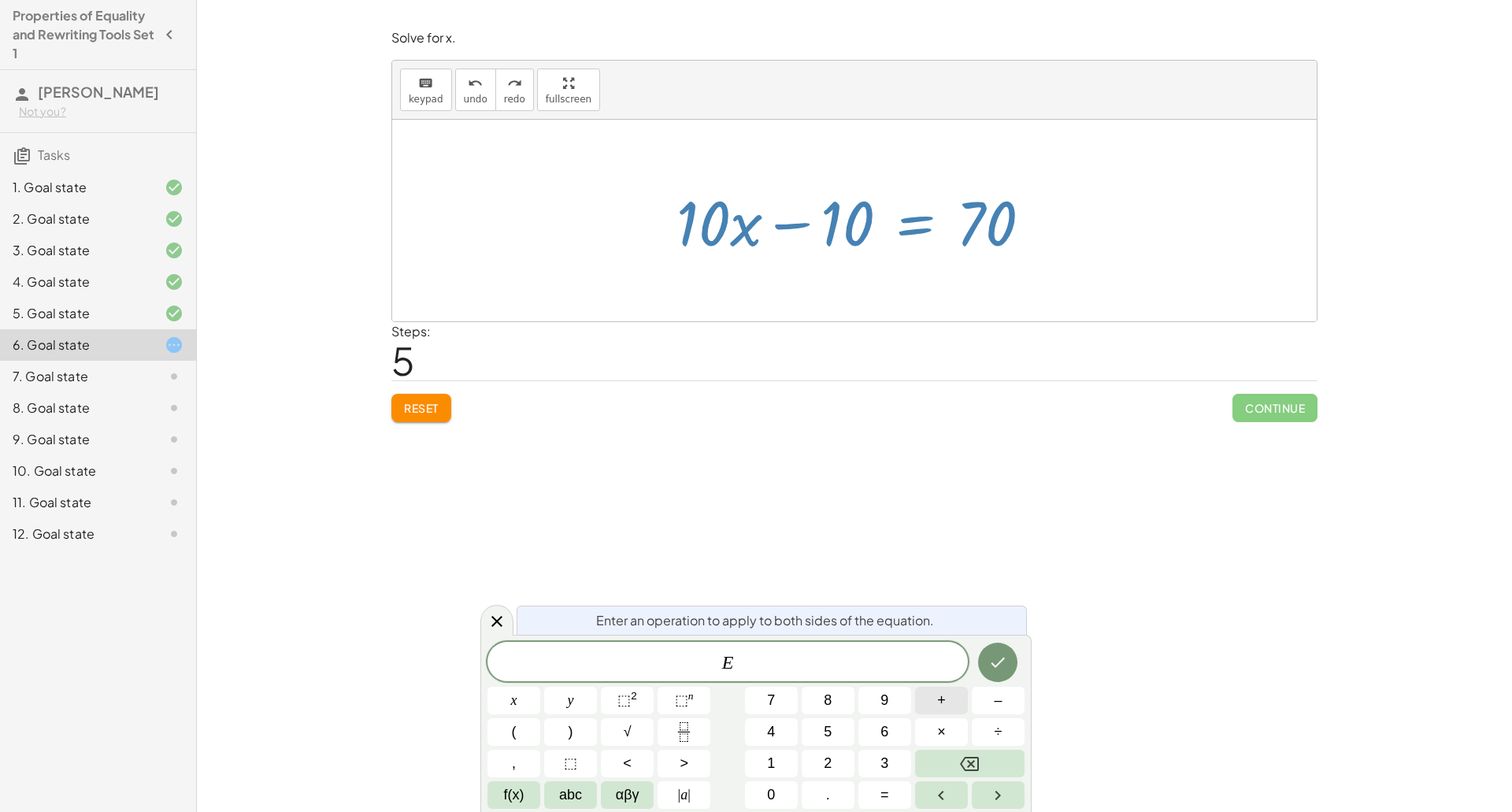
click at [949, 690] on button "+" at bounding box center [941, 700] width 53 height 28
click at [764, 753] on button "1" at bounding box center [771, 763] width 53 height 28
click at [774, 788] on span "0" at bounding box center [770, 794] width 8 height 21
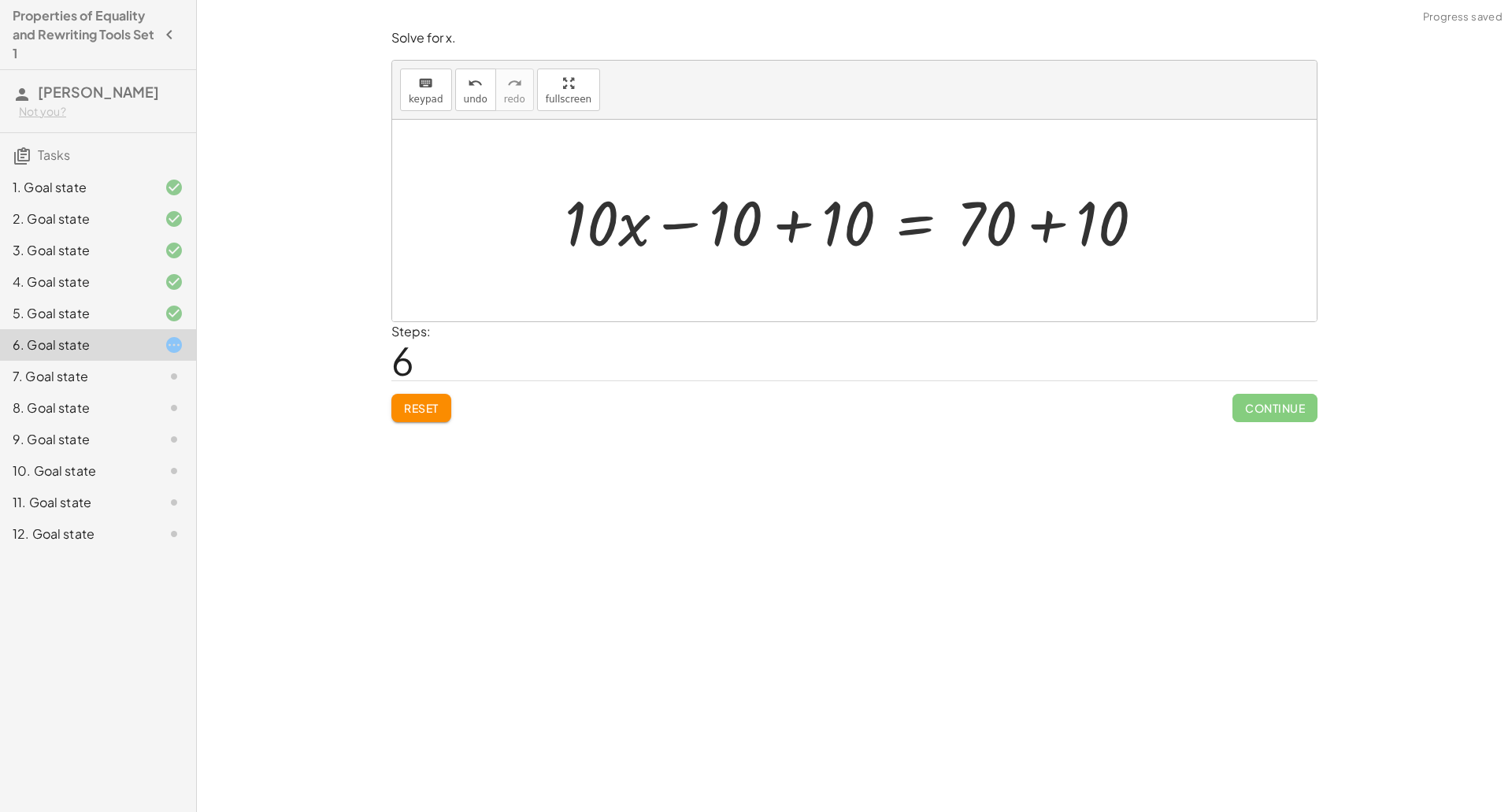
click at [774, 788] on div "Solve for x. keyboard keypad undo undo redo redo fullscreen + · 3 · x + 12 = 45…" at bounding box center [854, 406] width 1315 height 812
click at [805, 233] on div at bounding box center [861, 220] width 608 height 81
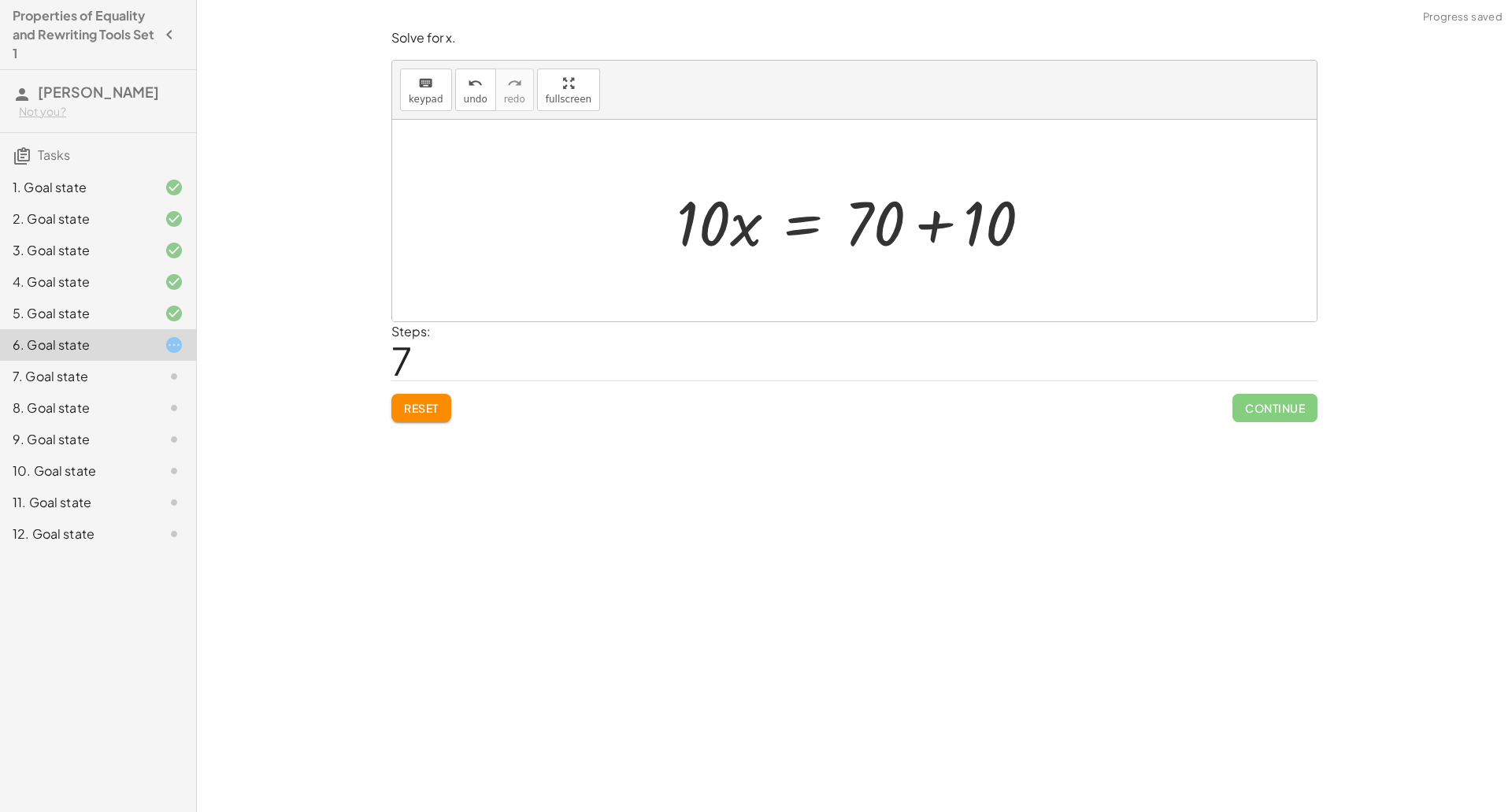
click at [936, 229] on div at bounding box center [860, 220] width 383 height 81
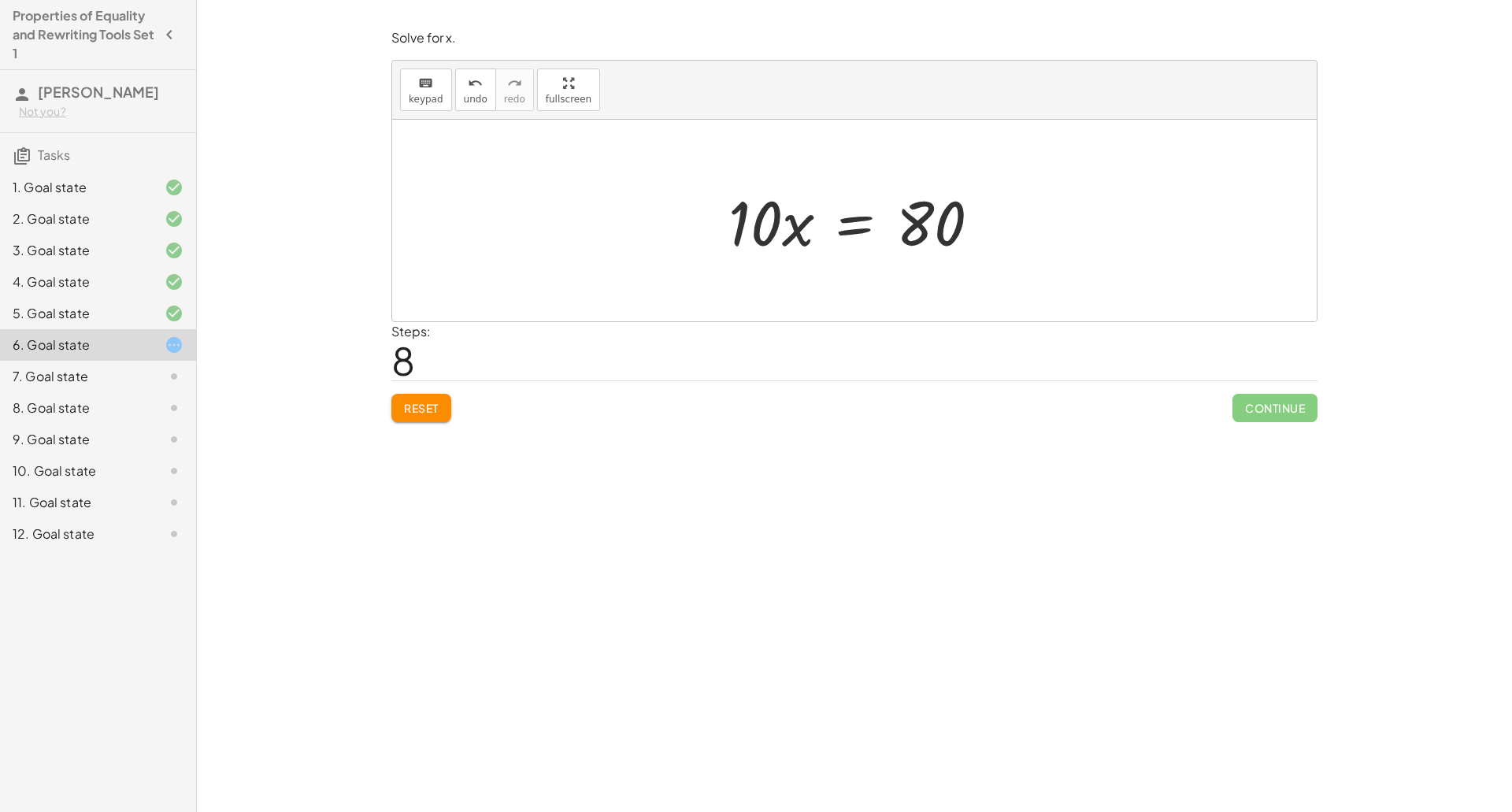
click at [863, 218] on div at bounding box center [861, 220] width 280 height 81
click at [773, 202] on div at bounding box center [861, 220] width 283 height 121
click at [764, 224] on div at bounding box center [861, 220] width 283 height 121
click at [907, 223] on div at bounding box center [860, 220] width 230 height 121
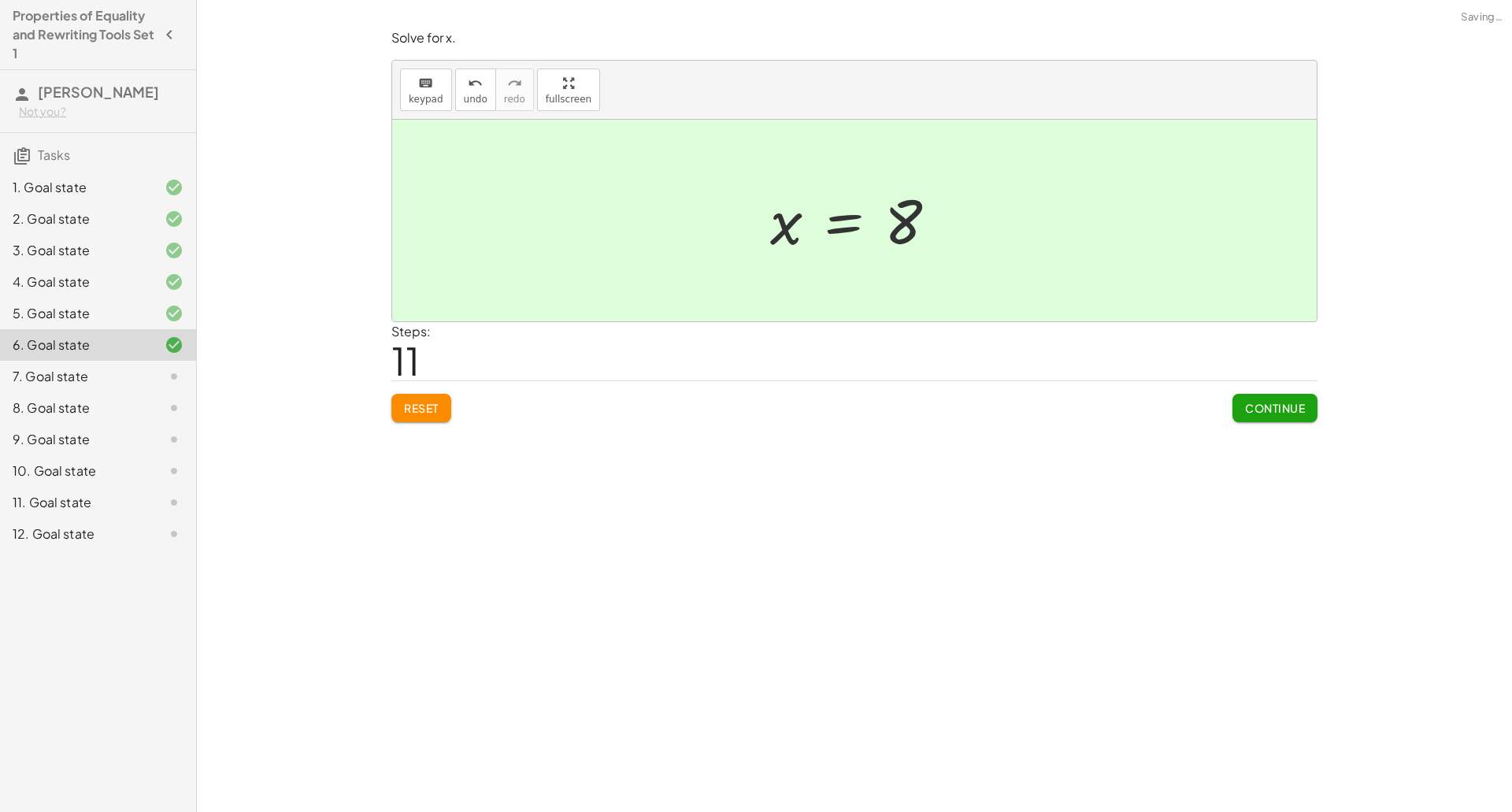
click at [1267, 411] on span "Continue" at bounding box center [1274, 408] width 59 height 14
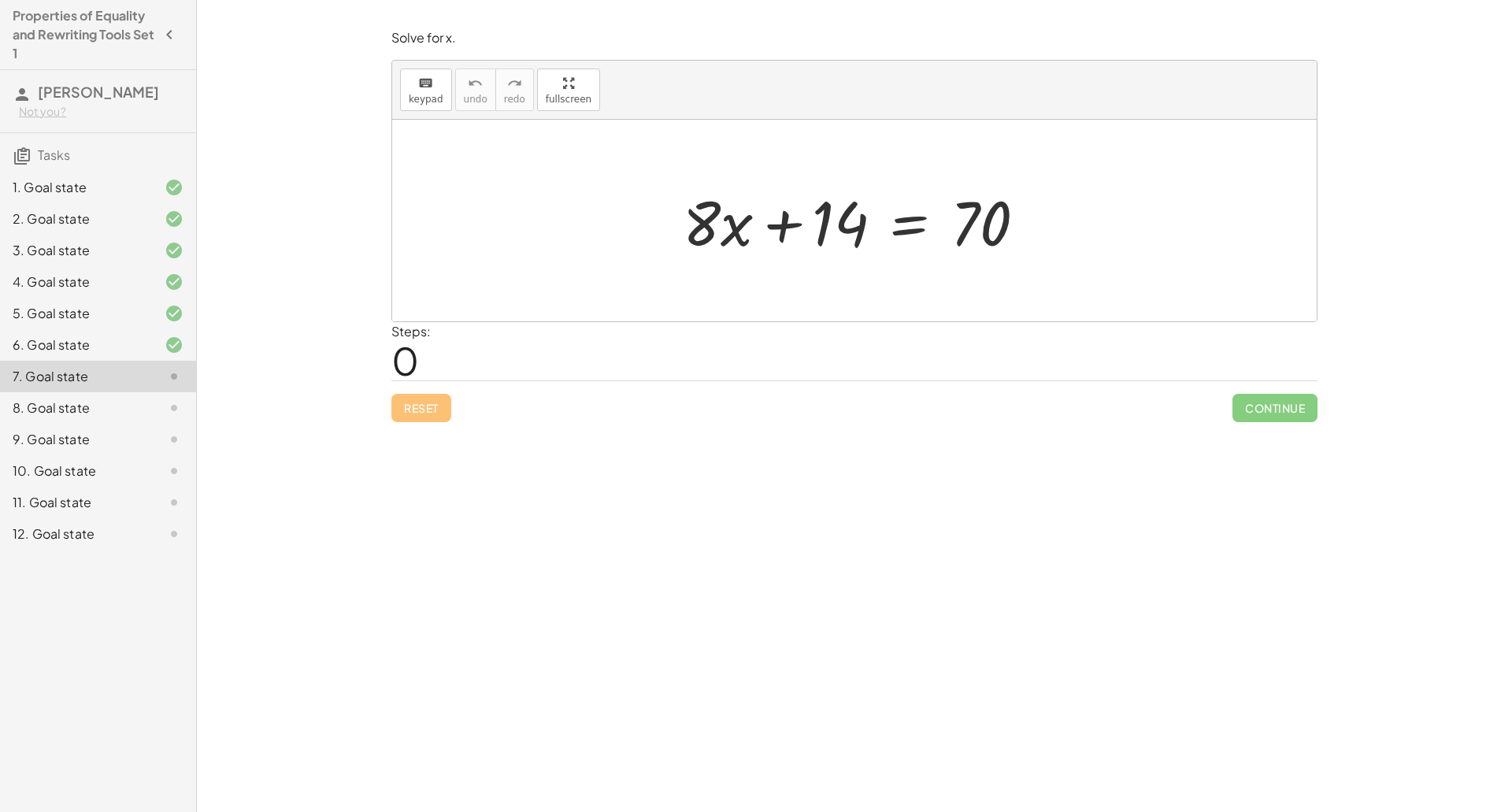
click at [908, 233] on div at bounding box center [860, 220] width 371 height 81
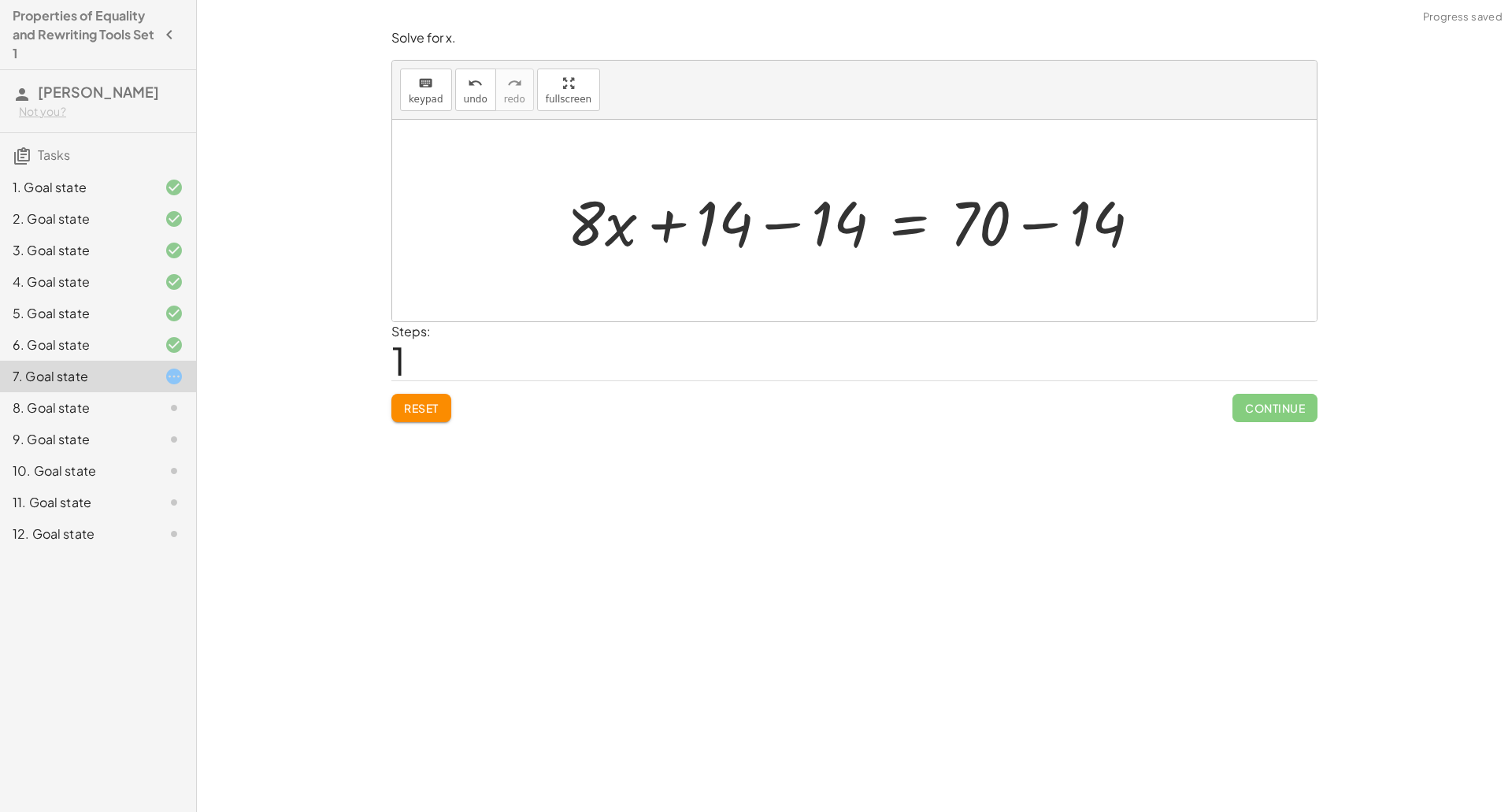
click at [765, 229] on div at bounding box center [860, 220] width 602 height 81
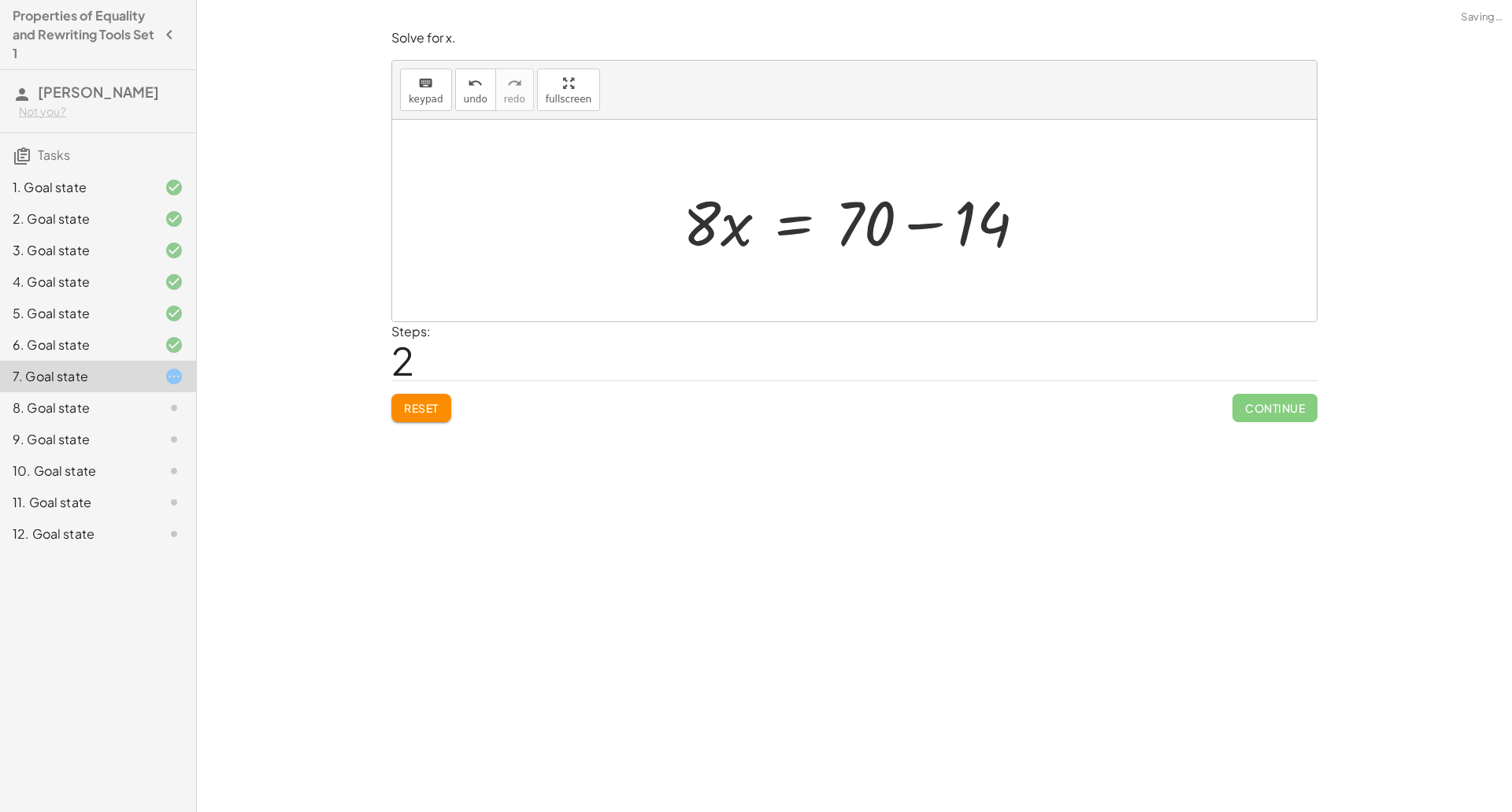
click at [943, 224] on div at bounding box center [860, 220] width 371 height 81
click at [860, 230] on div at bounding box center [861, 220] width 265 height 81
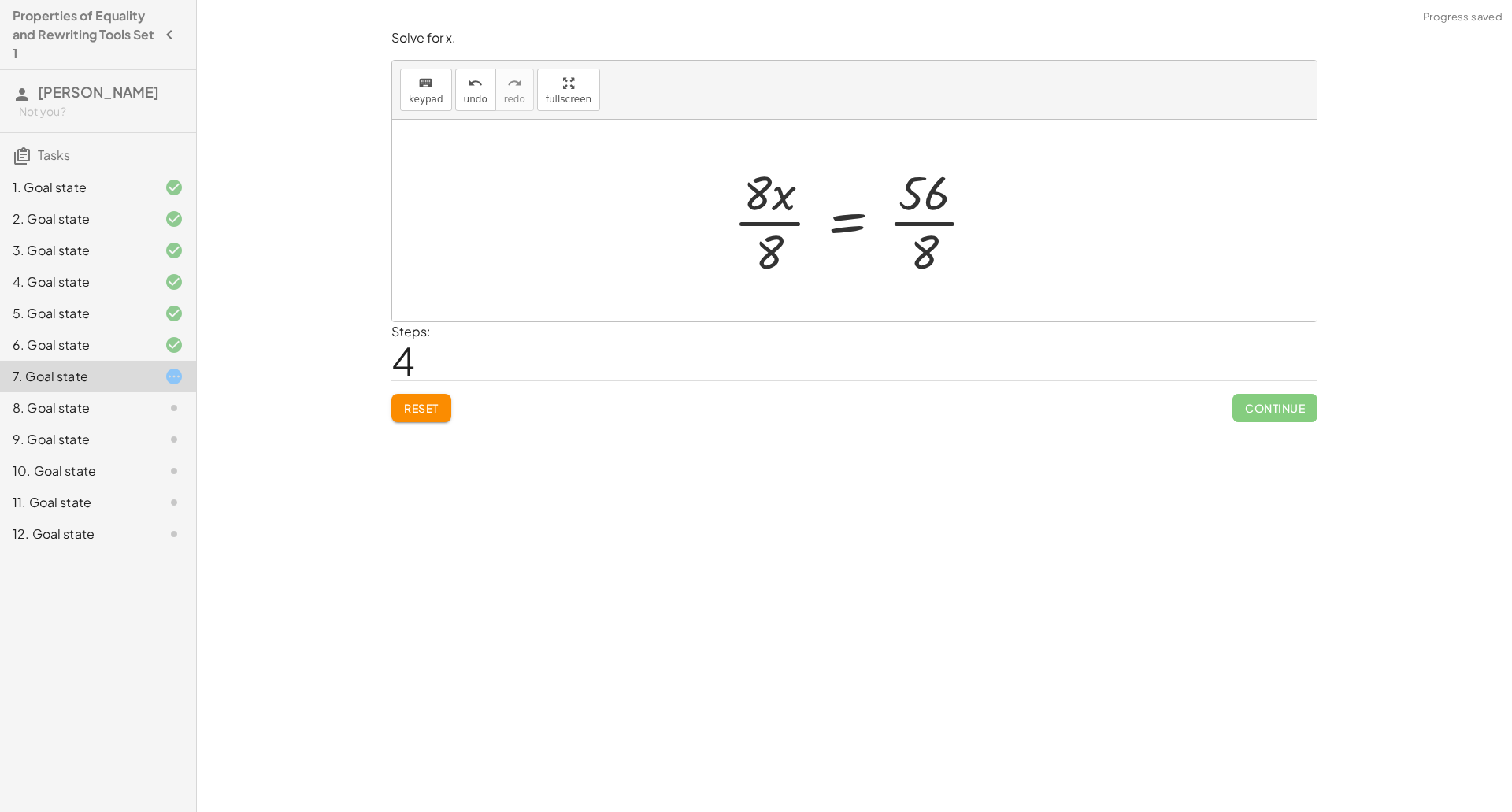
click at [791, 219] on div at bounding box center [860, 220] width 270 height 121
click at [904, 223] on div at bounding box center [861, 220] width 230 height 121
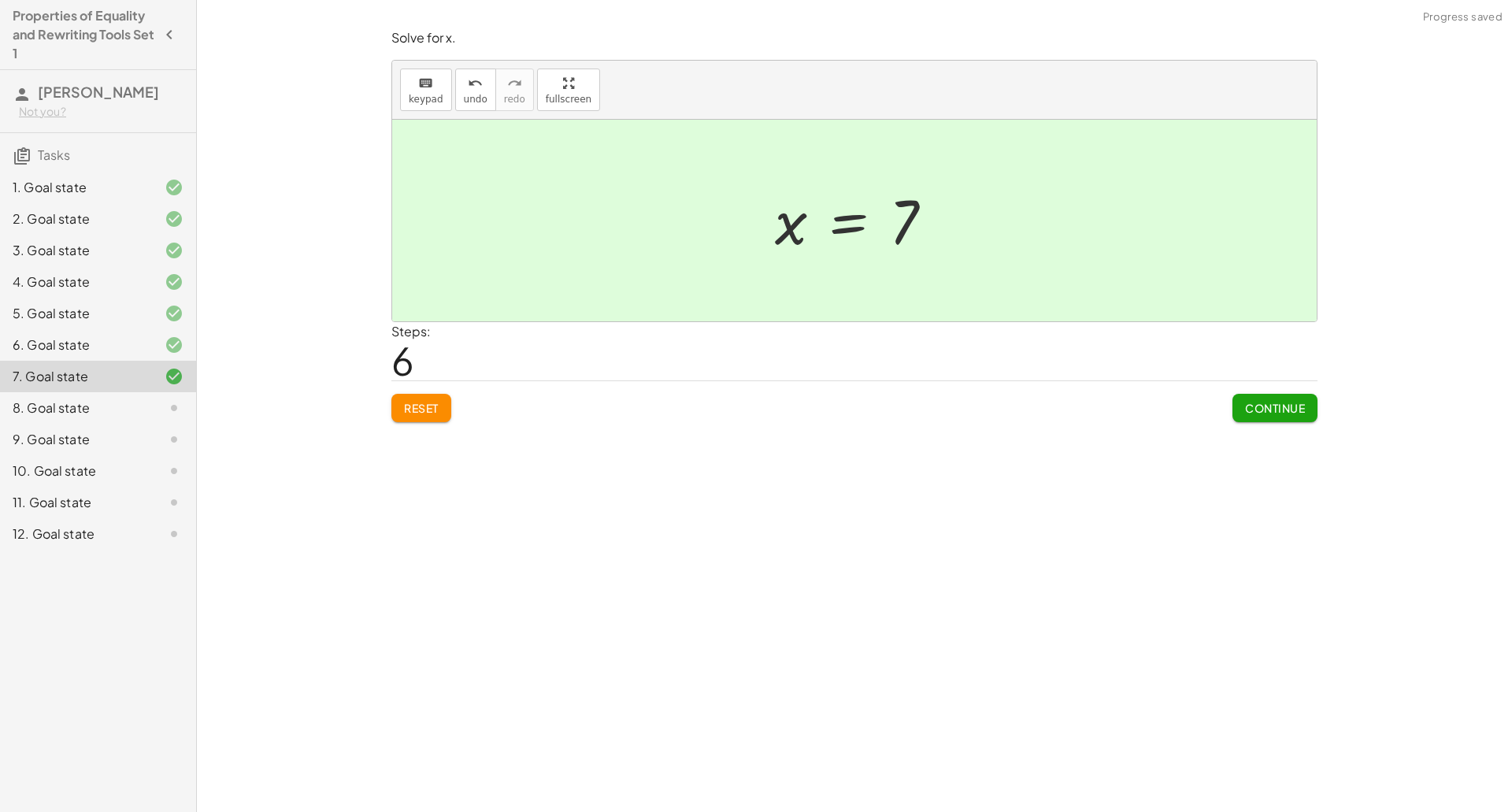
click at [1253, 410] on span "Continue" at bounding box center [1274, 408] width 59 height 14
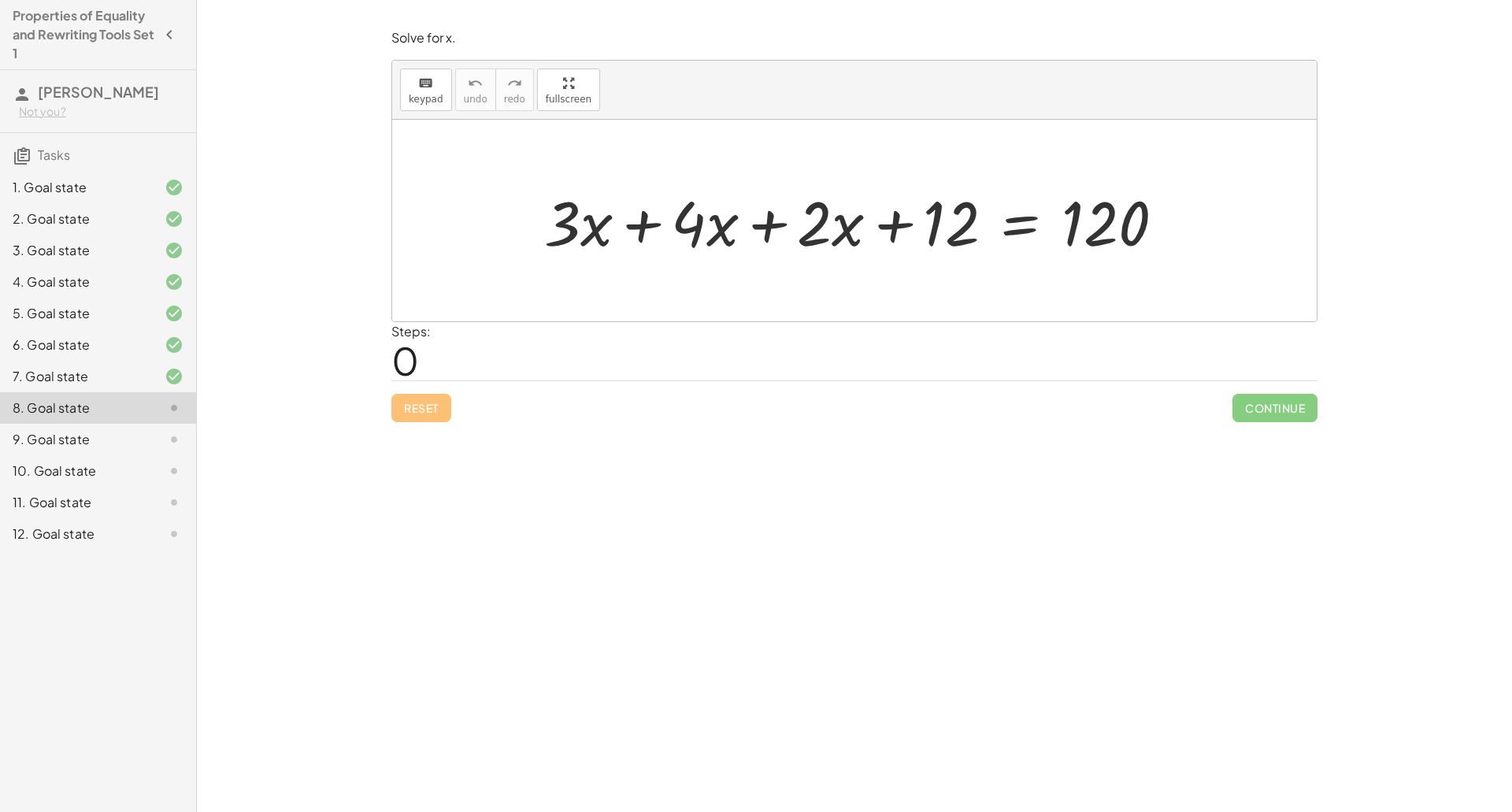
click at [654, 243] on div at bounding box center [860, 220] width 648 height 81
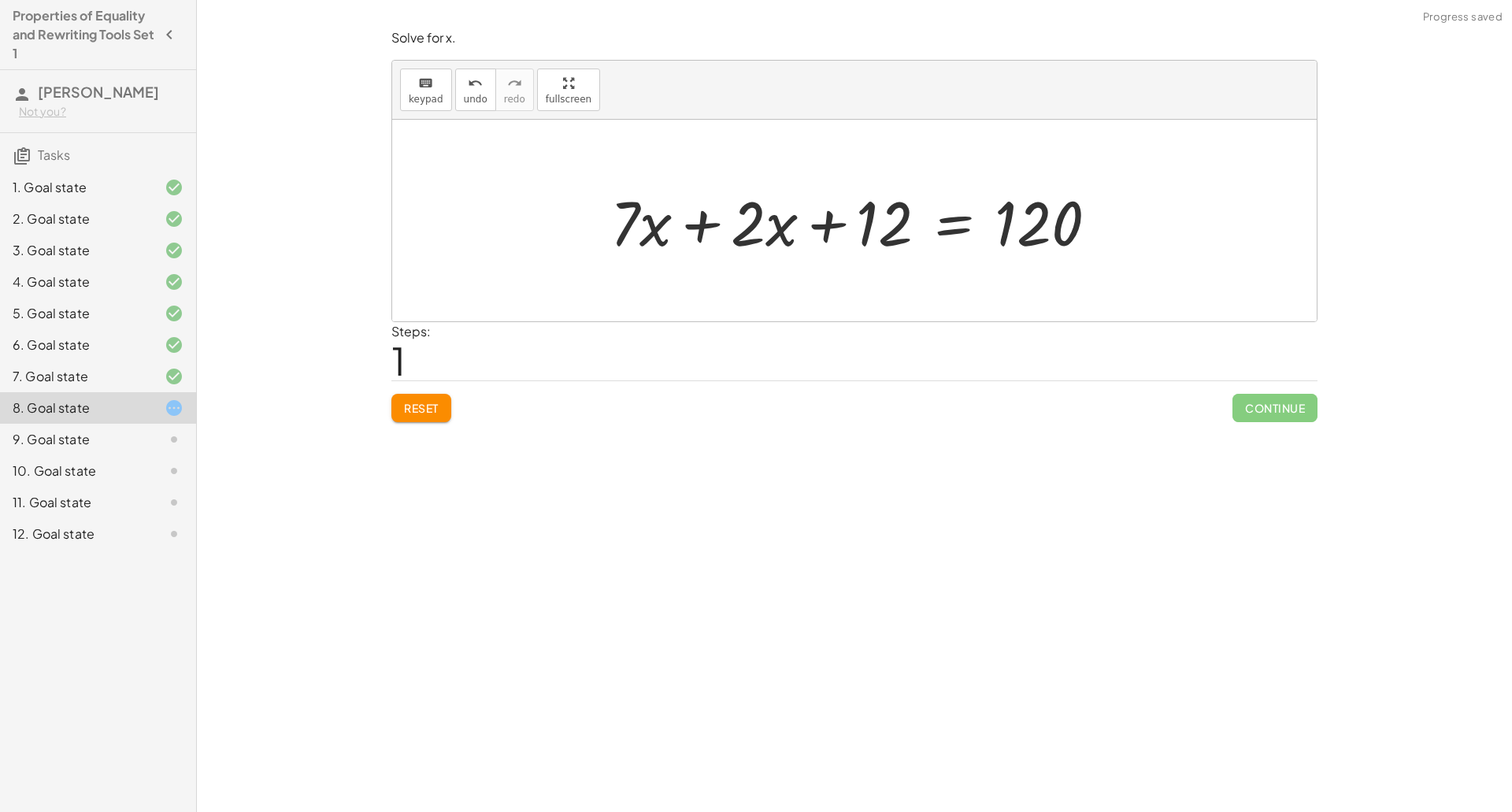
click at [693, 224] on div at bounding box center [859, 220] width 515 height 81
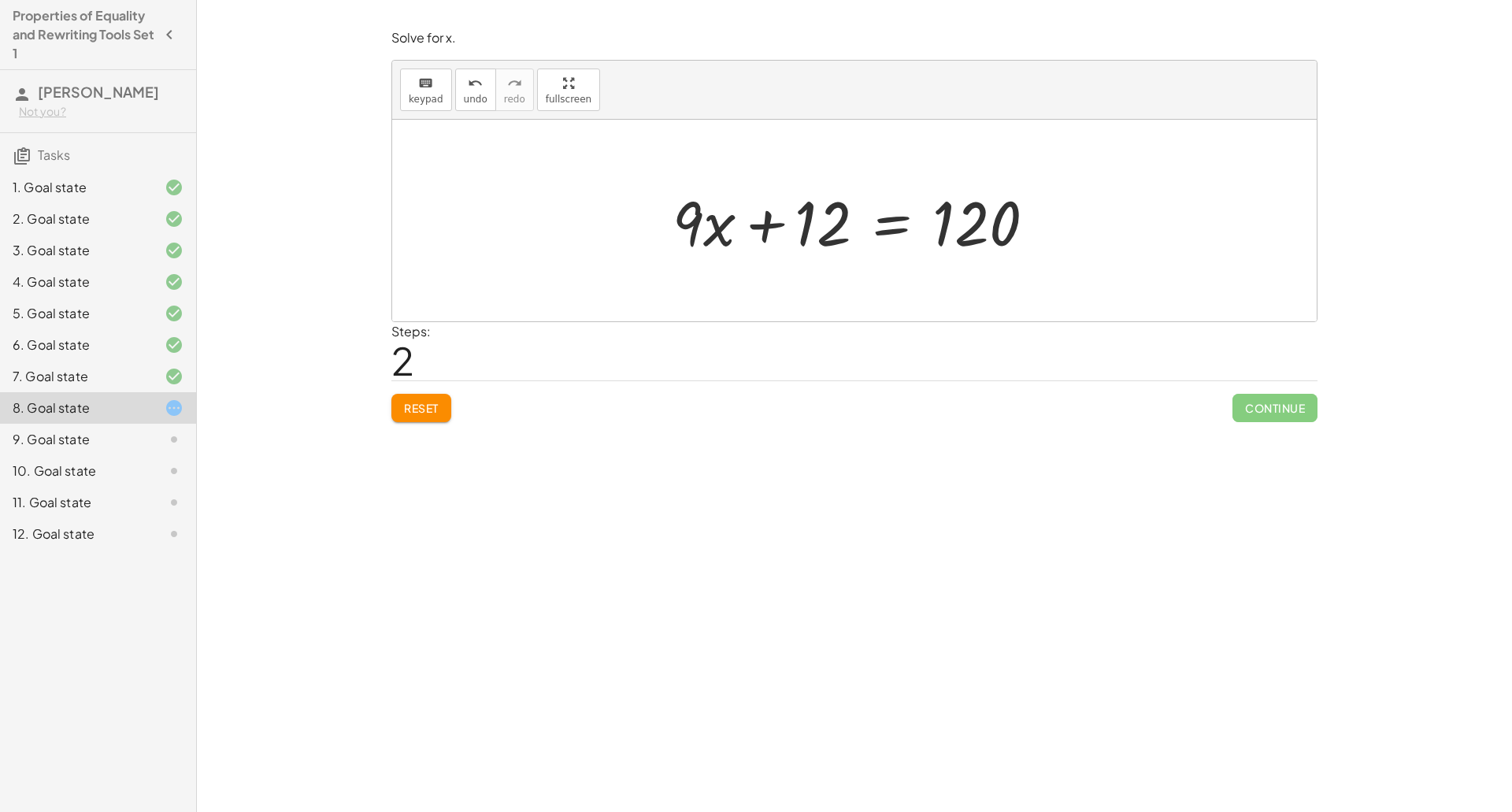
click at [900, 225] on div at bounding box center [860, 220] width 391 height 81
click at [779, 224] on div at bounding box center [860, 220] width 621 height 81
click at [949, 224] on div at bounding box center [860, 220] width 391 height 81
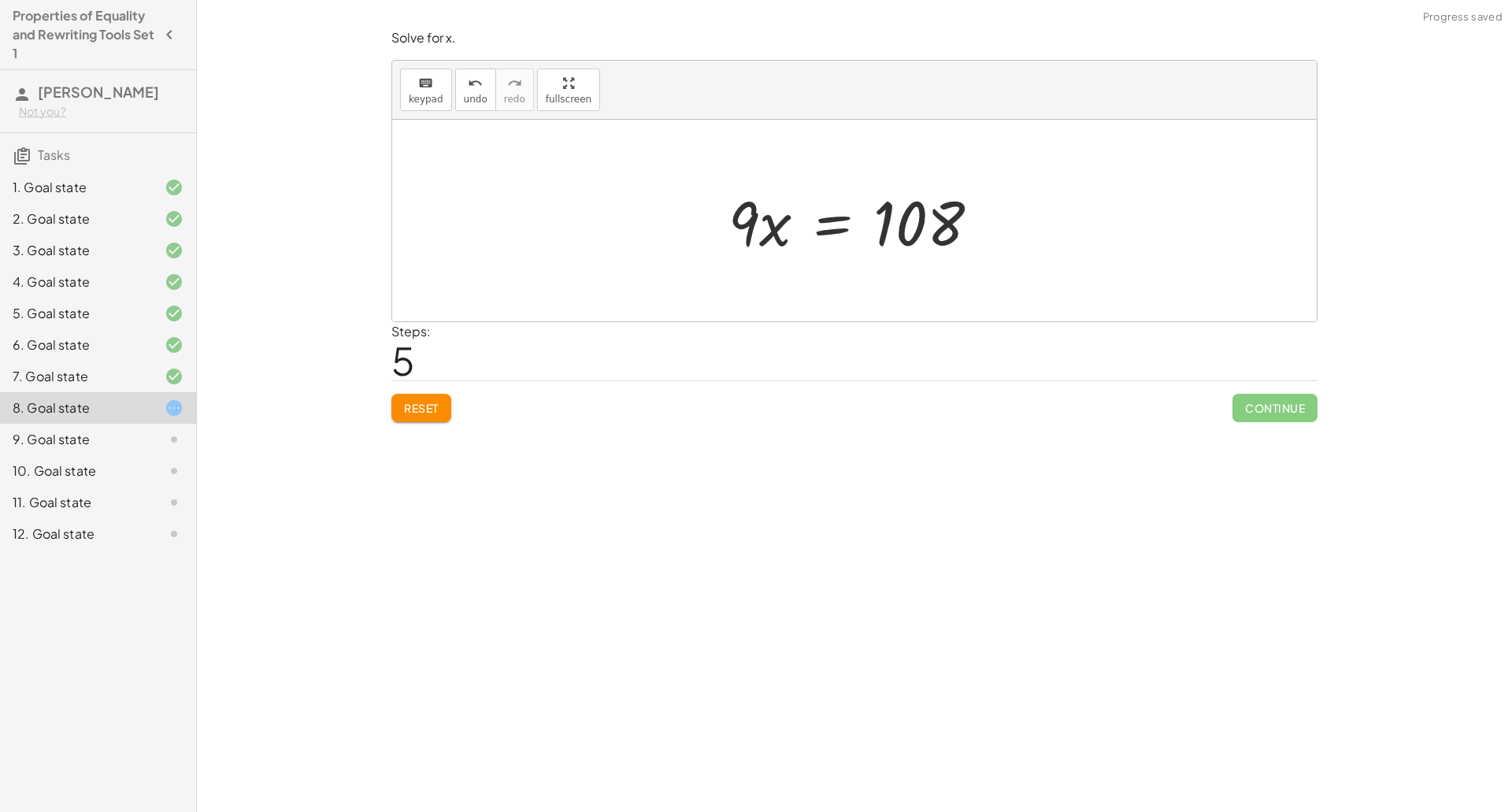
click at [832, 222] on div at bounding box center [861, 220] width 280 height 81
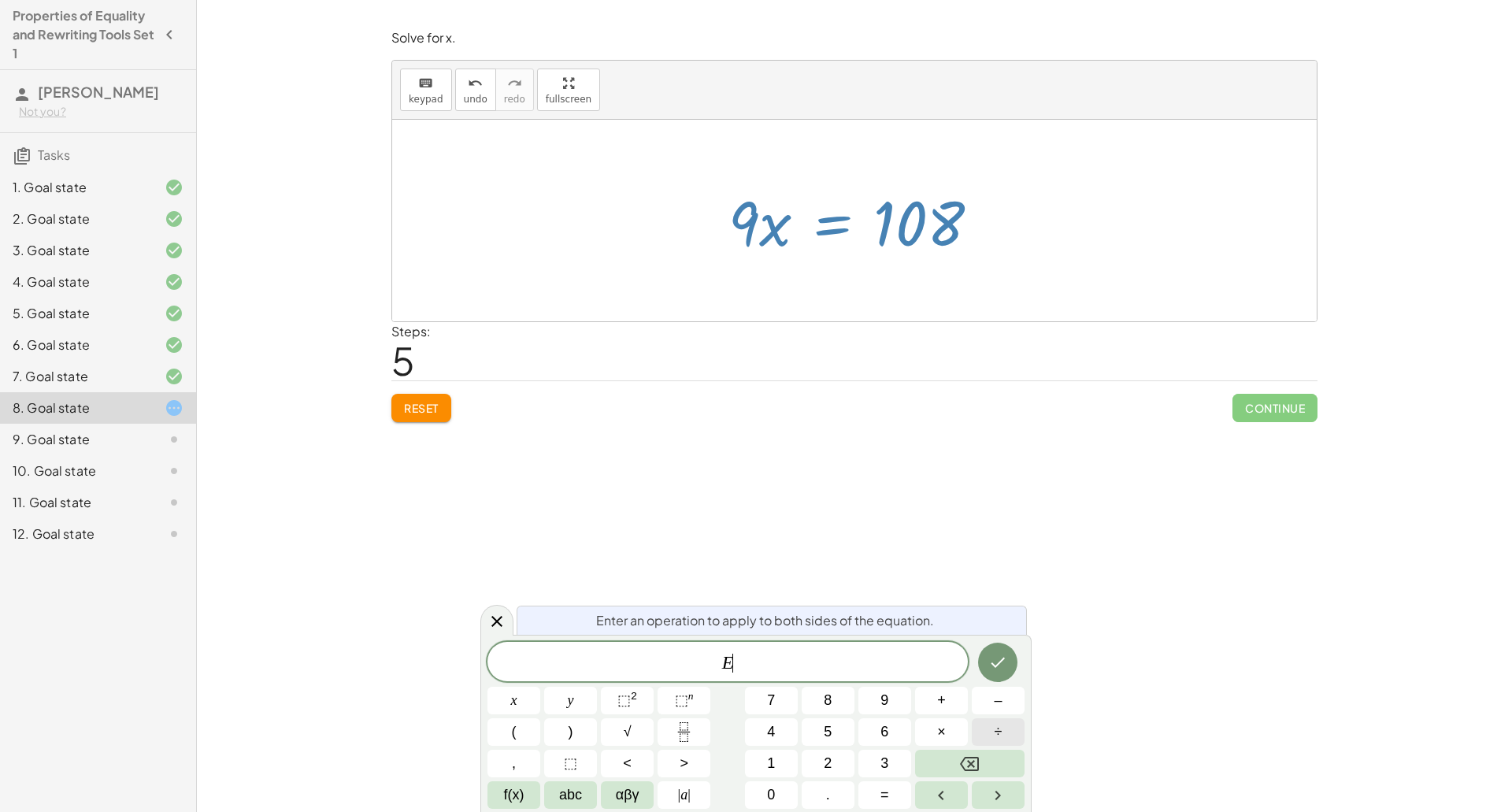
click at [1005, 732] on button "÷" at bounding box center [998, 732] width 53 height 28
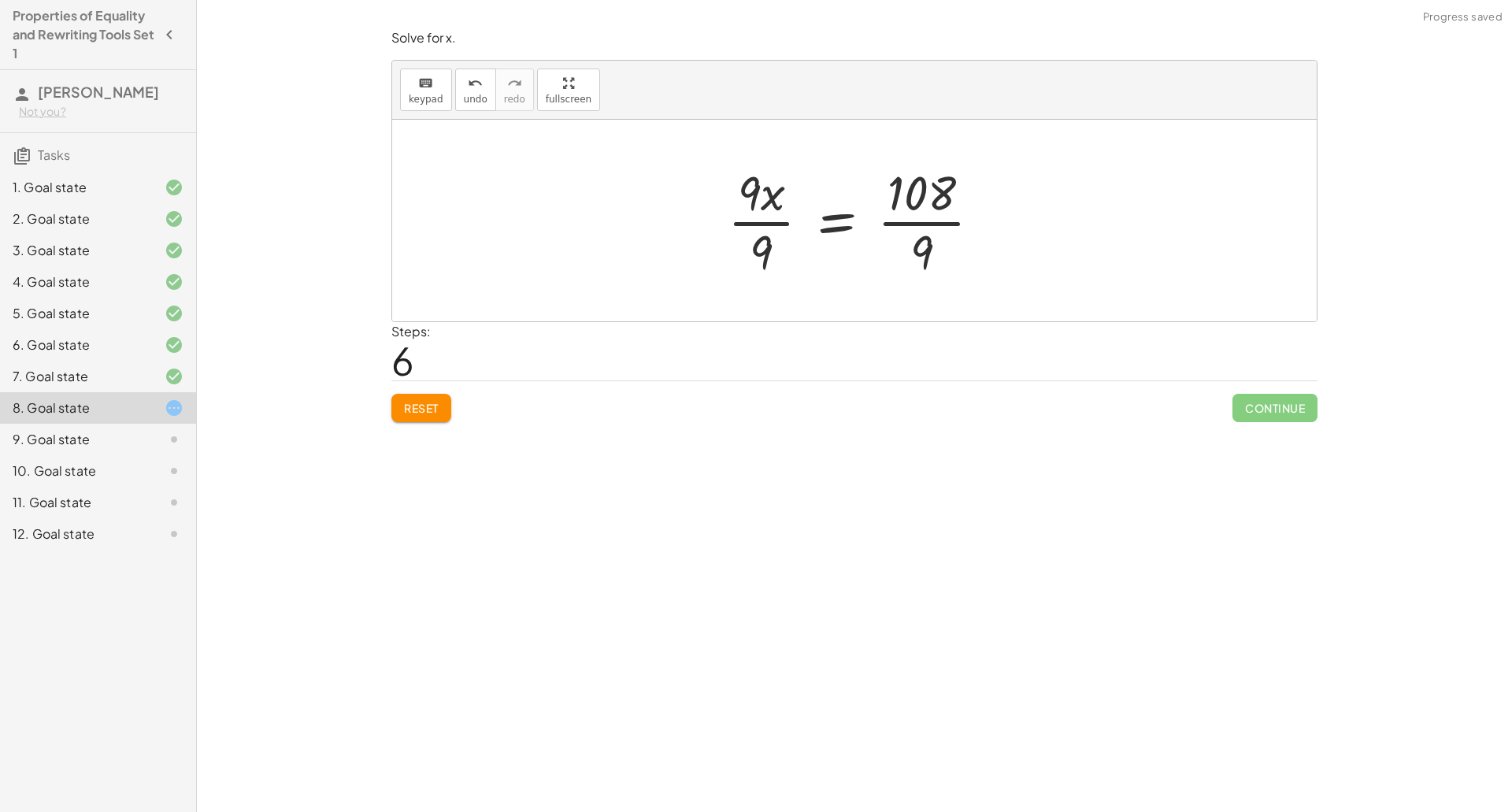
click at [781, 215] on div at bounding box center [861, 220] width 282 height 121
click at [891, 211] on div at bounding box center [877, 220] width 246 height 121
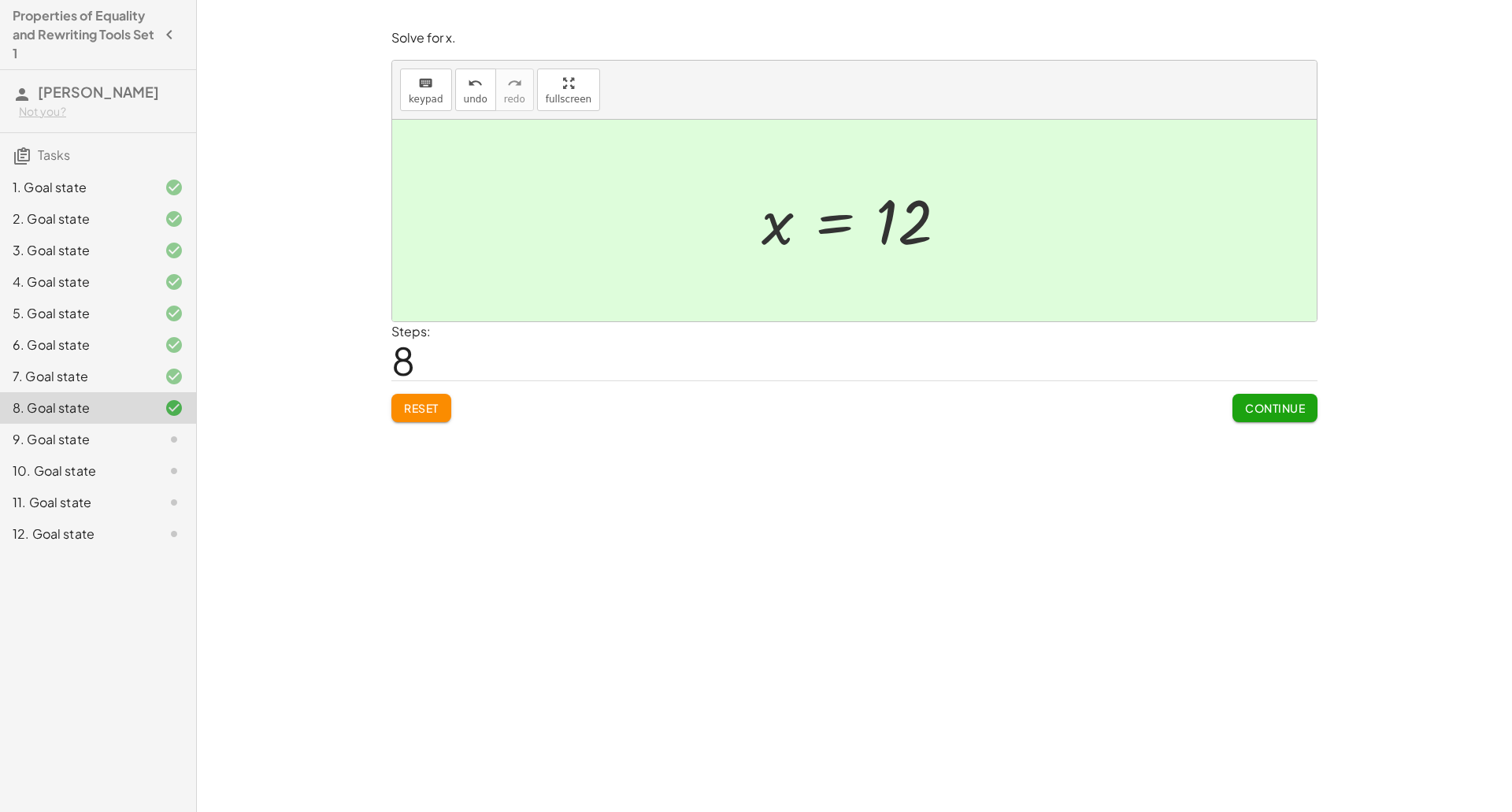
click at [1277, 414] on span "Continue" at bounding box center [1274, 408] width 59 height 14
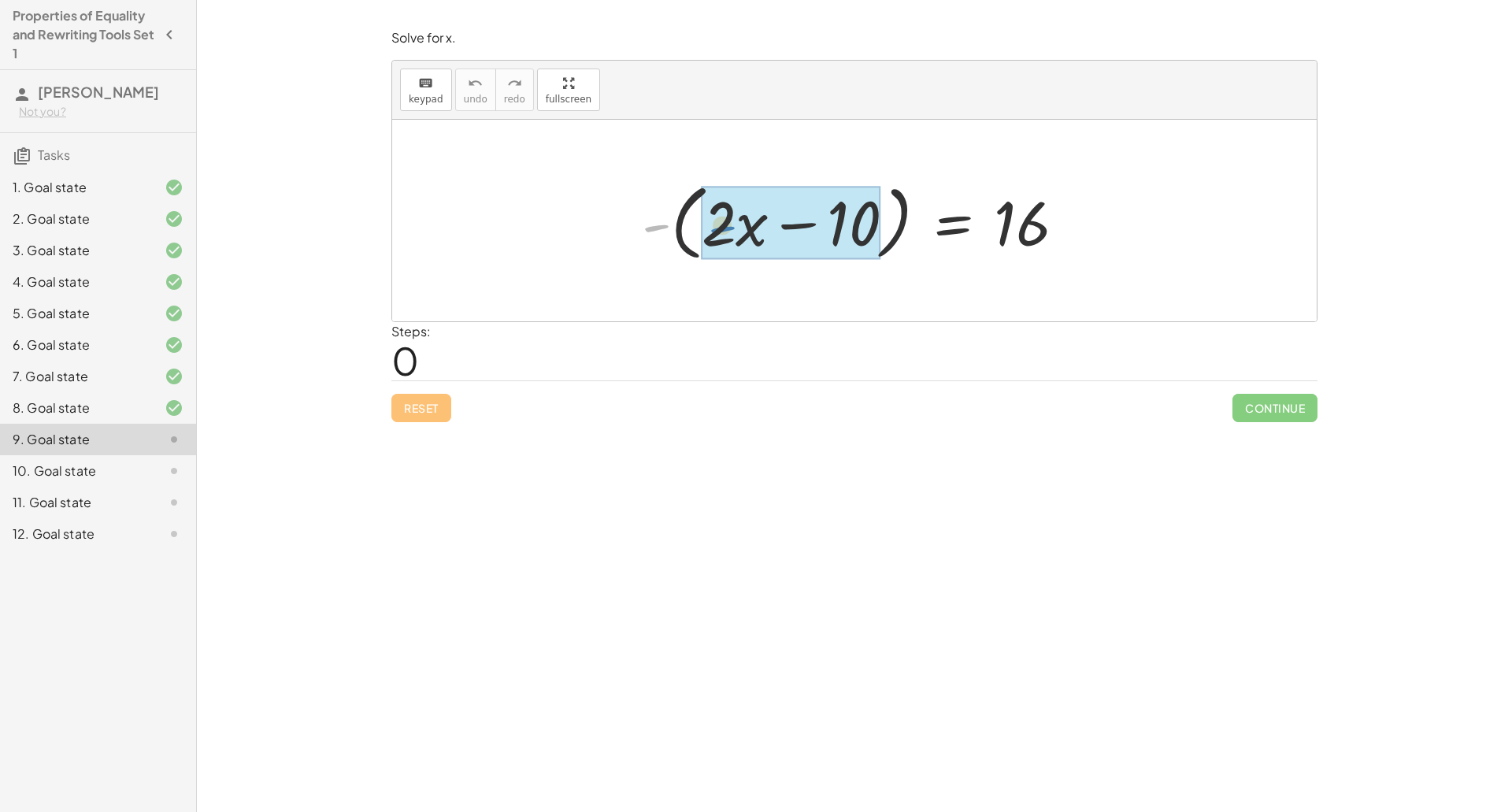
drag, startPoint x: 661, startPoint y: 226, endPoint x: 738, endPoint y: 227, distance: 77.0
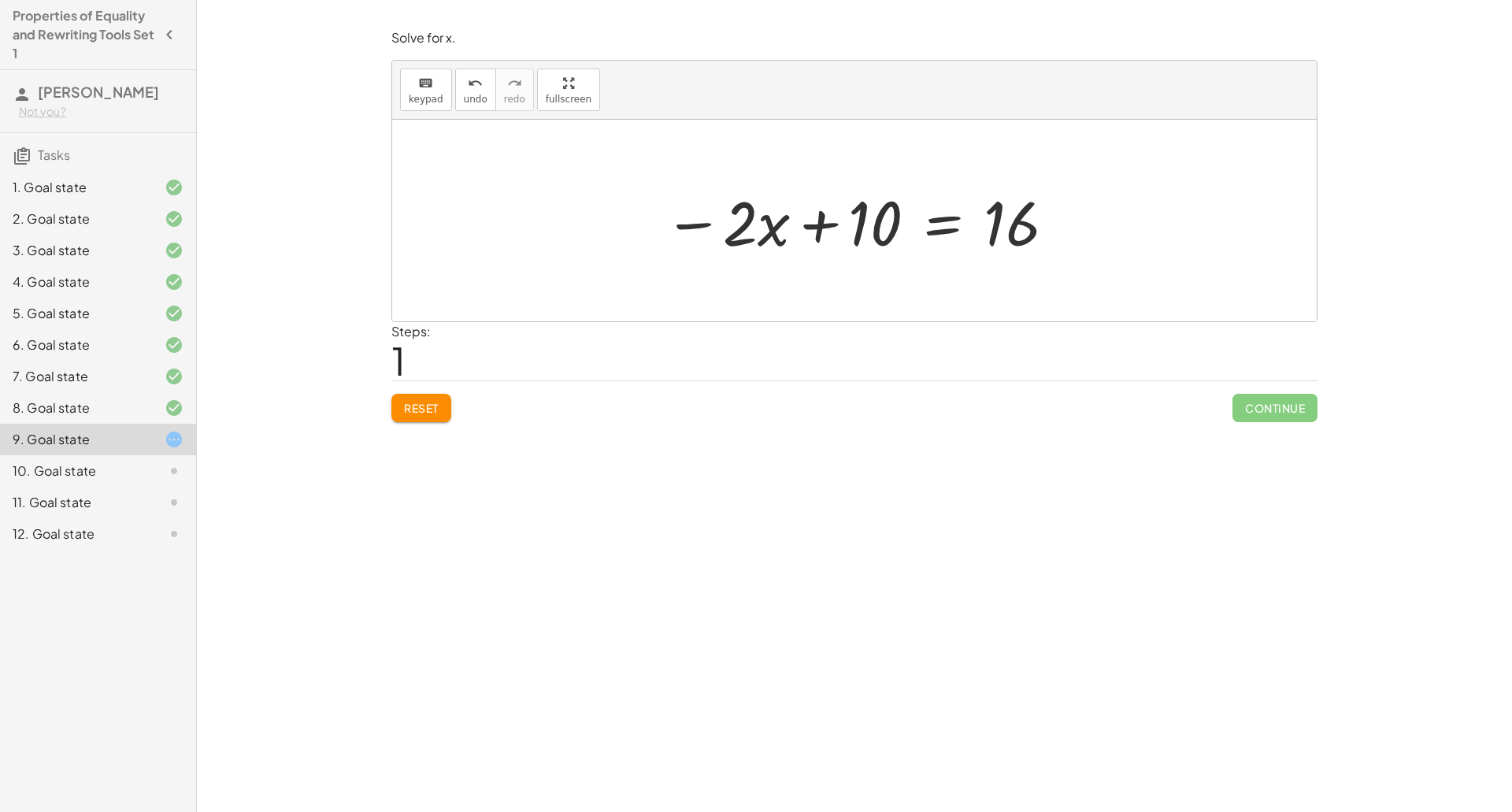
click at [946, 224] on div at bounding box center [860, 220] width 409 height 81
click at [826, 223] on div at bounding box center [860, 220] width 633 height 81
click at [959, 222] on div at bounding box center [861, 220] width 390 height 81
click at [878, 222] on div at bounding box center [861, 220] width 256 height 81
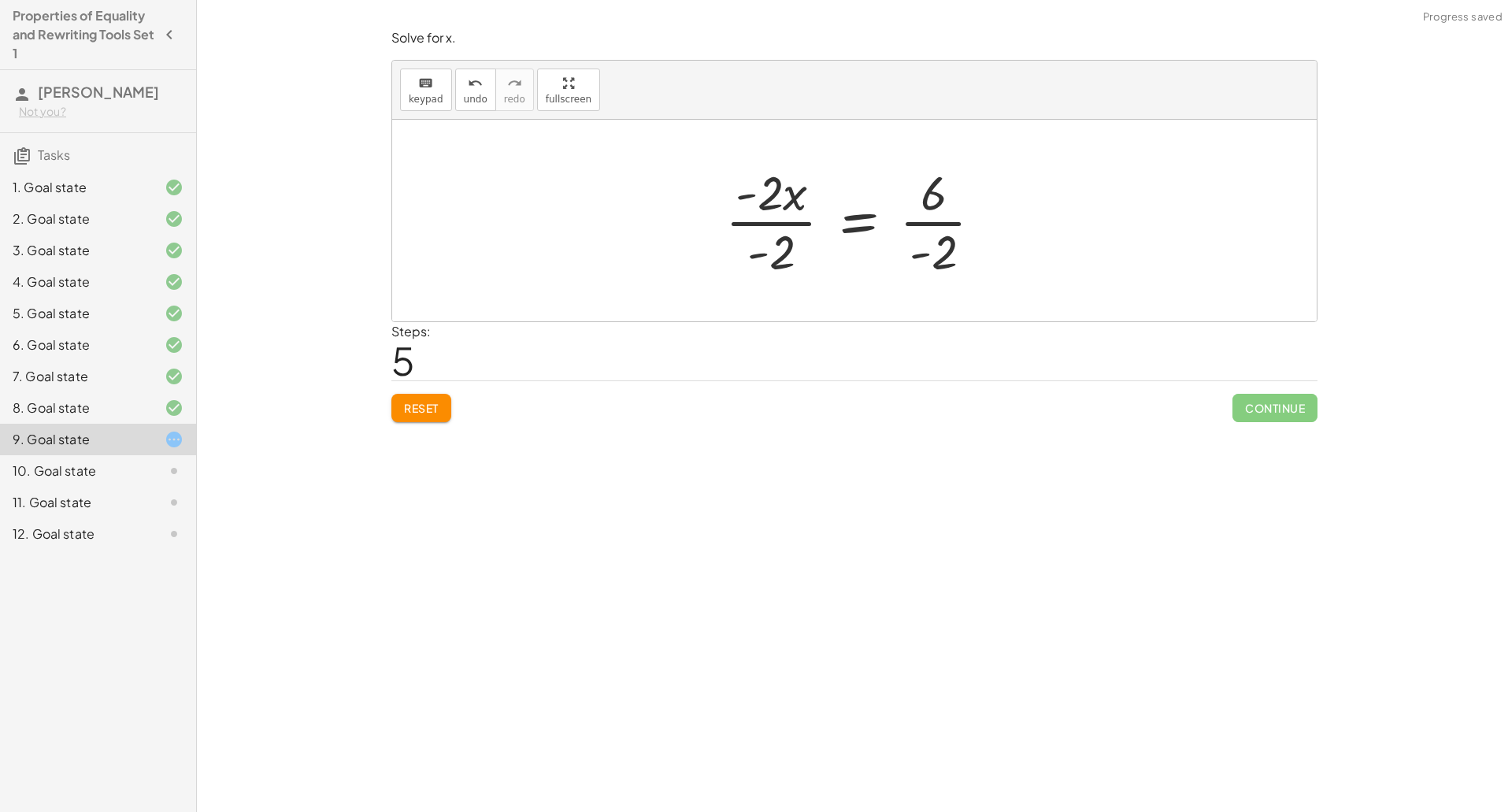
click at [790, 217] on div at bounding box center [860, 220] width 285 height 121
click at [907, 222] on div at bounding box center [859, 220] width 225 height 121
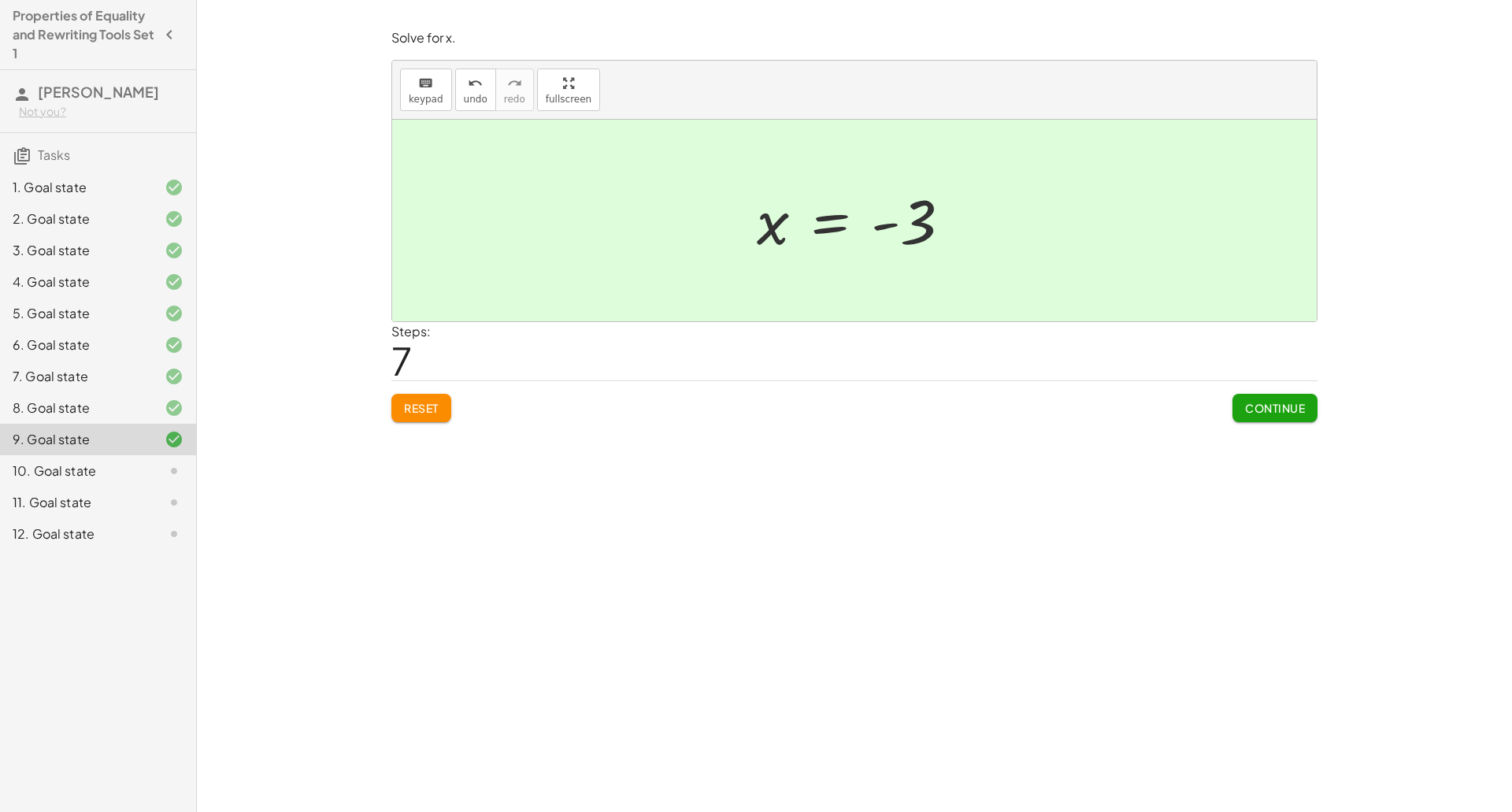
click at [1298, 403] on span "Continue" at bounding box center [1274, 408] width 59 height 14
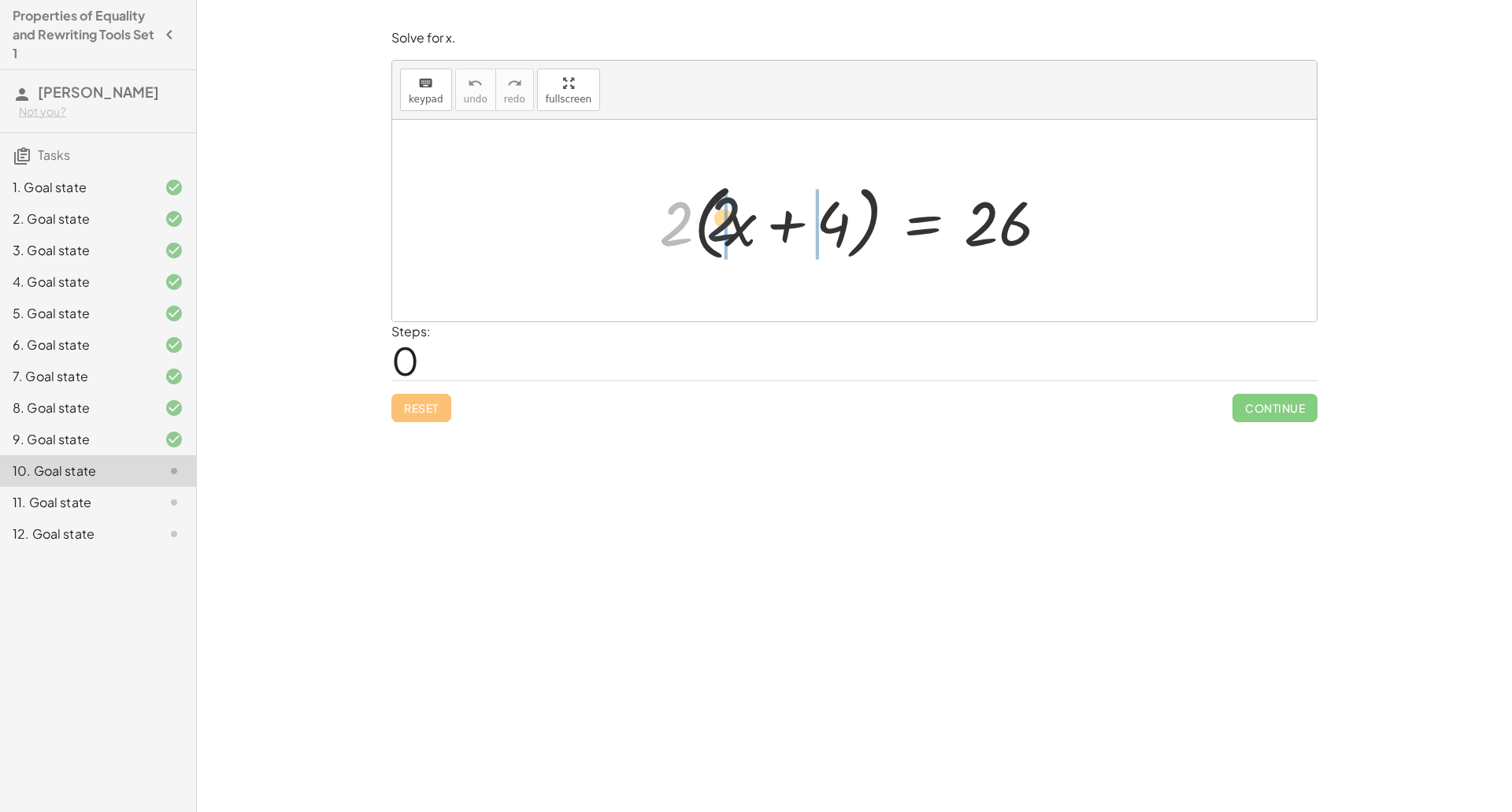
drag, startPoint x: 670, startPoint y: 244, endPoint x: 726, endPoint y: 238, distance: 56.3
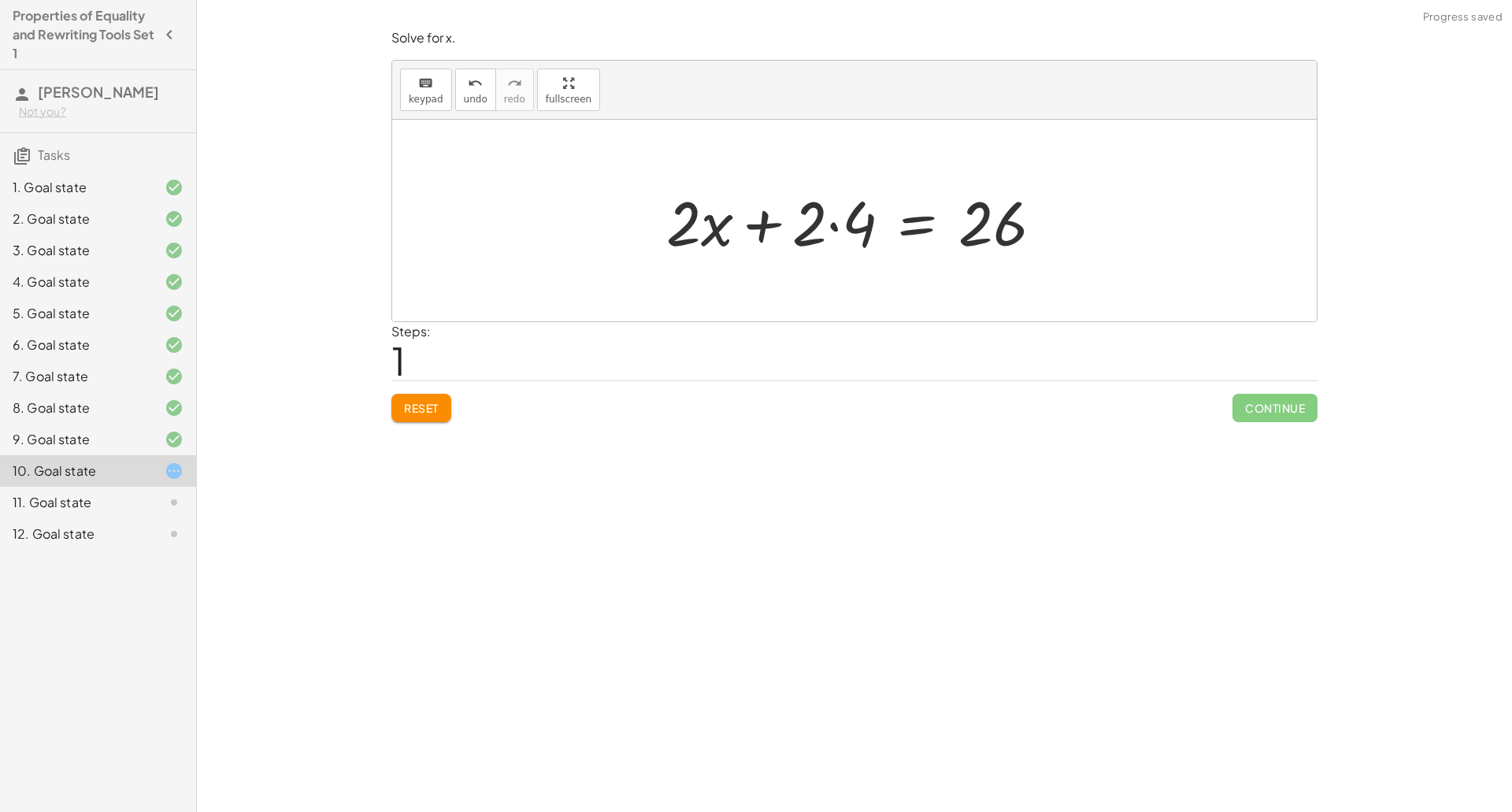
click at [713, 234] on div at bounding box center [860, 220] width 404 height 81
click at [908, 305] on div at bounding box center [854, 220] width 924 height 202
click at [844, 238] on div at bounding box center [860, 220] width 404 height 81
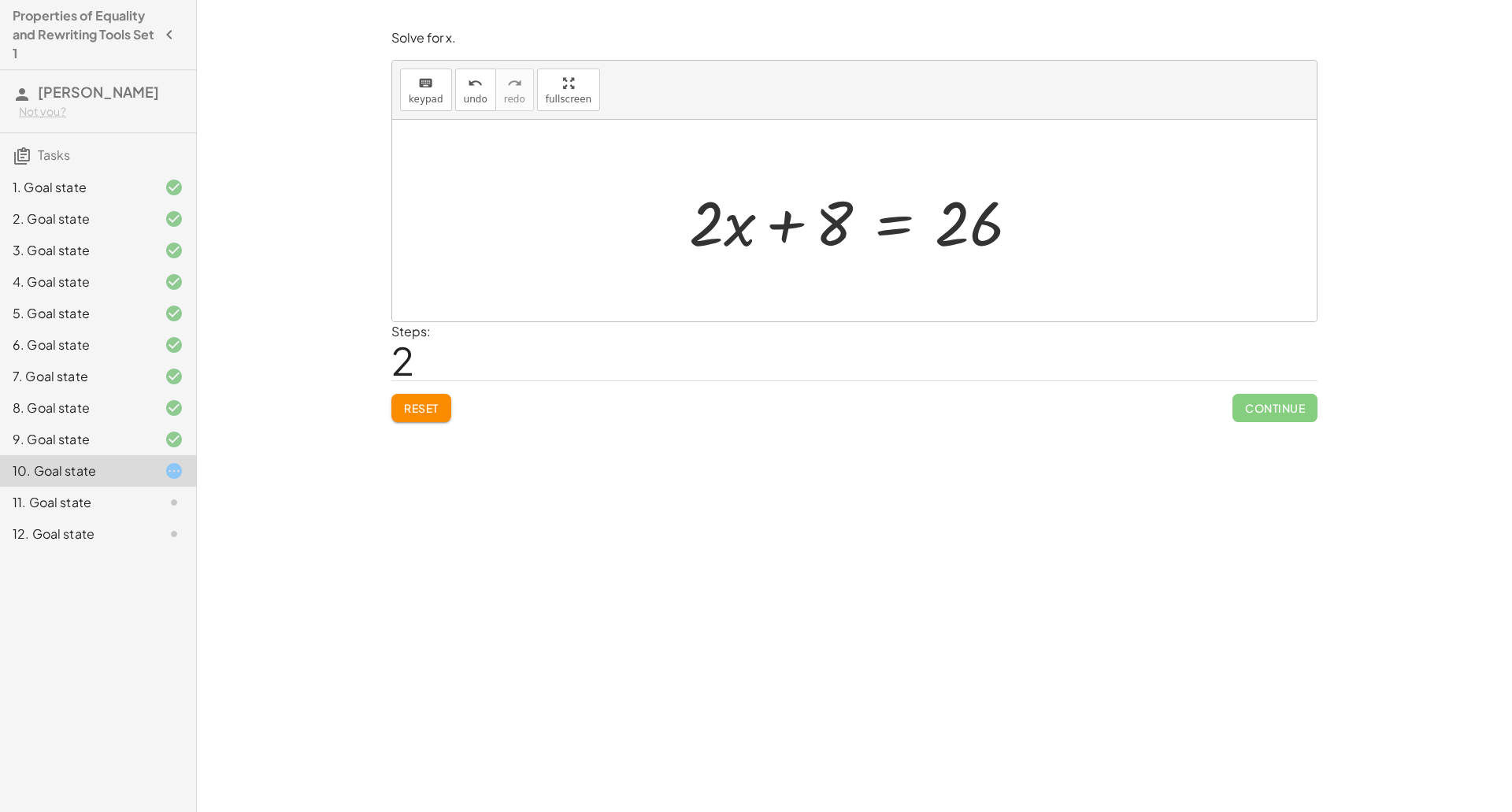
click at [879, 229] on div at bounding box center [860, 220] width 358 height 81
click at [790, 228] on div at bounding box center [860, 220] width 552 height 81
click at [936, 223] on div at bounding box center [860, 220] width 358 height 81
click at [859, 220] on div at bounding box center [860, 220] width 252 height 81
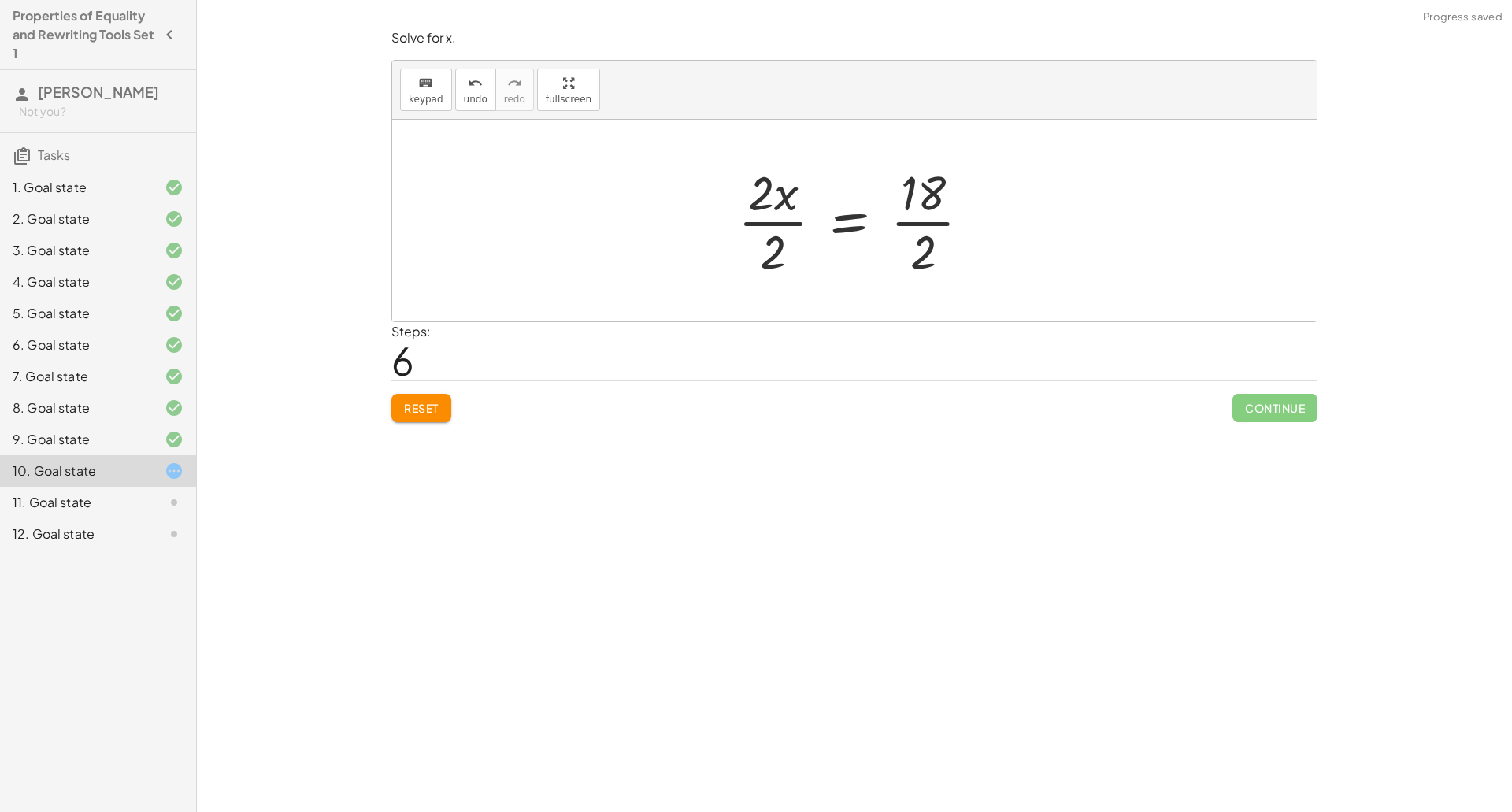
click at [767, 213] on div at bounding box center [860, 220] width 260 height 121
click at [930, 217] on div at bounding box center [861, 220] width 223 height 121
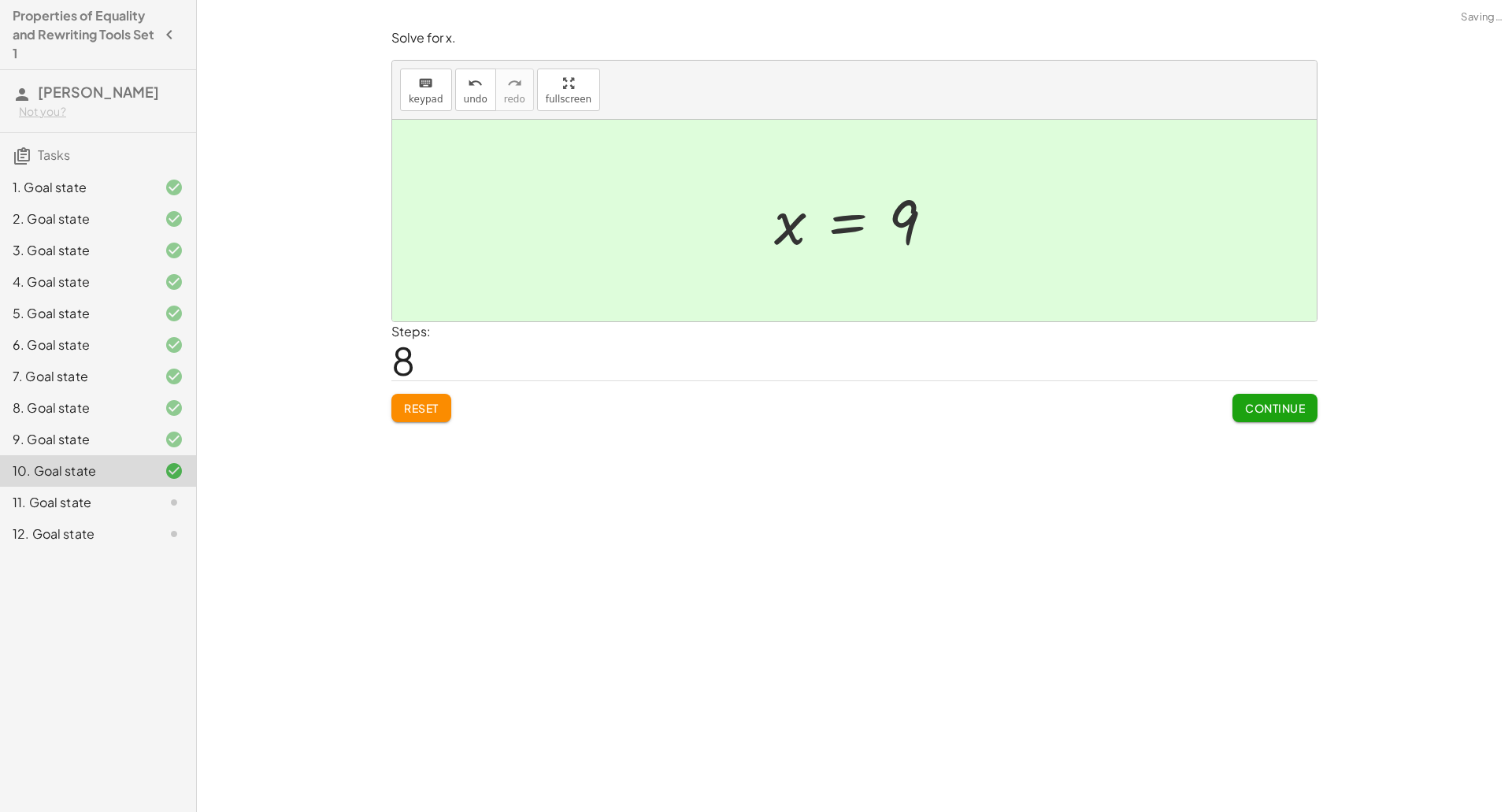
click at [1303, 407] on span "Continue" at bounding box center [1274, 408] width 59 height 14
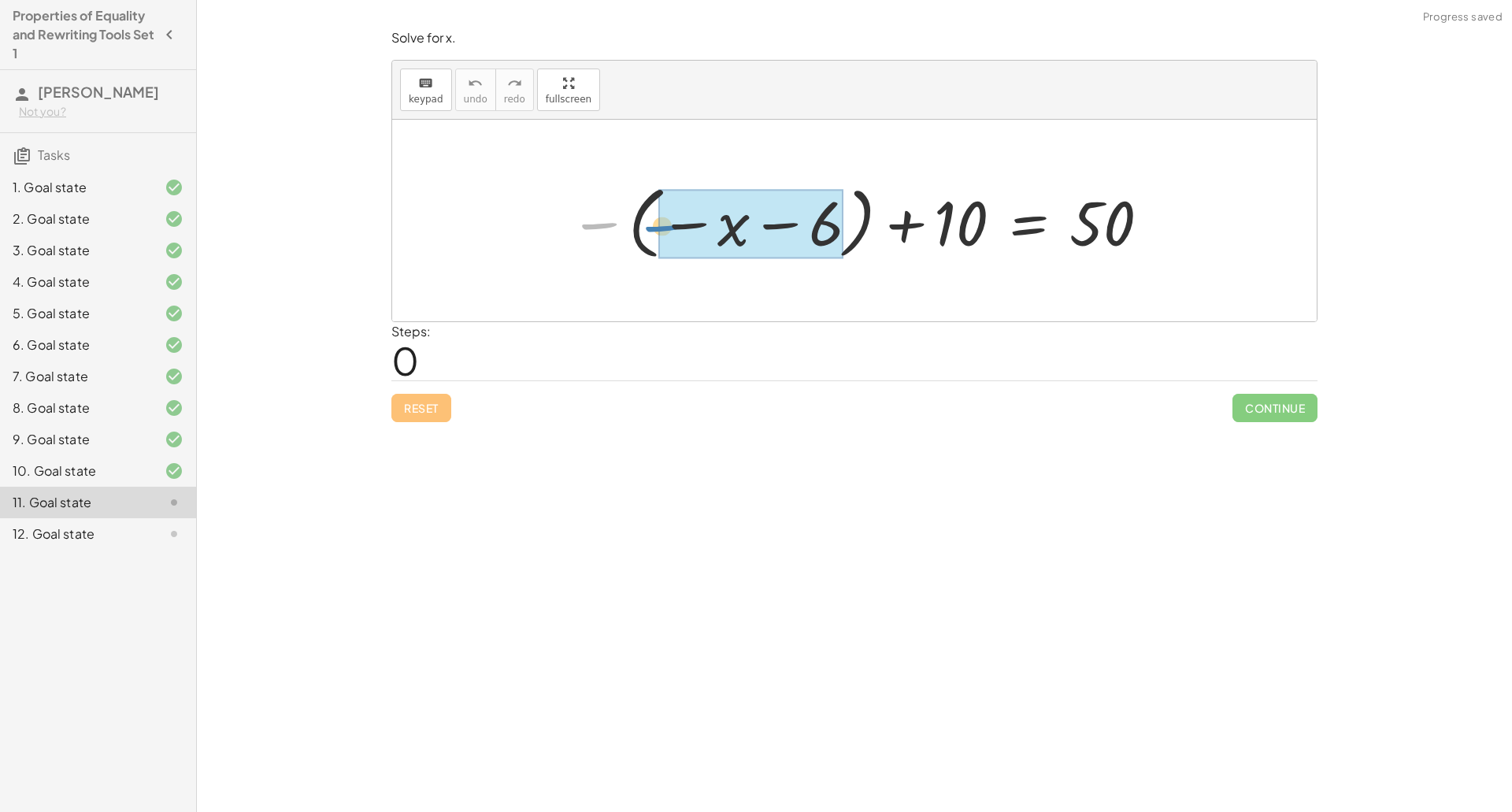
drag, startPoint x: 607, startPoint y: 224, endPoint x: 681, endPoint y: 226, distance: 74.0
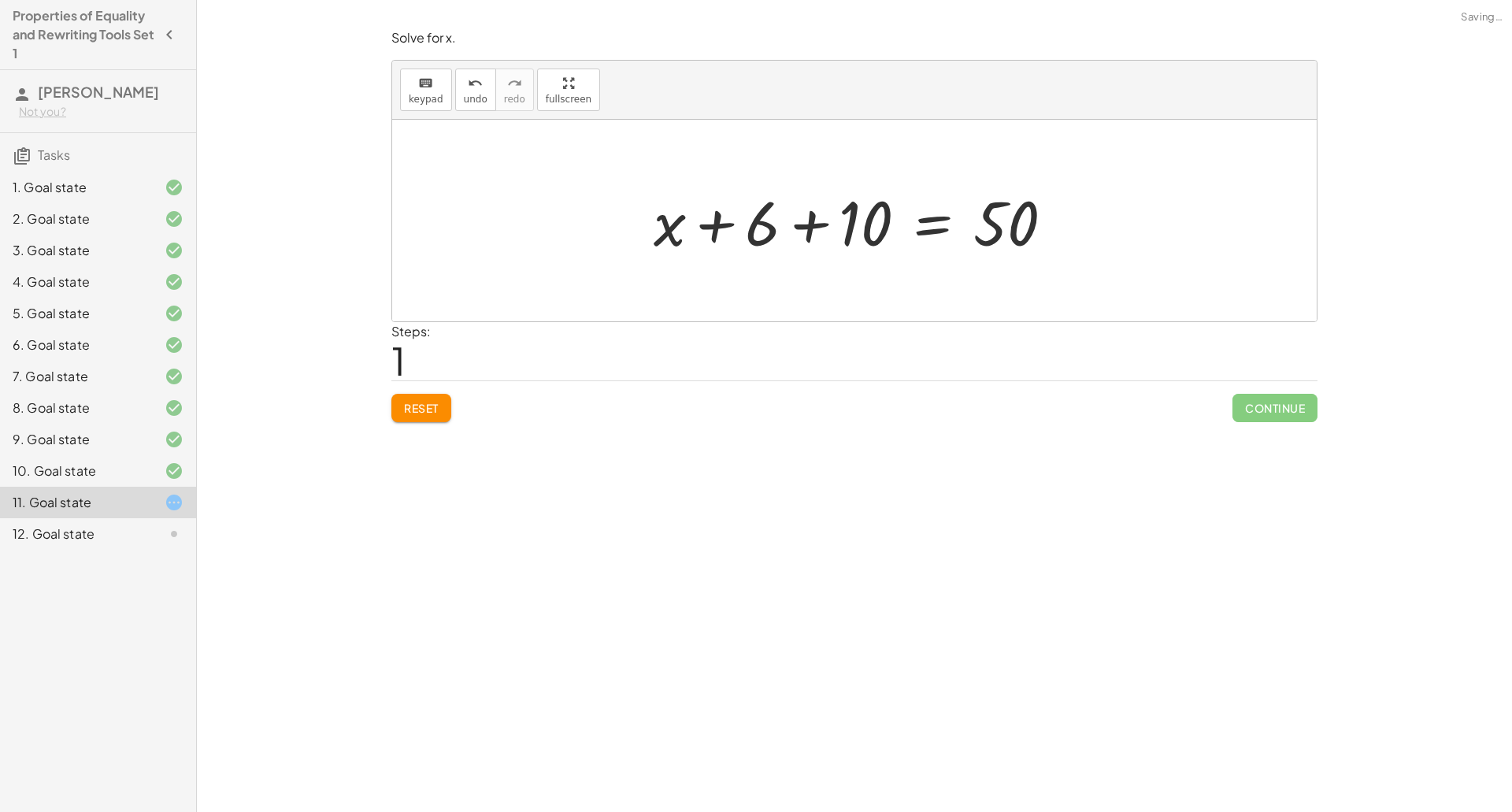
click at [805, 233] on div at bounding box center [860, 220] width 429 height 81
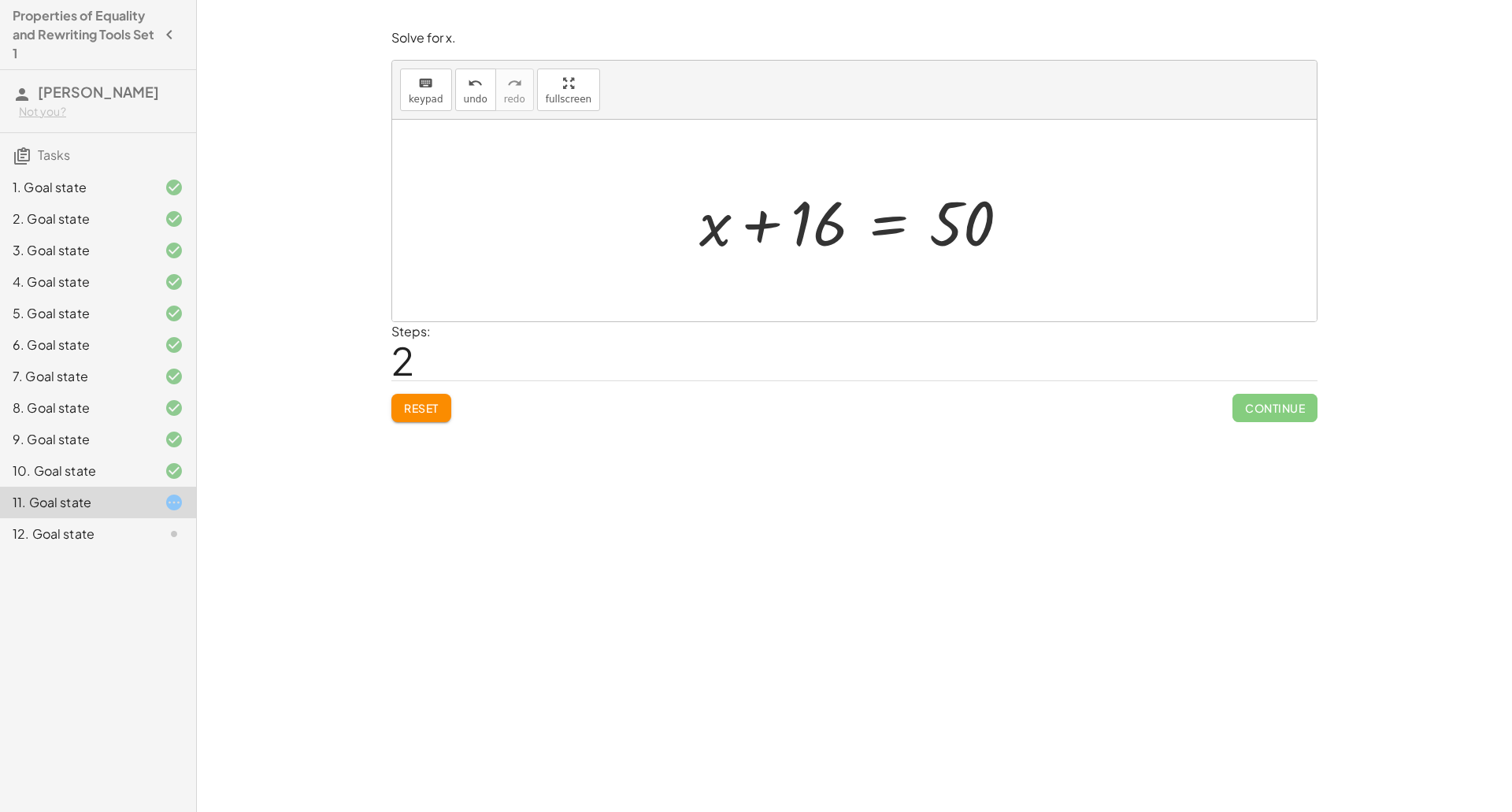
click at [764, 224] on div at bounding box center [861, 220] width 338 height 81
click at [879, 228] on div at bounding box center [861, 220] width 338 height 81
click at [779, 214] on div at bounding box center [860, 220] width 569 height 81
click at [935, 227] on div at bounding box center [861, 220] width 338 height 81
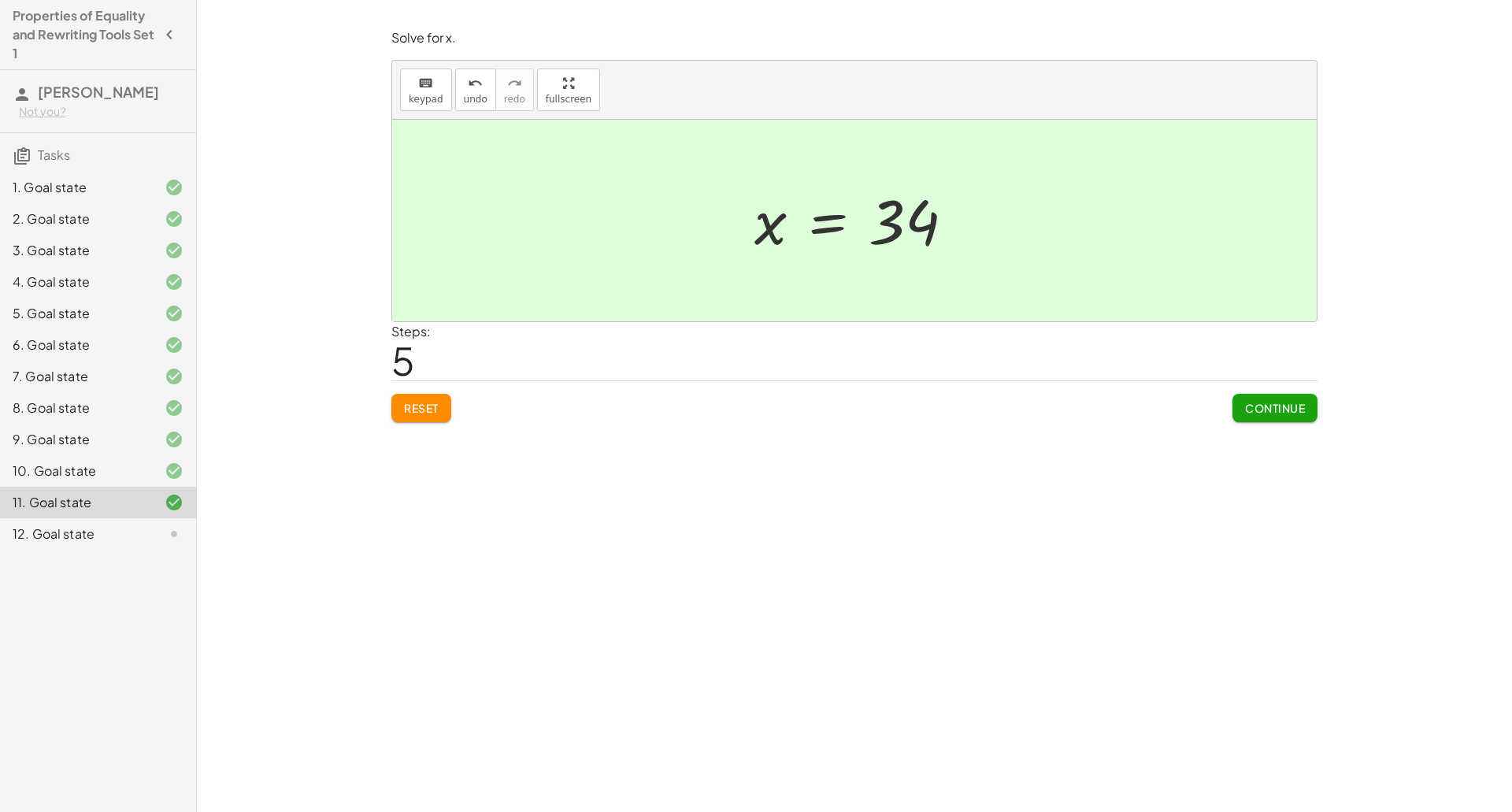
click at [1281, 401] on span "Continue" at bounding box center [1274, 408] width 59 height 14
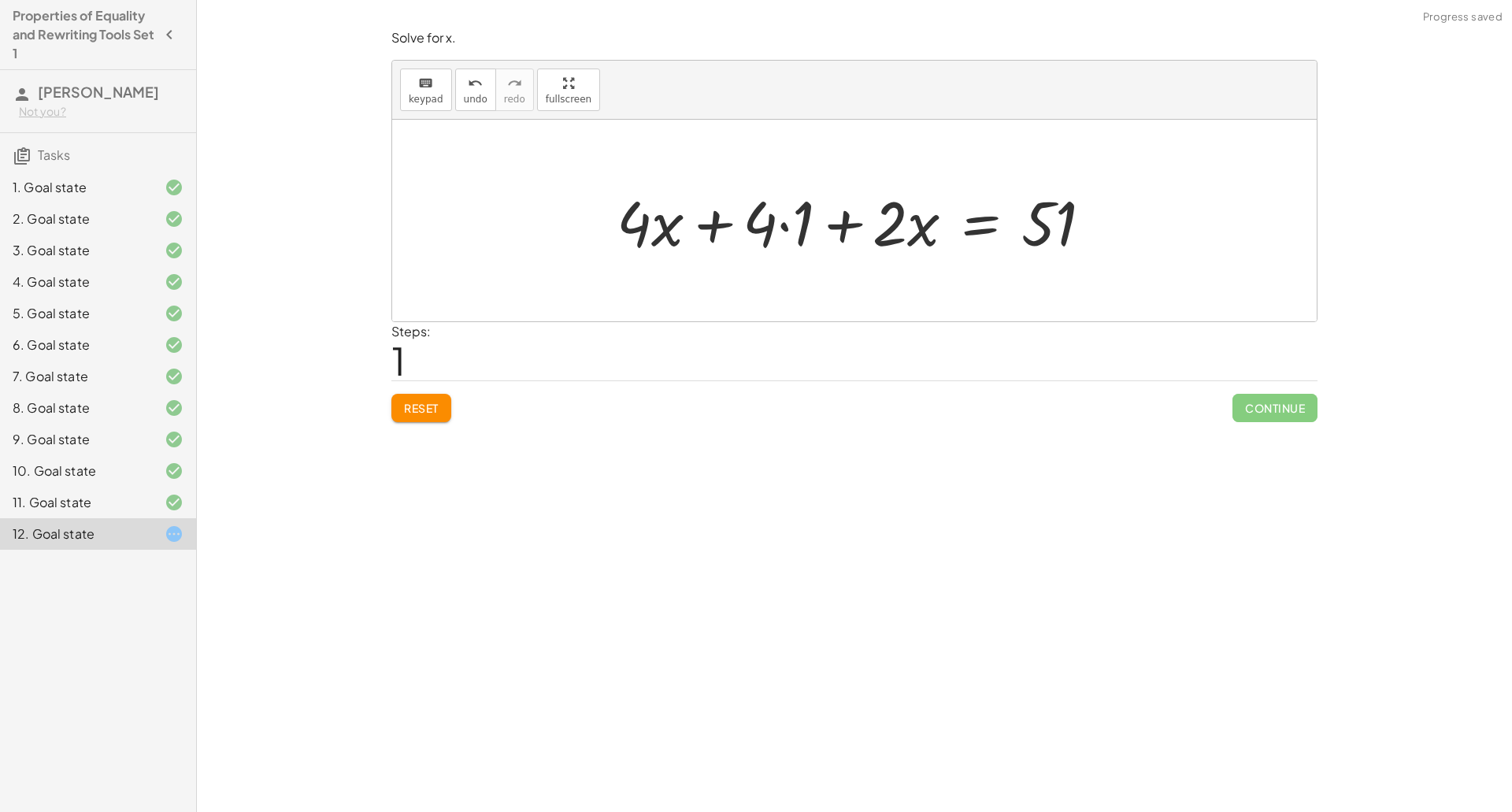
click at [774, 234] on div at bounding box center [861, 220] width 504 height 81
click at [786, 232] on div at bounding box center [861, 220] width 504 height 81
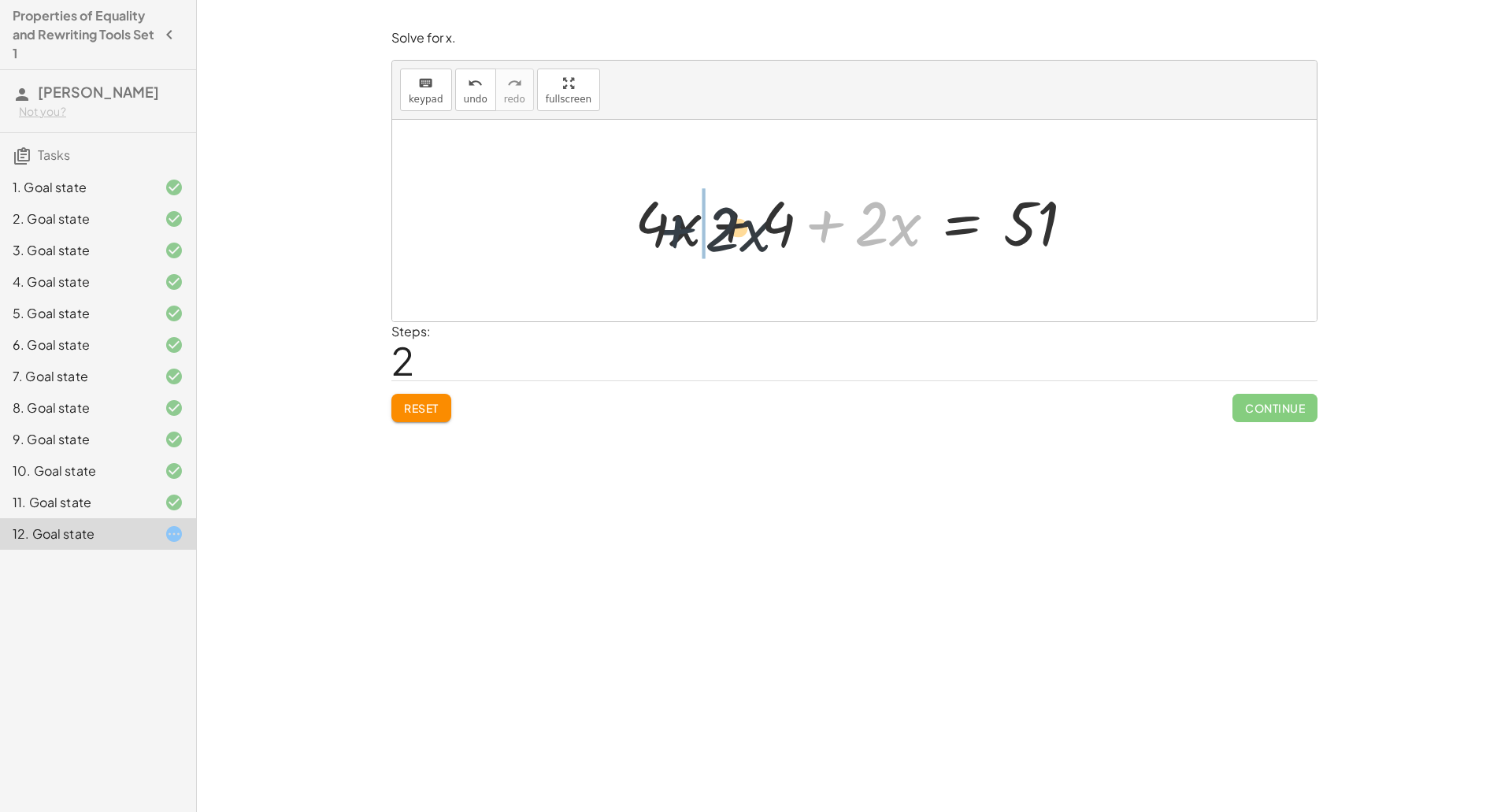
drag, startPoint x: 833, startPoint y: 235, endPoint x: 670, endPoint y: 242, distance: 163.2
click at [670, 242] on div at bounding box center [861, 220] width 467 height 81
click at [729, 224] on div at bounding box center [861, 220] width 467 height 81
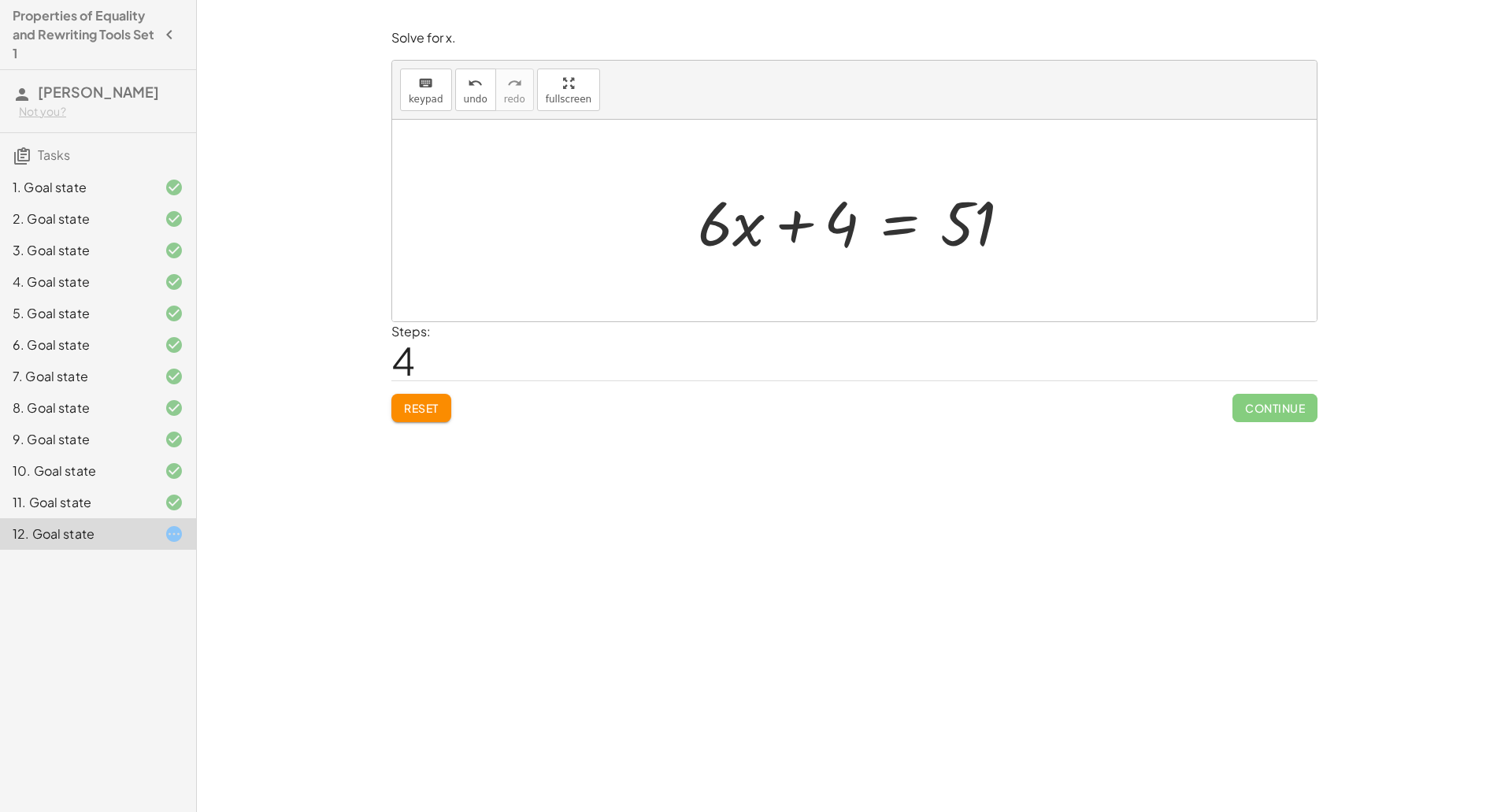
click at [910, 235] on div at bounding box center [861, 220] width 342 height 81
click at [789, 225] on div at bounding box center [860, 220] width 528 height 81
click at [919, 221] on div at bounding box center [861, 220] width 342 height 81
click at [856, 232] on div at bounding box center [861, 220] width 256 height 81
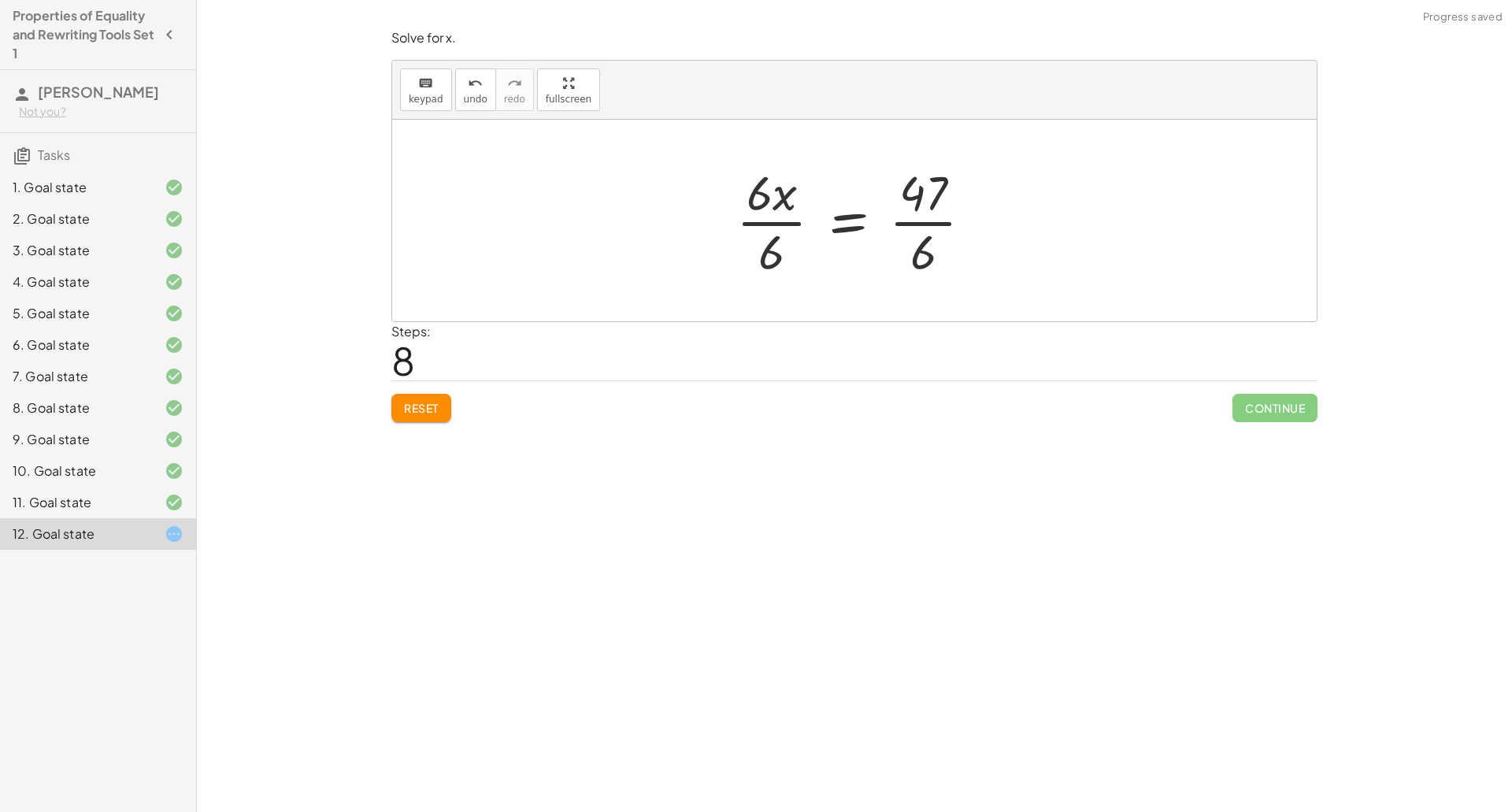
click at [778, 203] on div at bounding box center [861, 220] width 265 height 121
click at [770, 225] on div at bounding box center [861, 220] width 265 height 121
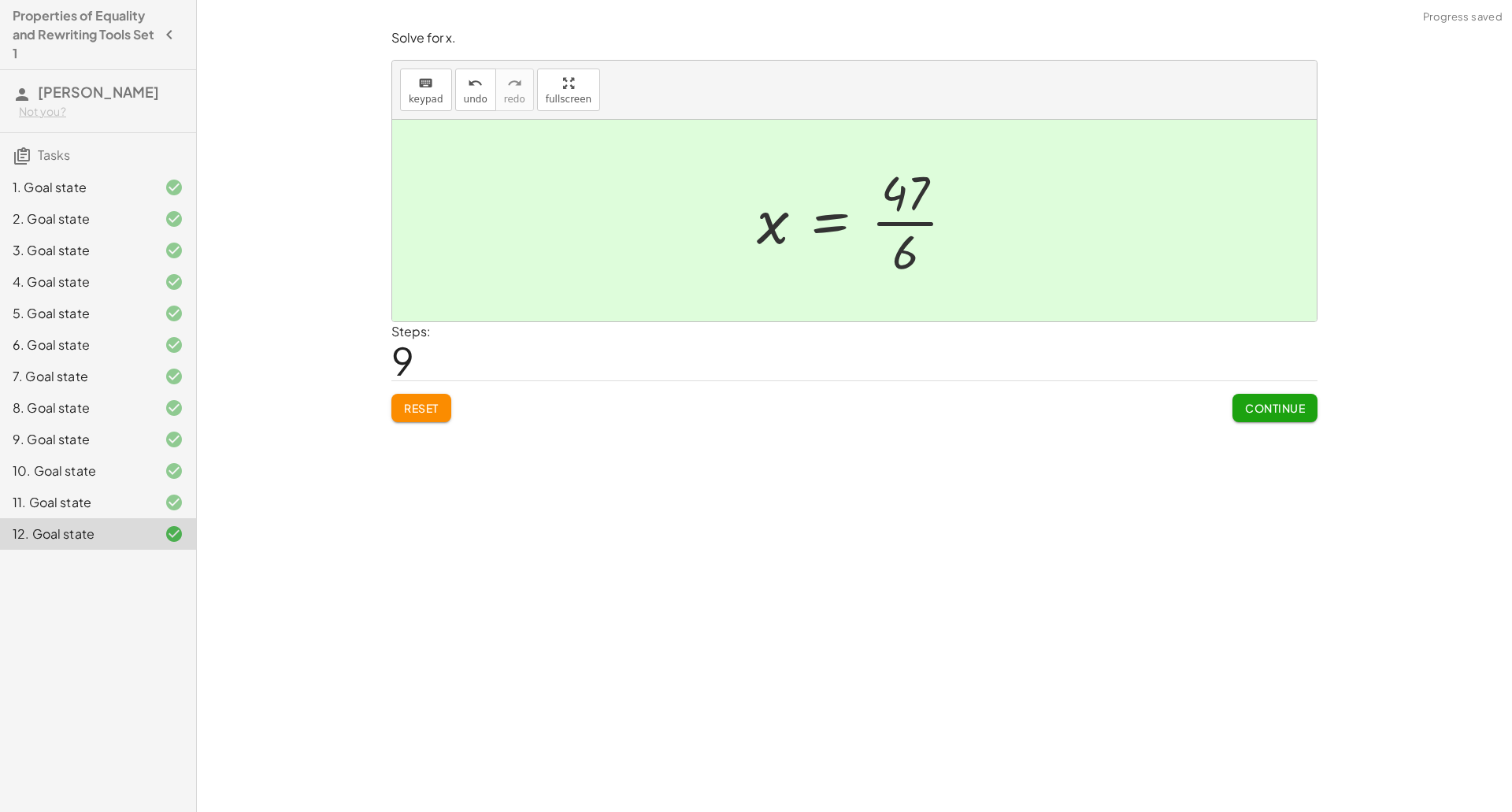
click at [926, 214] on div at bounding box center [861, 220] width 226 height 121
